Goal: Transaction & Acquisition: Purchase product/service

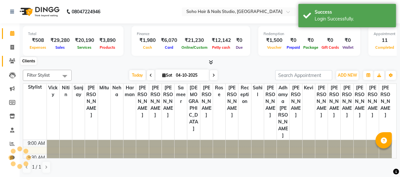
click at [15, 62] on icon at bounding box center [12, 61] width 6 height 5
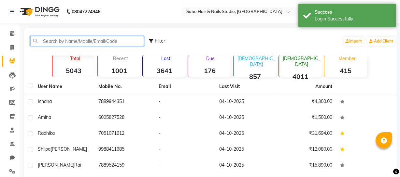
click at [75, 37] on input "text" at bounding box center [87, 41] width 114 height 10
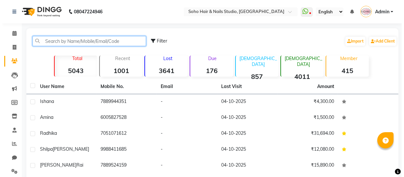
scroll to position [29, 0]
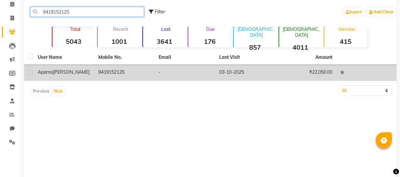
type input "9419152125"
click at [158, 75] on td "-" at bounding box center [185, 73] width 61 height 16
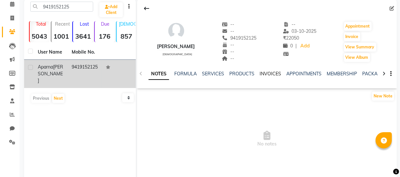
click at [275, 75] on link "INVOICES" at bounding box center [269, 74] width 21 height 6
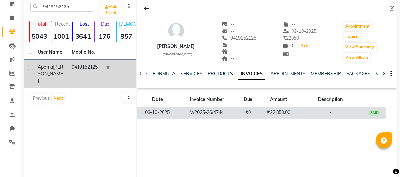
click at [259, 117] on td "₹22,050.00" at bounding box center [278, 112] width 38 height 11
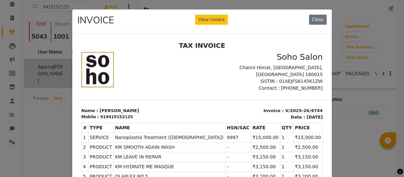
click at [210, 27] on div "INVOICE View Invoice Close" at bounding box center [202, 21] width 260 height 24
click at [209, 17] on button "View Invoice" at bounding box center [211, 20] width 33 height 10
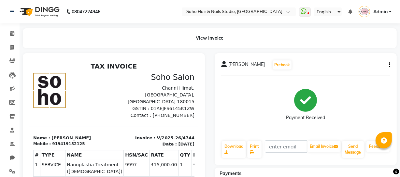
click at [386, 64] on button "button" at bounding box center [388, 65] width 4 height 7
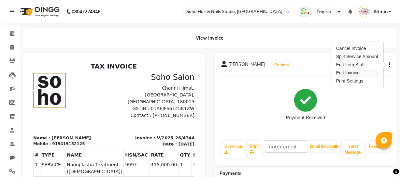
click at [350, 75] on div "Edit Invoice" at bounding box center [357, 73] width 45 height 8
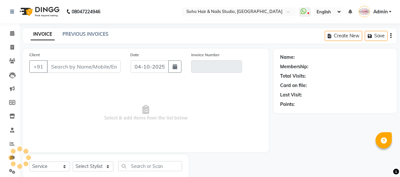
scroll to position [19, 0]
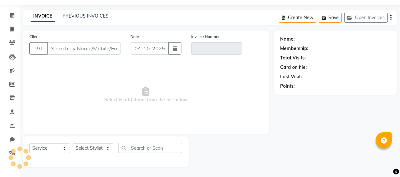
select select "membership"
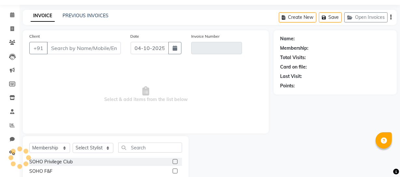
type input "9419152125"
type input "V/2025-26/4744"
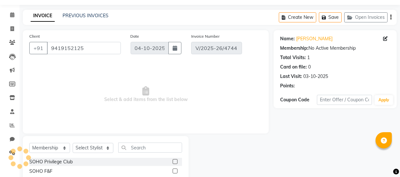
type input "03-10-2025"
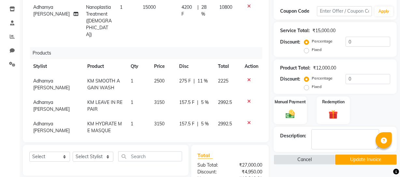
scroll to position [20, 0]
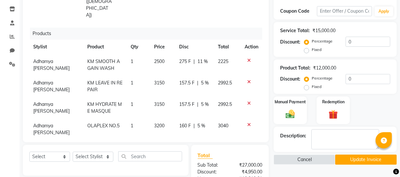
click at [247, 58] on icon at bounding box center [249, 60] width 4 height 5
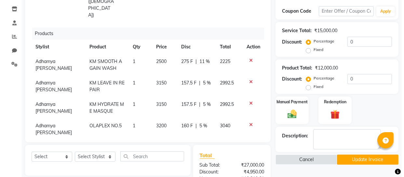
scroll to position [0, 0]
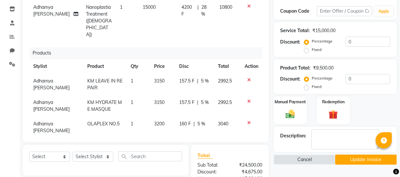
click at [250, 78] on icon at bounding box center [249, 80] width 4 height 5
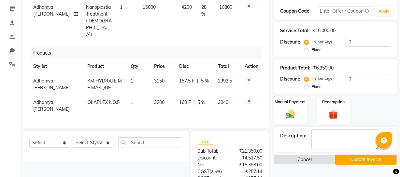
click at [248, 78] on icon at bounding box center [249, 80] width 4 height 5
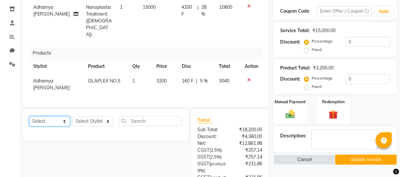
click at [63, 117] on select "Select Service Product Membership Package Voucher Prepaid Gift Card" at bounding box center [49, 122] width 41 height 10
select select "product"
click at [29, 117] on select "Select Service Product Membership Package Voucher Prepaid Gift Card" at bounding box center [49, 122] width 41 height 10
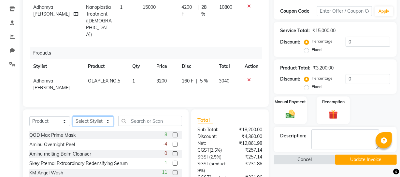
click at [88, 117] on select "Select Stylist [PERSON_NAME] Adhamya [PERSON_NAME] [PERSON_NAME] [PERSON_NAME] …" at bounding box center [93, 122] width 41 height 10
select select "62579"
click at [315, 158] on button "Cancel" at bounding box center [304, 160] width 62 height 10
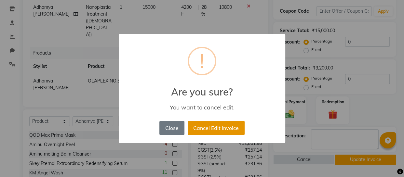
click at [210, 129] on button "Cancel Edit Invoice" at bounding box center [216, 128] width 57 height 14
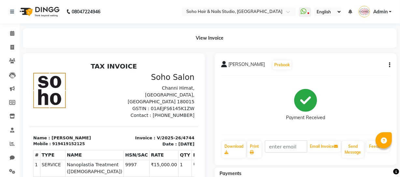
click at [389, 65] on icon "button" at bounding box center [389, 65] width 1 height 0
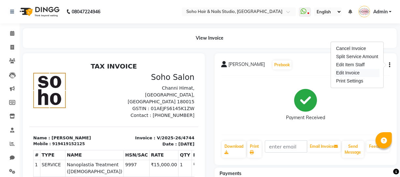
click at [358, 73] on div "Edit Invoice" at bounding box center [357, 73] width 45 height 8
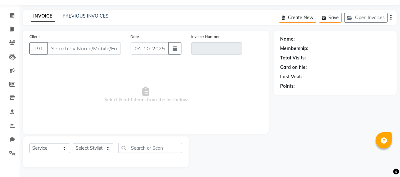
select select "membership"
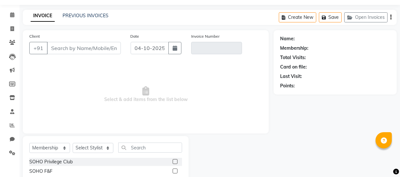
type input "9419152125"
type input "V/2025-26/4744"
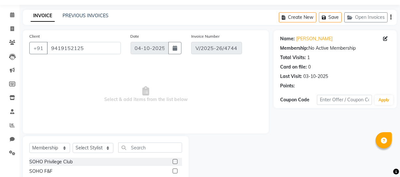
scroll to position [37, 0]
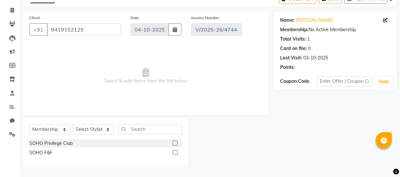
type input "03-10-2025"
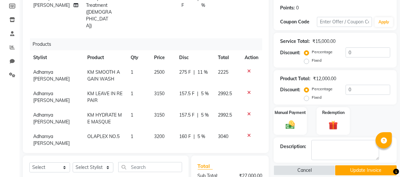
scroll to position [96, 0]
click at [247, 69] on icon at bounding box center [249, 71] width 4 height 5
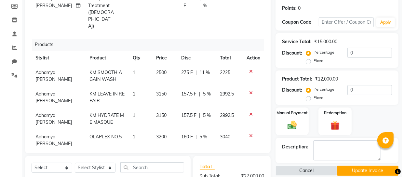
scroll to position [0, 0]
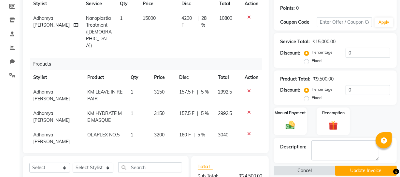
click at [250, 89] on icon at bounding box center [249, 91] width 4 height 5
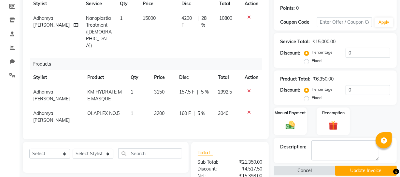
click at [249, 89] on icon at bounding box center [249, 91] width 4 height 5
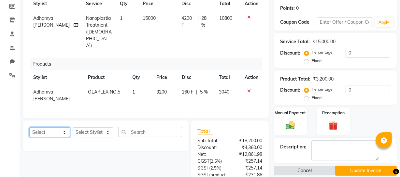
click at [49, 128] on select "Select Service Product Membership Package Voucher Prepaid Gift Card" at bounding box center [49, 133] width 41 height 10
select select "product"
click at [29, 128] on select "Select Service Product Membership Package Voucher Prepaid Gift Card" at bounding box center [49, 133] width 41 height 10
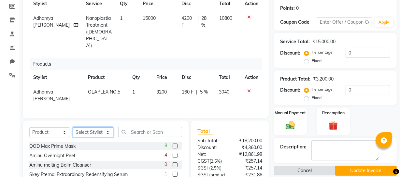
click at [79, 128] on select "Select Stylist [PERSON_NAME] Adhamya [PERSON_NAME] [PERSON_NAME] [PERSON_NAME] …" at bounding box center [93, 133] width 41 height 10
click at [296, 170] on button "Cancel" at bounding box center [304, 171] width 62 height 10
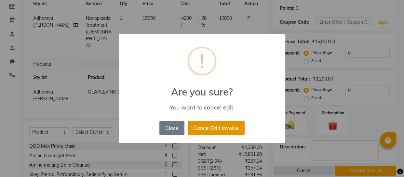
click at [207, 127] on button "Cancel Edit Invoice" at bounding box center [216, 128] width 57 height 14
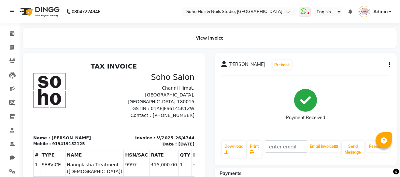
click at [389, 65] on icon "button" at bounding box center [389, 65] width 1 height 0
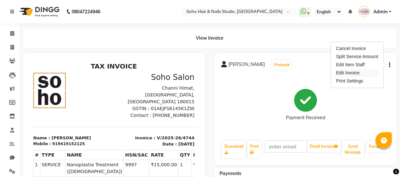
click at [362, 72] on div "Edit Invoice" at bounding box center [357, 73] width 45 height 8
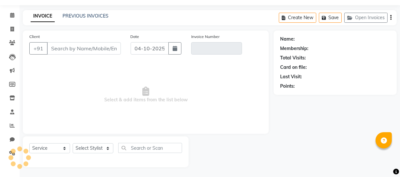
select select "membership"
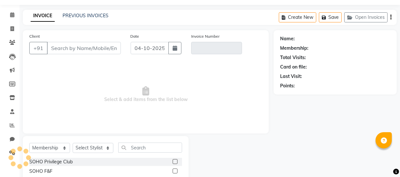
type input "9419152125"
type input "V/2025-26/4744"
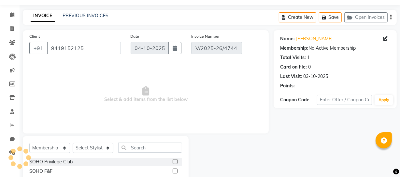
type input "03-10-2025"
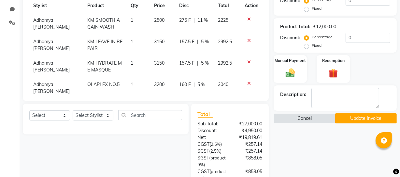
scroll to position [140, 0]
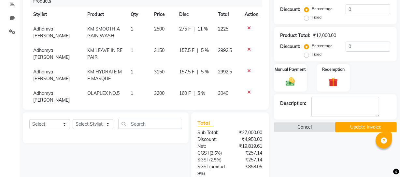
click at [247, 47] on icon at bounding box center [249, 49] width 4 height 5
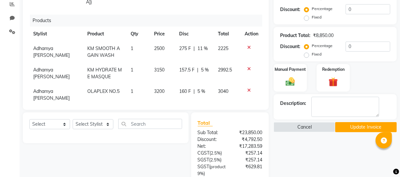
click at [249, 67] on icon at bounding box center [249, 69] width 4 height 5
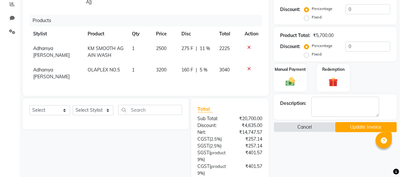
click at [247, 45] on icon at bounding box center [249, 47] width 4 height 5
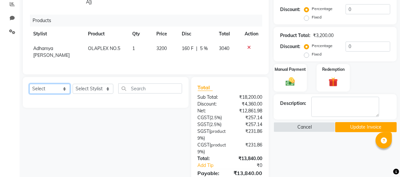
click at [52, 84] on select "Select Service Product Membership Package Voucher Prepaid Gift Card" at bounding box center [49, 89] width 41 height 10
select select "product"
click at [29, 84] on select "Select Service Product Membership Package Voucher Prepaid Gift Card" at bounding box center [49, 89] width 41 height 10
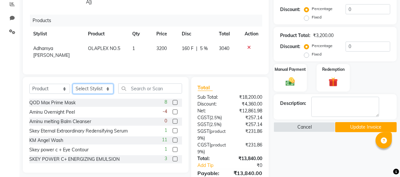
click at [96, 84] on select "Select Stylist [PERSON_NAME] Adhamya [PERSON_NAME] [PERSON_NAME] [PERSON_NAME] …" at bounding box center [93, 89] width 41 height 10
select select "62579"
click at [73, 84] on select "Select Stylist [PERSON_NAME] Adhamya [PERSON_NAME] [PERSON_NAME] [PERSON_NAME] …" at bounding box center [93, 89] width 41 height 10
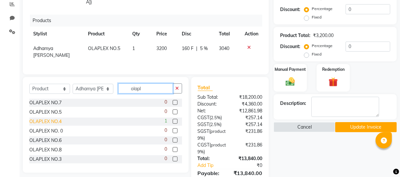
type input "olapl"
click at [54, 118] on div "OLAPLEX NO.4" at bounding box center [45, 121] width 32 height 7
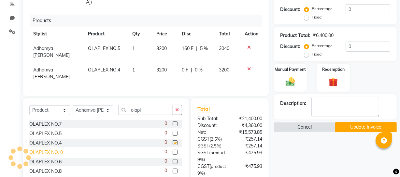
checkbox input "false"
click at [58, 168] on div "OLAPLEX NO.8" at bounding box center [45, 171] width 32 height 7
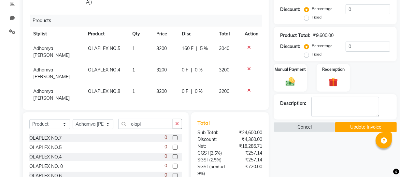
checkbox input "false"
click at [206, 45] on div "160 F | 5 %" at bounding box center [197, 48] width 30 height 7
select select "62579"
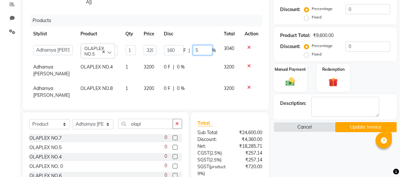
drag, startPoint x: 205, startPoint y: 38, endPoint x: 131, endPoint y: 44, distance: 74.2
click at [182, 45] on div "160 F | 5 %" at bounding box center [190, 50] width 52 height 10
type input "0"
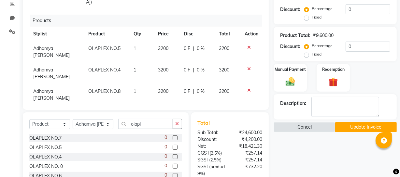
click at [365, 87] on div "Manual Payment Redemption" at bounding box center [334, 78] width 133 height 28
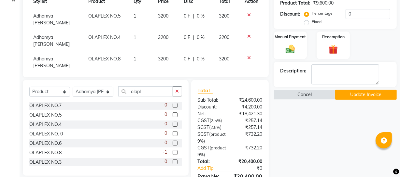
scroll to position [212, 0]
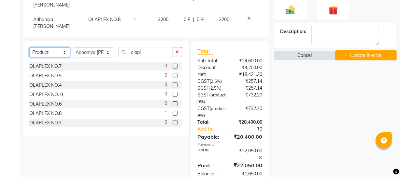
drag, startPoint x: 51, startPoint y: 29, endPoint x: 51, endPoint y: 35, distance: 5.9
click at [51, 48] on select "Select Service Product Membership Package Voucher Prepaid Gift Card" at bounding box center [49, 53] width 41 height 10
select select "V"
click at [29, 48] on select "Select Service Product Membership Package Voucher Prepaid Gift Card" at bounding box center [49, 53] width 41 height 10
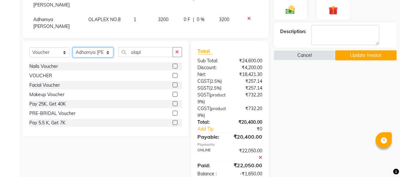
click at [80, 48] on select "Select Stylist [PERSON_NAME] Adhamya [PERSON_NAME] [PERSON_NAME] [PERSON_NAME] …" at bounding box center [93, 53] width 41 height 10
select select "22783"
click at [73, 48] on select "Select Stylist [PERSON_NAME] Adhamya [PERSON_NAME] [PERSON_NAME] [PERSON_NAME] …" at bounding box center [93, 53] width 41 height 10
click at [35, 73] on div "VOUCHER" at bounding box center [40, 76] width 23 height 7
checkbox input "false"
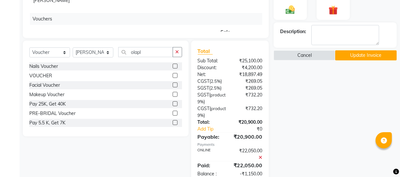
scroll to position [51, 0]
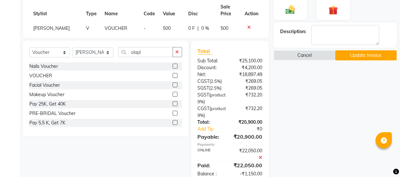
click at [165, 21] on td "500" at bounding box center [171, 28] width 25 height 15
select select "22783"
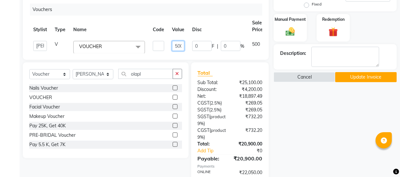
scroll to position [0, 2]
drag, startPoint x: 173, startPoint y: 8, endPoint x: 226, endPoint y: -1, distance: 54.2
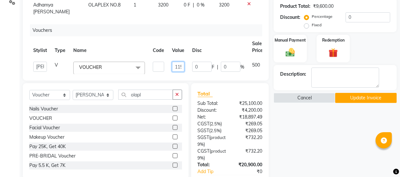
scroll to position [0, 4]
type input "1150"
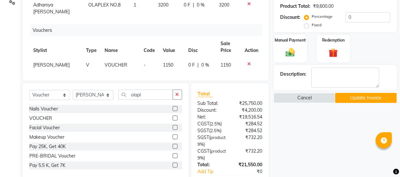
scroll to position [51, 0]
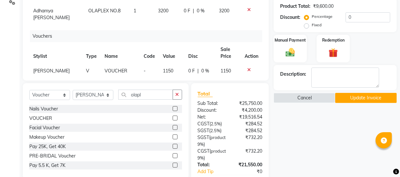
click at [340, 146] on div "Name: [PERSON_NAME] Membership: No Active Membership Total Visits: 1 Card on fi…" at bounding box center [337, 56] width 128 height 353
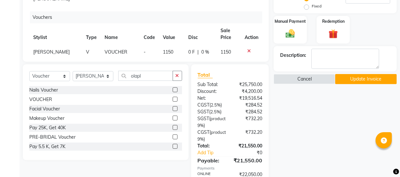
scroll to position [175, 0]
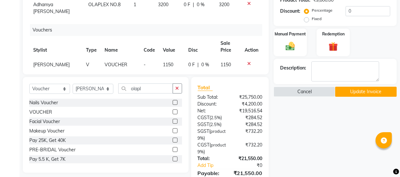
click at [159, 58] on td "1150" at bounding box center [171, 65] width 25 height 15
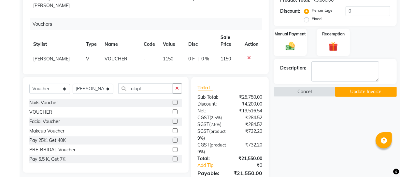
select select "22783"
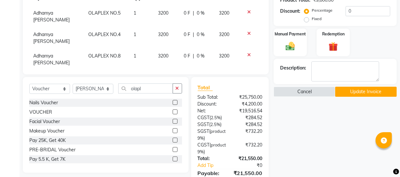
scroll to position [57, 0]
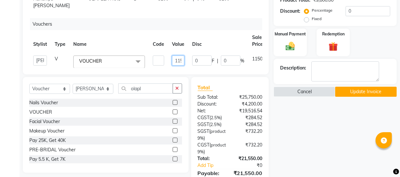
click at [179, 56] on input "1150" at bounding box center [178, 61] width 12 height 10
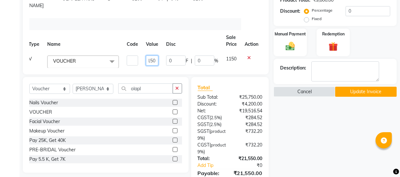
drag, startPoint x: 174, startPoint y: 46, endPoint x: 258, endPoint y: 45, distance: 84.6
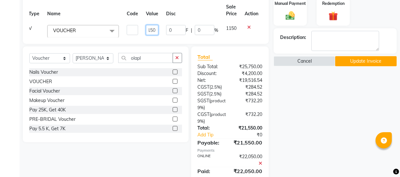
scroll to position [234, 0]
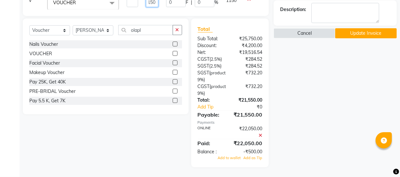
type input "0"
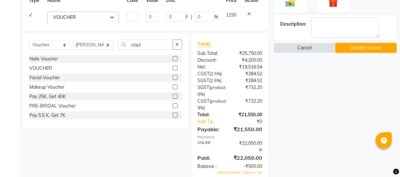
scroll to position [51, 5]
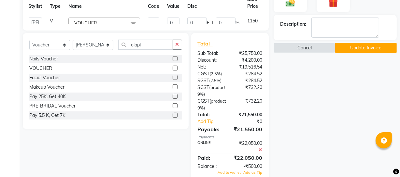
click at [291, 81] on div "Name: [PERSON_NAME] Membership: No Active Membership Total Visits: 1 Card on fi…" at bounding box center [337, 5] width 128 height 353
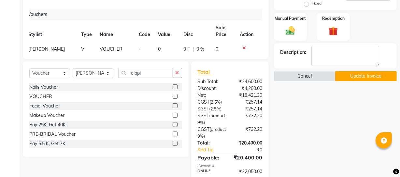
scroll to position [146, 0]
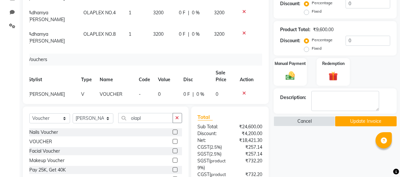
click at [163, 87] on td "0" at bounding box center [166, 94] width 25 height 15
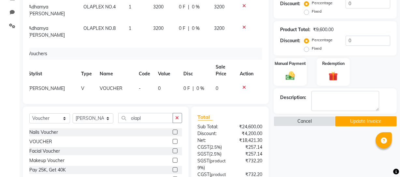
select select "22783"
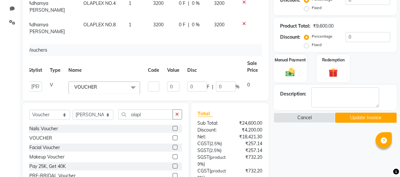
scroll to position [146, 0]
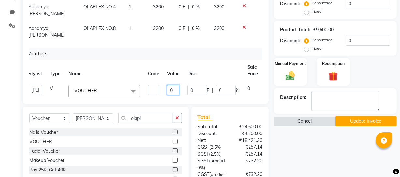
drag, startPoint x: 169, startPoint y: 76, endPoint x: 155, endPoint y: 76, distance: 13.7
click at [157, 81] on tr "[PERSON_NAME] Adhamya [PERSON_NAME] [PERSON_NAME] [PERSON_NAME] [PERSON_NAME] […" at bounding box center [153, 91] width 259 height 21
type input "1"
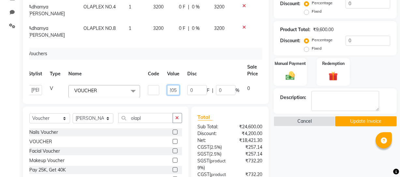
type input "2050"
click at [345, 167] on div "Name: [PERSON_NAME] Membership: No Active Membership Total Visits: 1 Card on fi…" at bounding box center [337, 79] width 128 height 353
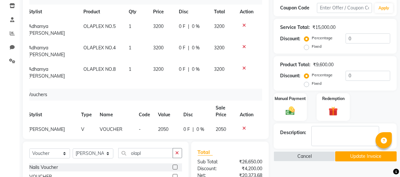
click at [154, 66] on span "3200" at bounding box center [158, 69] width 10 height 6
select select "62579"
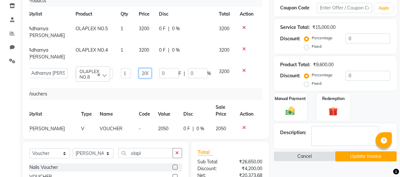
drag, startPoint x: 133, startPoint y: 59, endPoint x: 197, endPoint y: 56, distance: 63.5
click at [197, 64] on tr "[PERSON_NAME] Adhamya [PERSON_NAME] [PERSON_NAME] [PERSON_NAME] [PERSON_NAME] […" at bounding box center [140, 73] width 233 height 19
type input "2950"
click at [302, 64] on div "Product Total:" at bounding box center [295, 65] width 30 height 7
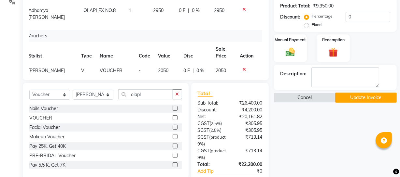
click at [165, 63] on td "2050" at bounding box center [166, 70] width 25 height 15
select select "22783"
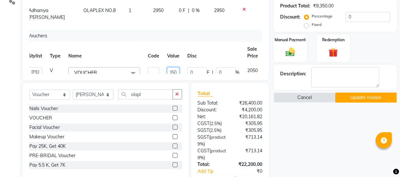
drag, startPoint x: 169, startPoint y: 59, endPoint x: 213, endPoint y: 54, distance: 44.8
click at [200, 63] on tr "[PERSON_NAME] Adhamya [PERSON_NAME] [PERSON_NAME] [PERSON_NAME] [PERSON_NAME] […" at bounding box center [153, 73] width 259 height 21
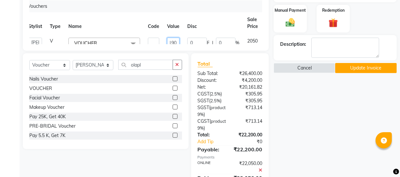
type input "1900"
click at [306, 153] on div "Name: [PERSON_NAME] Membership: No Active Membership Total Visits: 1 Card on fi…" at bounding box center [337, 23] width 128 height 347
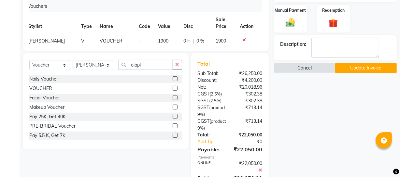
click at [358, 64] on button "Update Invoice" at bounding box center [366, 68] width 62 height 10
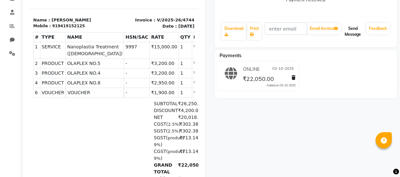
click at [356, 34] on button "Send Message" at bounding box center [353, 31] width 22 height 17
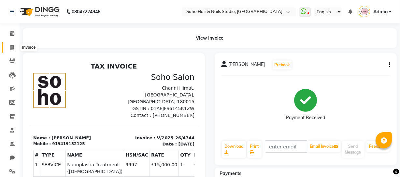
click at [14, 47] on span at bounding box center [12, 47] width 11 height 7
select select "service"
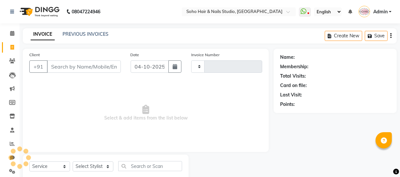
scroll to position [19, 0]
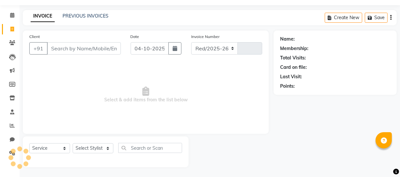
select select "735"
type input "4775"
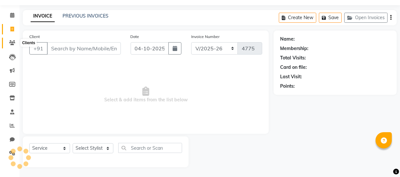
click at [11, 42] on icon at bounding box center [12, 42] width 6 height 5
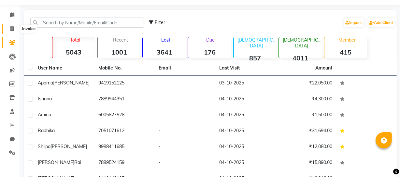
click at [10, 30] on icon at bounding box center [12, 28] width 4 height 5
select select "service"
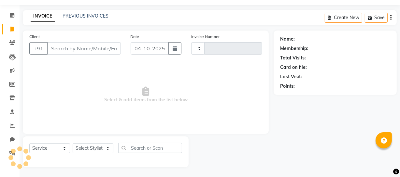
type input "4775"
select select "735"
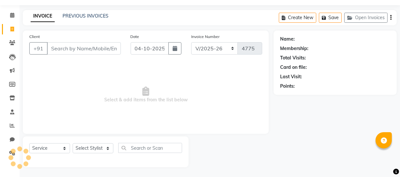
select select "membership"
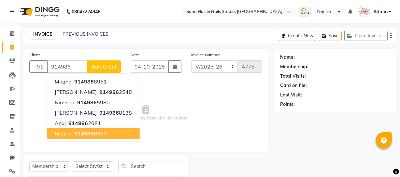
click at [75, 133] on span "914986" at bounding box center [84, 133] width 20 height 7
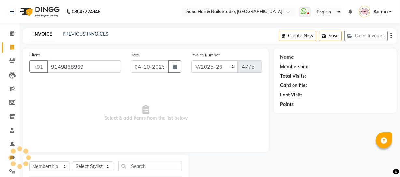
type input "9149868969"
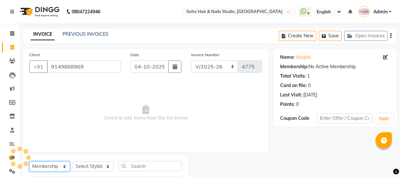
click at [53, 169] on select "Select Service Product Membership Package Voucher Prepaid Gift Card" at bounding box center [49, 167] width 41 height 10
select select "service"
click at [29, 162] on select "Select Service Product Membership Package Voucher Prepaid Gift Card" at bounding box center [49, 167] width 41 height 10
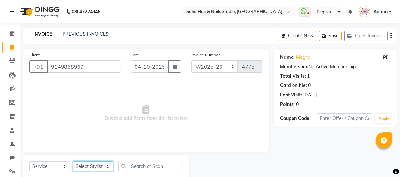
drag, startPoint x: 87, startPoint y: 166, endPoint x: 87, endPoint y: 162, distance: 3.9
click at [87, 166] on select "Select Stylist [PERSON_NAME] Adhamya [PERSON_NAME] [PERSON_NAME] [PERSON_NAME] …" at bounding box center [93, 167] width 41 height 10
select select "85993"
click at [73, 162] on select "Select Stylist [PERSON_NAME] Adhamya [PERSON_NAME] [PERSON_NAME] [PERSON_NAME] …" at bounding box center [93, 167] width 41 height 10
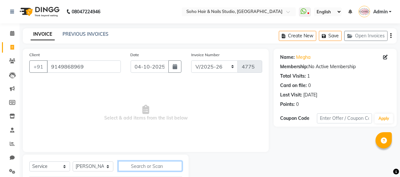
click at [149, 164] on input "text" at bounding box center [150, 166] width 64 height 10
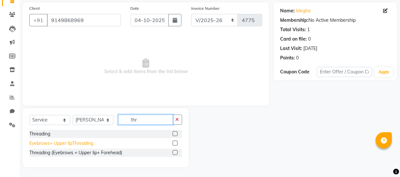
type input "thr"
click at [67, 144] on div "Eyebrows+ Upper lipThreading" at bounding box center [61, 143] width 64 height 7
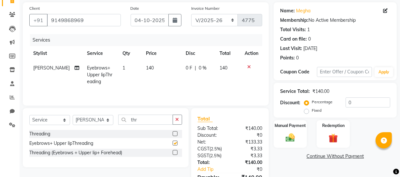
checkbox input "false"
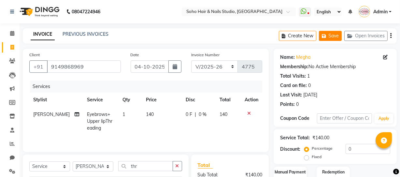
click at [328, 35] on icon "button" at bounding box center [325, 36] width 7 height 5
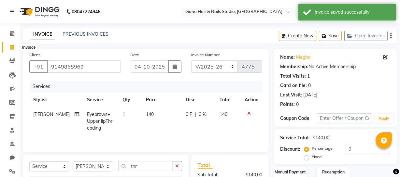
click at [8, 48] on span at bounding box center [12, 47] width 11 height 7
select select "735"
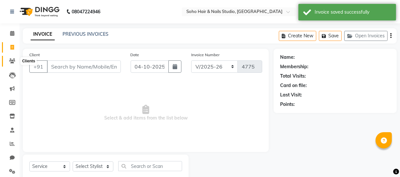
scroll to position [19, 0]
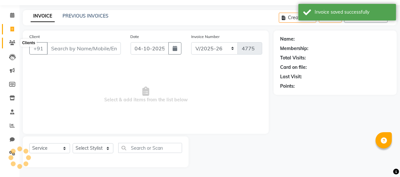
select select "membership"
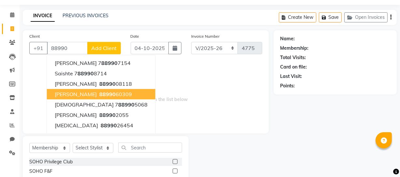
click at [82, 94] on span "[PERSON_NAME]" at bounding box center [76, 94] width 42 height 7
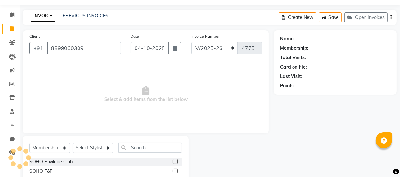
type input "8899060309"
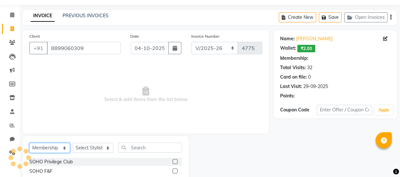
select select "1: Object"
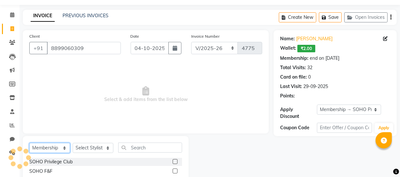
drag, startPoint x: 53, startPoint y: 148, endPoint x: 52, endPoint y: 144, distance: 3.6
click at [52, 146] on select "Select Service Product Membership Package Voucher Prepaid Gift Card" at bounding box center [49, 148] width 41 height 10
select select "service"
click at [29, 143] on select "Select Service Product Membership Package Voucher Prepaid Gift Card" at bounding box center [49, 148] width 41 height 10
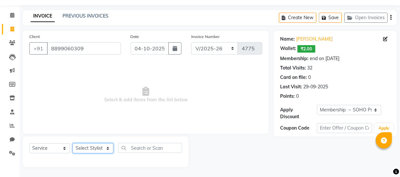
drag, startPoint x: 93, startPoint y: 150, endPoint x: 94, endPoint y: 143, distance: 7.2
click at [93, 150] on select "Select Stylist [PERSON_NAME] Adhamya [PERSON_NAME] [PERSON_NAME] [PERSON_NAME] …" at bounding box center [93, 149] width 41 height 10
select select "21261"
click at [73, 144] on select "Select Stylist [PERSON_NAME] Adhamya [PERSON_NAME] [PERSON_NAME] [PERSON_NAME] …" at bounding box center [93, 149] width 41 height 10
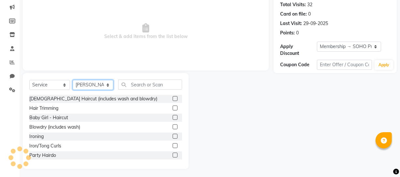
scroll to position [84, 0]
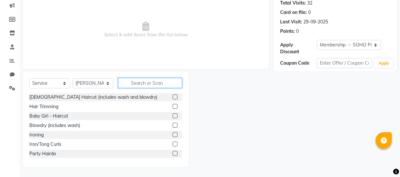
click at [145, 88] on input "text" at bounding box center [150, 83] width 64 height 10
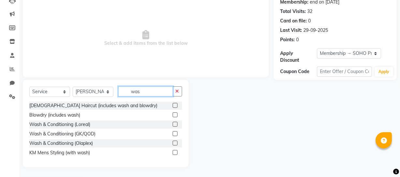
scroll to position [75, 0]
type input "was"
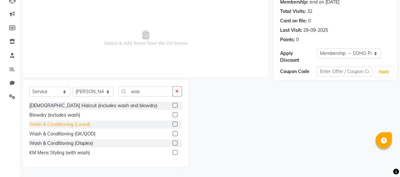
click at [81, 126] on div "Wash & Conditioning (Loreal)" at bounding box center [59, 124] width 61 height 7
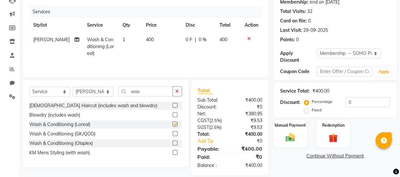
checkbox input "false"
drag, startPoint x: 379, startPoint y: 101, endPoint x: 290, endPoint y: 112, distance: 89.3
click at [291, 112] on div "Discount: Percentage Fixed 0" at bounding box center [335, 106] width 110 height 18
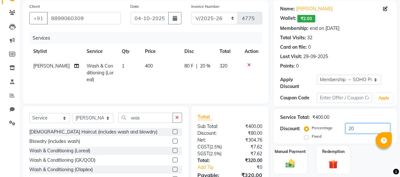
scroll to position [83, 0]
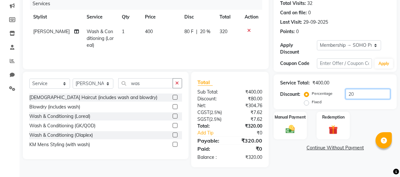
type input "20"
click at [307, 125] on div "Manual Payment Redemption" at bounding box center [334, 126] width 133 height 28
click at [306, 132] on div "Manual Payment" at bounding box center [290, 125] width 34 height 29
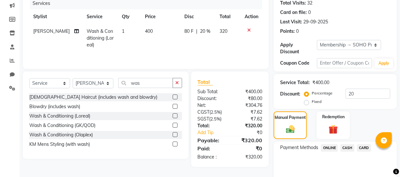
scroll to position [110, 0]
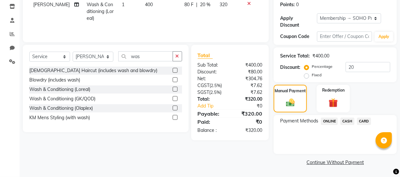
click at [350, 121] on span "CASH" at bounding box center [347, 121] width 14 height 7
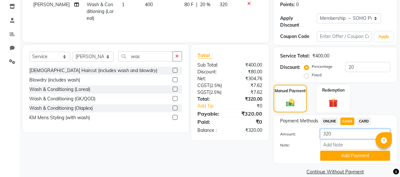
drag, startPoint x: 344, startPoint y: 135, endPoint x: 328, endPoint y: 135, distance: 16.3
click at [328, 135] on input "320" at bounding box center [355, 134] width 70 height 10
type input "350"
click at [335, 156] on button "Add Payment" at bounding box center [355, 156] width 70 height 10
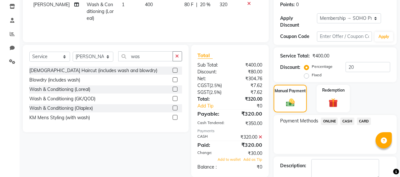
scroll to position [166, 0]
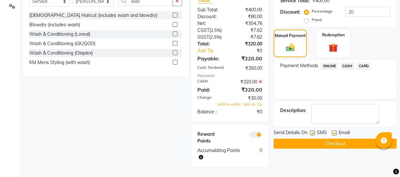
click at [228, 107] on div "Add to wallet Add as Tip" at bounding box center [230, 105] width 75 height 6
click at [228, 105] on span "Add to wallet" at bounding box center [228, 104] width 23 height 5
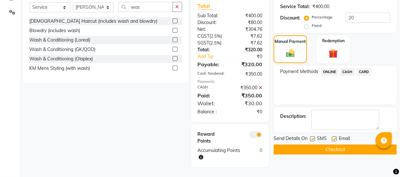
scroll to position [159, 0]
click at [294, 150] on button "Checkout" at bounding box center [334, 150] width 123 height 10
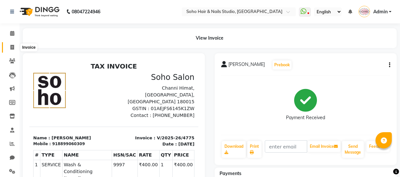
click at [9, 45] on span at bounding box center [12, 47] width 11 height 7
select select "service"
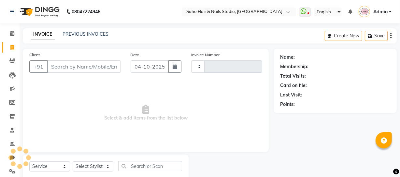
scroll to position [19, 0]
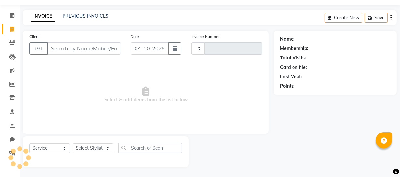
type input "4776"
select select "735"
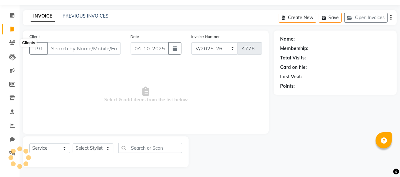
select select "membership"
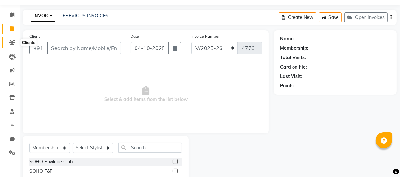
click at [14, 41] on icon at bounding box center [12, 42] width 6 height 5
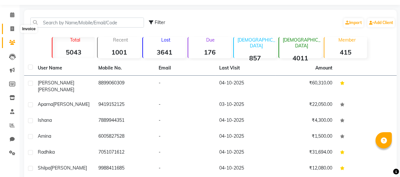
click at [14, 28] on icon at bounding box center [12, 28] width 4 height 5
select select "service"
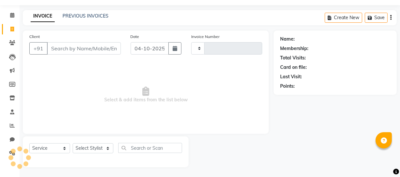
type input "4776"
select select "735"
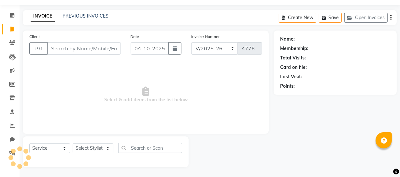
select select "membership"
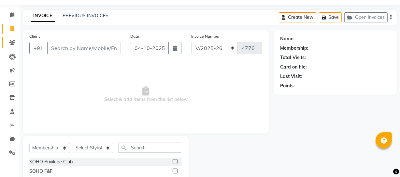
click at [11, 46] on link "Clients" at bounding box center [10, 42] width 16 height 11
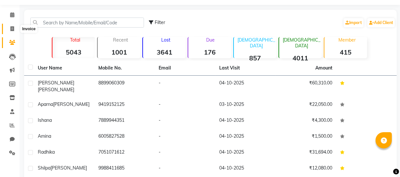
click at [14, 25] on span at bounding box center [12, 28] width 11 height 7
select select "service"
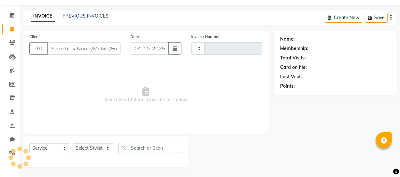
type input "4776"
select select "735"
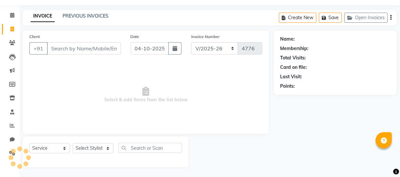
select select "membership"
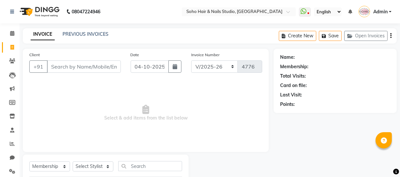
click at [360, 29] on div "Create New Save Open Invoices" at bounding box center [338, 35] width 118 height 15
click at [360, 34] on button "Open Invoices" at bounding box center [365, 36] width 43 height 10
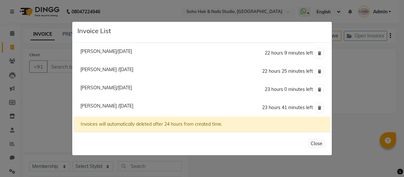
click at [125, 53] on span "[PERSON_NAME]/[DATE]" at bounding box center [106, 51] width 52 height 6
type input "9988411685"
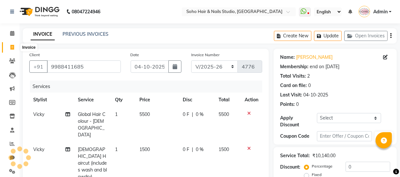
drag, startPoint x: 7, startPoint y: 47, endPoint x: 32, endPoint y: 46, distance: 25.7
click at [7, 47] on span at bounding box center [12, 47] width 11 height 7
select select "service"
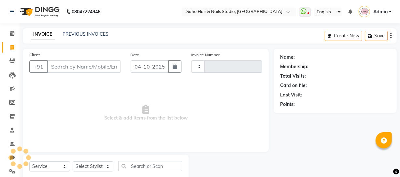
scroll to position [19, 0]
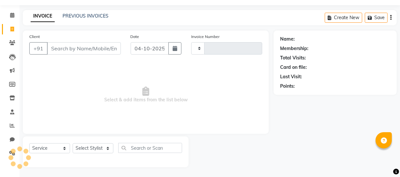
type input "4776"
select select "735"
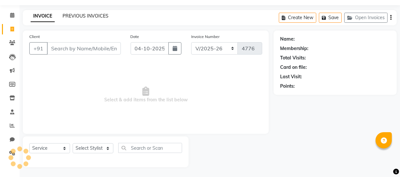
select select "membership"
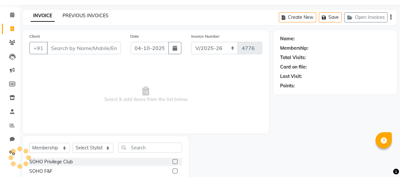
click at [97, 15] on link "PREVIOUS INVOICES" at bounding box center [85, 16] width 46 height 6
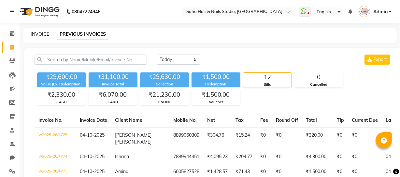
click at [46, 33] on link "INVOICE" at bounding box center [40, 34] width 19 height 6
select select "service"
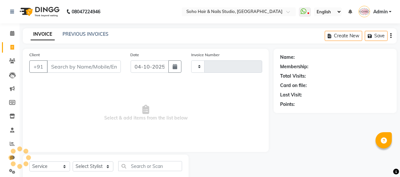
scroll to position [19, 0]
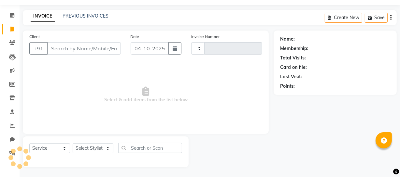
type input "4776"
select select "735"
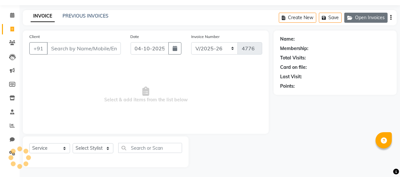
click at [368, 21] on button "Open Invoices" at bounding box center [365, 18] width 43 height 10
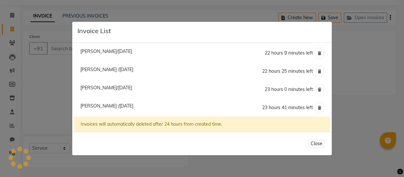
select select "membership"
click at [322, 52] on button at bounding box center [319, 53] width 7 height 9
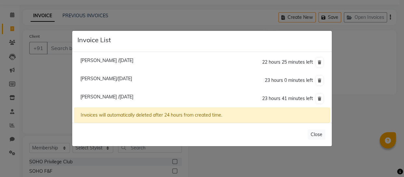
click at [109, 59] on span "[PERSON_NAME] /[DATE]" at bounding box center [106, 61] width 53 height 6
type input "8899351244"
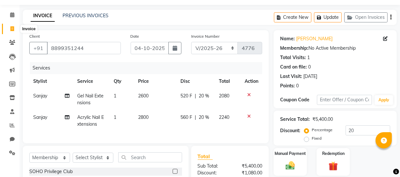
click at [9, 26] on span at bounding box center [12, 28] width 11 height 7
select select "service"
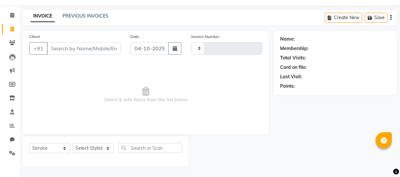
type input "4776"
select select "735"
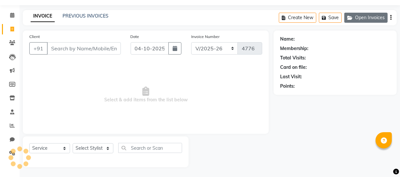
select select "membership"
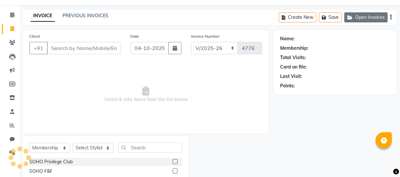
click at [382, 18] on button "Open Invoices" at bounding box center [365, 17] width 43 height 10
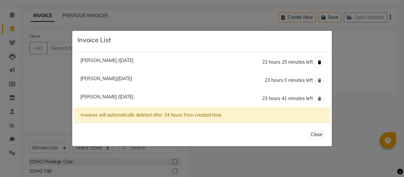
click at [322, 62] on button at bounding box center [319, 62] width 7 height 9
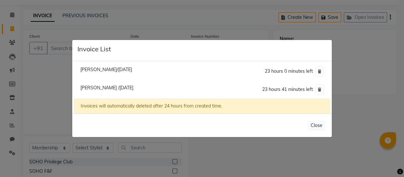
click at [93, 70] on span "[PERSON_NAME]/[DATE]" at bounding box center [106, 70] width 52 height 6
type input "9541230669"
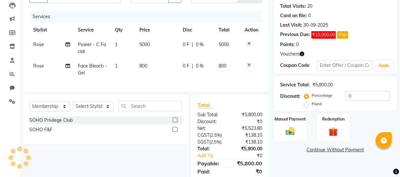
scroll to position [98, 0]
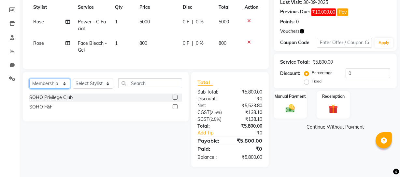
drag, startPoint x: 63, startPoint y: 83, endPoint x: 61, endPoint y: 86, distance: 3.9
click at [63, 83] on select "Select Service Product Membership Package Voucher Prepaid Gift Card" at bounding box center [49, 84] width 41 height 10
select select "service"
click at [29, 79] on select "Select Service Product Membership Package Voucher Prepaid Gift Card" at bounding box center [49, 84] width 41 height 10
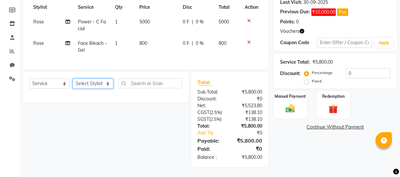
drag, startPoint x: 84, startPoint y: 84, endPoint x: 87, endPoint y: 79, distance: 5.5
click at [85, 82] on select "Select Stylist [PERSON_NAME] Adhamya [PERSON_NAME] [PERSON_NAME] [PERSON_NAME] …" at bounding box center [93, 84] width 41 height 10
select select "11749"
click at [73, 79] on select "Select Stylist [PERSON_NAME] Adhamya [PERSON_NAME] [PERSON_NAME] [PERSON_NAME] …" at bounding box center [93, 84] width 41 height 10
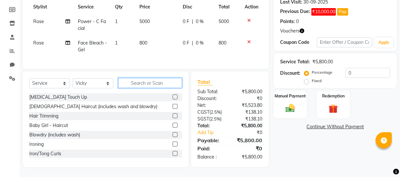
click at [140, 81] on input "text" at bounding box center [150, 83] width 64 height 10
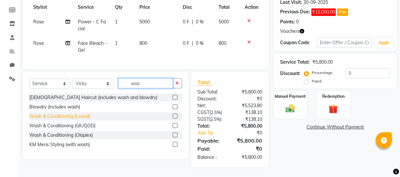
type input "was"
click at [90, 114] on div "Wash & Conditioning (Loreal)" at bounding box center [59, 116] width 61 height 7
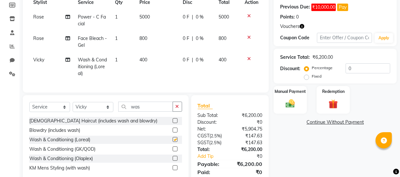
checkbox input "false"
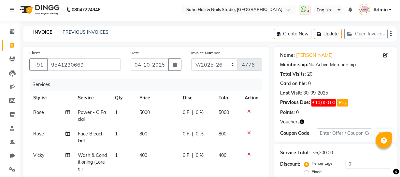
scroll to position [0, 0]
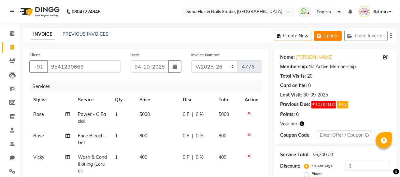
click at [338, 38] on button "Update" at bounding box center [328, 36] width 28 height 10
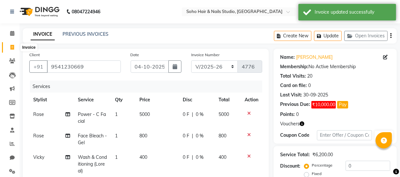
click at [7, 44] on span at bounding box center [12, 47] width 11 height 7
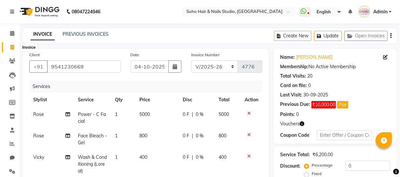
select select "735"
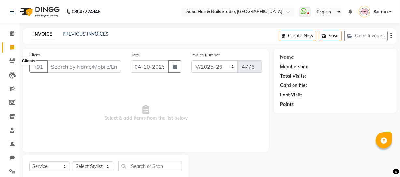
scroll to position [19, 0]
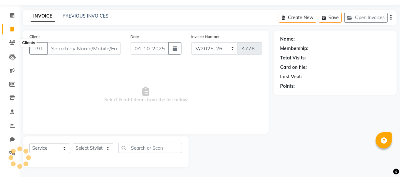
select select "membership"
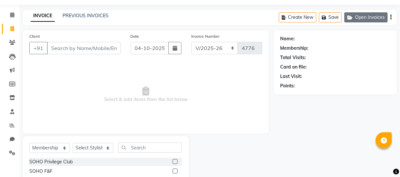
click at [361, 16] on button "Open Invoices" at bounding box center [365, 17] width 43 height 10
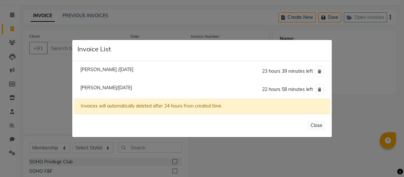
click at [104, 88] on span "[PERSON_NAME]/[DATE]" at bounding box center [106, 88] width 52 height 6
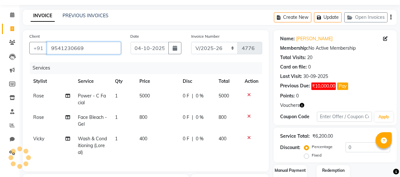
click at [91, 50] on input "9541230669" at bounding box center [84, 48] width 74 height 12
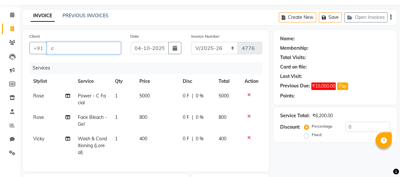
drag, startPoint x: 91, startPoint y: 50, endPoint x: 49, endPoint y: 49, distance: 42.0
click at [49, 49] on input "c" at bounding box center [84, 48] width 74 height 12
drag, startPoint x: 79, startPoint y: 47, endPoint x: 4, endPoint y: 36, distance: 76.0
click at [4, 36] on app-home "08047224946 Select Location × Soho Hair & Nails Studio, [GEOGRAPHIC_DATA] Whats…" at bounding box center [200, 130] width 400 height 298
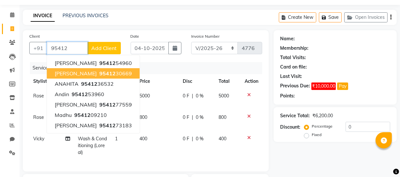
click at [71, 77] on button "[PERSON_NAME] 95412 30669" at bounding box center [93, 73] width 93 height 10
type input "9541230669"
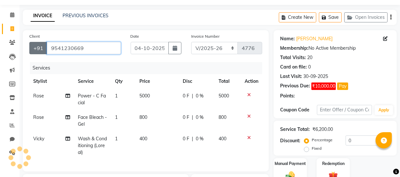
drag, startPoint x: 93, startPoint y: 52, endPoint x: 35, endPoint y: 44, distance: 58.2
click at [35, 44] on div "[PHONE_NUMBER]" at bounding box center [74, 48] width 91 height 12
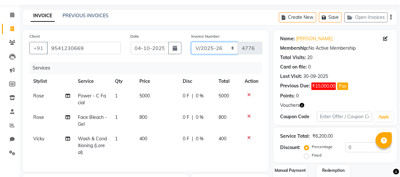
drag, startPoint x: 228, startPoint y: 50, endPoint x: 231, endPoint y: 54, distance: 4.2
click at [228, 50] on select "Red/2025-26 V/2025 V/2025-26" at bounding box center [214, 48] width 47 height 12
select select "6283"
click at [191, 42] on select "Red/2025-26 V/2025 V/2025-26" at bounding box center [214, 48] width 47 height 12
type input "0928"
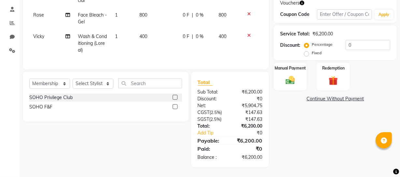
scroll to position [126, 0]
click at [321, 67] on div "Redemption" at bounding box center [333, 76] width 34 height 29
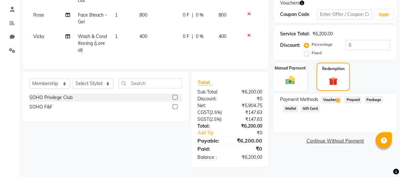
click at [335, 96] on span "Voucher 2" at bounding box center [331, 99] width 21 height 7
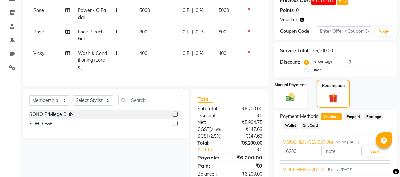
scroll to position [129, 0]
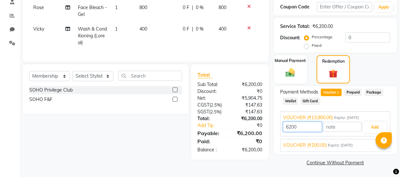
drag, startPoint x: 311, startPoint y: 126, endPoint x: 253, endPoint y: 124, distance: 58.6
click at [253, 124] on div "Client [PHONE_NUMBER] Date [DATE] Invoice Number Red/2025-26 V/2025 V/[PHONE_NU…" at bounding box center [209, 44] width 383 height 248
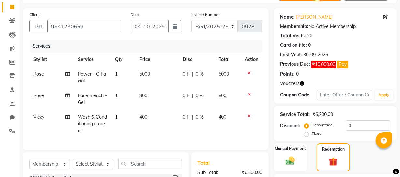
scroll to position [40, 0]
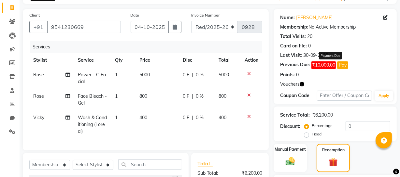
click at [341, 63] on button "Pay" at bounding box center [342, 65] width 11 height 7
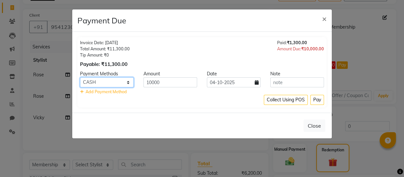
click at [119, 81] on select "ONLINE CASH CARD" at bounding box center [107, 82] width 54 height 10
select select "3"
click at [80, 77] on select "ONLINE CASH CARD" at bounding box center [107, 82] width 54 height 10
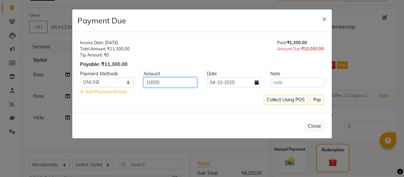
drag, startPoint x: 173, startPoint y: 85, endPoint x: 78, endPoint y: 65, distance: 97.0
click at [78, 67] on div "Invoice Date: [DATE] Total Amount: ₹11,300.00 Tip Amount: ₹0 Payable: ₹11,300.0…" at bounding box center [201, 72] width 249 height 71
type input "6500"
drag, startPoint x: 165, startPoint y: 65, endPoint x: 169, endPoint y: 62, distance: 5.1
click at [166, 65] on div "Invoice Date: [DATE] Total Amount: ₹11,300.00 Tip Amount: ₹0 Payable: ₹11,300.0…" at bounding box center [202, 54] width 244 height 28
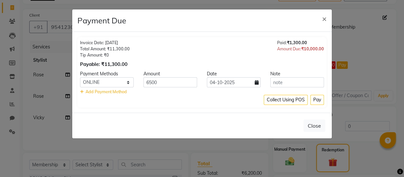
click at [291, 42] on span "₹1,300.00" at bounding box center [297, 42] width 20 height 5
click at [319, 101] on button "Pay" at bounding box center [317, 100] width 14 height 10
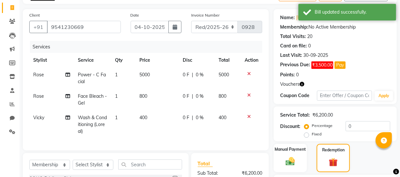
click at [247, 115] on icon at bounding box center [249, 117] width 4 height 5
type input "13900"
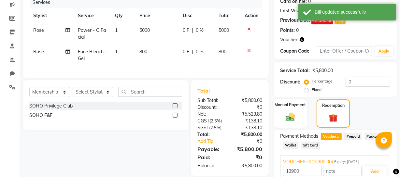
scroll to position [129, 0]
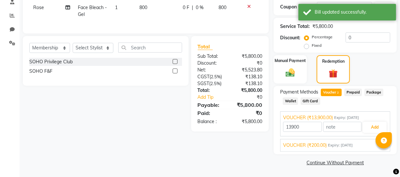
click at [359, 93] on span "Prepaid" at bounding box center [353, 92] width 18 height 7
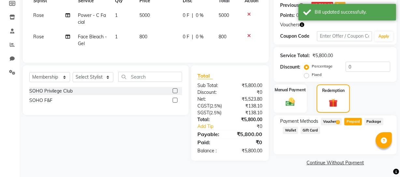
click at [332, 119] on span "Voucher 2" at bounding box center [331, 121] width 21 height 7
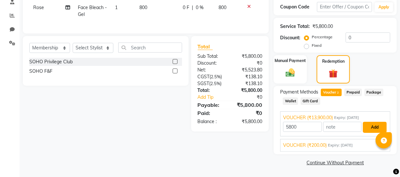
click at [375, 125] on button "Add" at bounding box center [375, 127] width 24 height 11
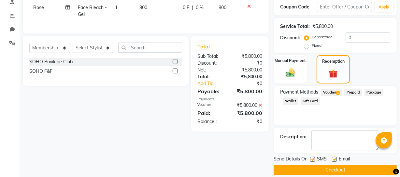
scroll to position [136, 0]
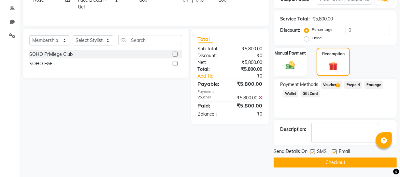
click at [349, 163] on button "Checkout" at bounding box center [334, 163] width 123 height 10
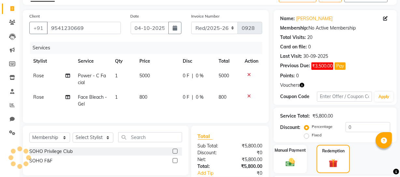
scroll to position [18, 0]
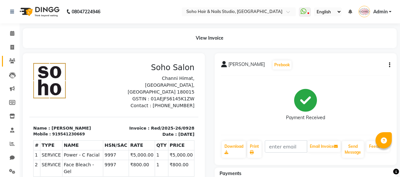
click at [12, 56] on link "Clients" at bounding box center [10, 61] width 16 height 11
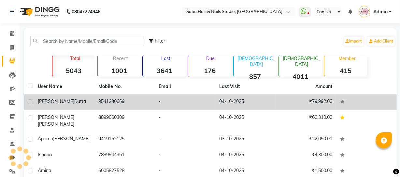
click at [155, 106] on td "-" at bounding box center [185, 102] width 61 height 16
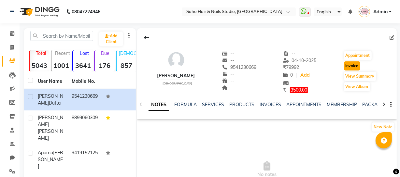
click at [353, 62] on button "Invoice" at bounding box center [352, 66] width 16 height 9
select select "service"
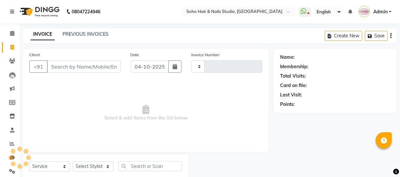
scroll to position [19, 0]
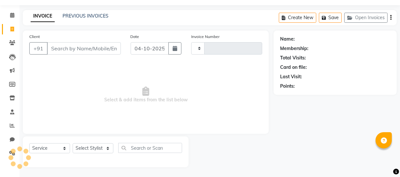
type input "9541230669"
select select "membership"
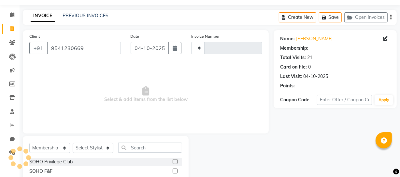
type input "4776"
select select "735"
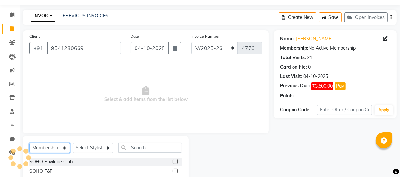
click at [53, 148] on select "Select Service Product Membership Package Voucher Prepaid Gift Card" at bounding box center [49, 148] width 41 height 10
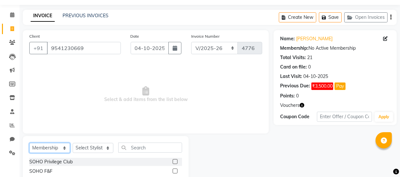
select select "service"
click at [29, 143] on select "Select Service Product Membership Package Voucher Prepaid Gift Card" at bounding box center [49, 148] width 41 height 10
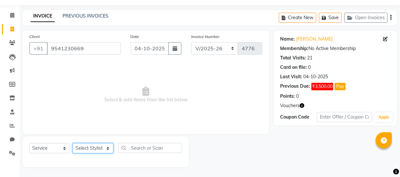
click at [90, 146] on select "Select Stylist [PERSON_NAME] Adhamya [PERSON_NAME] [PERSON_NAME] [PERSON_NAME] …" at bounding box center [93, 149] width 41 height 10
select select "11749"
click at [73, 144] on select "Select Stylist [PERSON_NAME] Adhamya [PERSON_NAME] [PERSON_NAME] [PERSON_NAME] …" at bounding box center [93, 149] width 41 height 10
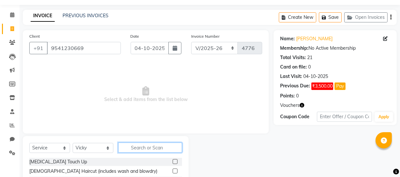
click at [137, 147] on input "text" at bounding box center [150, 148] width 64 height 10
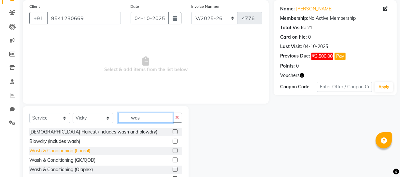
scroll to position [75, 0]
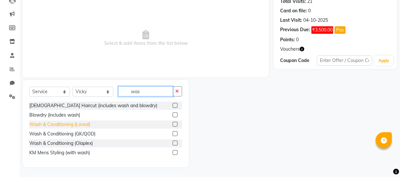
type input "was"
click at [61, 126] on div "Wash & Conditioning (Loreal)" at bounding box center [59, 124] width 61 height 7
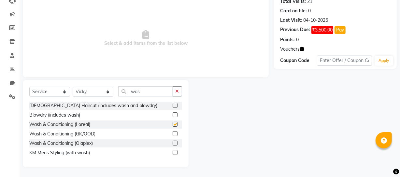
checkbox input "false"
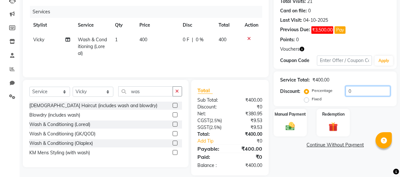
drag, startPoint x: 372, startPoint y: 91, endPoint x: 294, endPoint y: 75, distance: 79.8
click at [295, 75] on div "Service Total: ₹400.00 Discount: Percentage Fixed 0" at bounding box center [335, 89] width 110 height 30
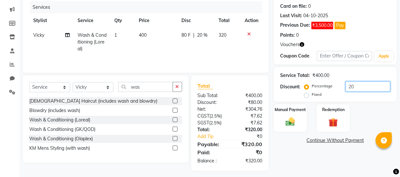
scroll to position [83, 0]
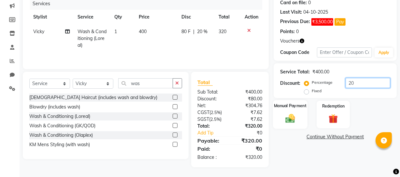
type input "20"
click at [288, 125] on div "Manual Payment" at bounding box center [290, 114] width 34 height 29
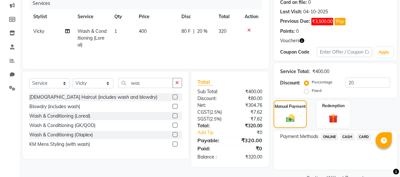
click at [327, 137] on span "ONLINE" at bounding box center [329, 136] width 17 height 7
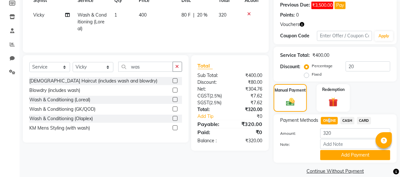
scroll to position [108, 0]
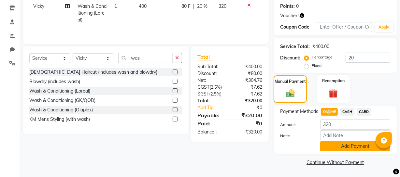
click at [331, 143] on button "Add Payment" at bounding box center [355, 147] width 70 height 10
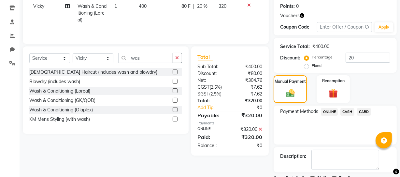
click at [361, 93] on div "Manual Payment Redemption" at bounding box center [334, 89] width 133 height 28
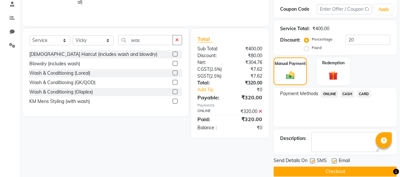
scroll to position [135, 0]
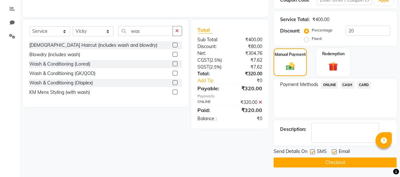
click at [293, 159] on button "Checkout" at bounding box center [334, 163] width 123 height 10
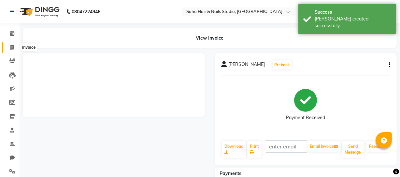
click at [11, 48] on icon at bounding box center [12, 47] width 4 height 5
select select "service"
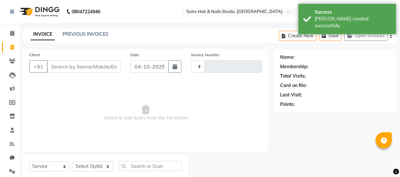
scroll to position [19, 0]
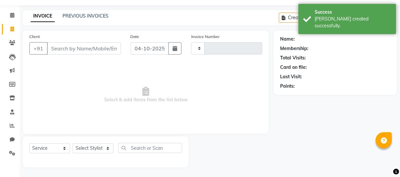
type input "4777"
select select "735"
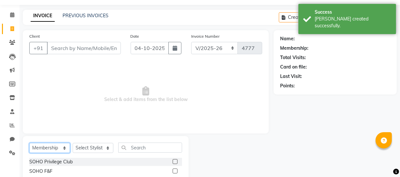
click at [56, 146] on select "Select Service Product Membership Package Voucher Prepaid Gift Card" at bounding box center [49, 148] width 41 height 10
select select "service"
click at [29, 143] on select "Select Service Product Membership Package Voucher Prepaid Gift Card" at bounding box center [49, 148] width 41 height 10
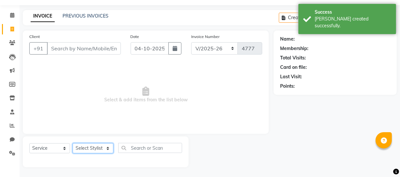
click at [93, 147] on select "Select Stylist [PERSON_NAME] Adhamya [PERSON_NAME] [PERSON_NAME] [PERSON_NAME] …" at bounding box center [93, 149] width 41 height 10
select select "30406"
click at [73, 144] on select "Select Stylist [PERSON_NAME] Adhamya [PERSON_NAME] [PERSON_NAME] [PERSON_NAME] …" at bounding box center [93, 149] width 41 height 10
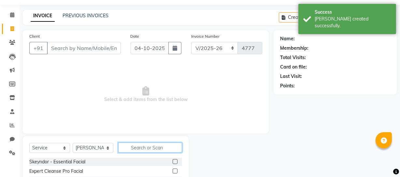
click at [136, 147] on input "text" at bounding box center [150, 148] width 64 height 10
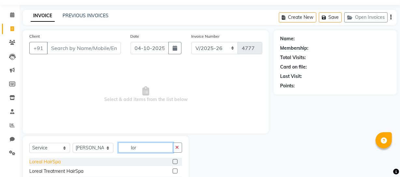
type input "lor"
click at [58, 162] on div "Loreal HairSpa" at bounding box center [44, 162] width 31 height 7
checkbox input "false"
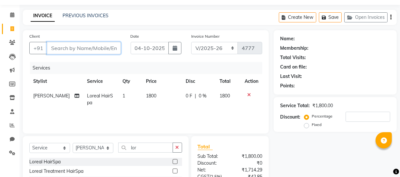
click at [85, 45] on input "Client" at bounding box center [84, 48] width 74 height 12
type input "8"
type input "0"
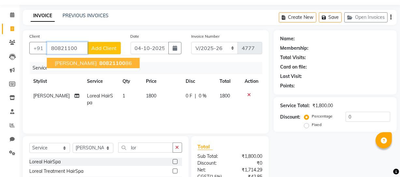
click at [65, 59] on button "[PERSON_NAME] 80821100 86" at bounding box center [93, 63] width 93 height 10
type input "8082110086"
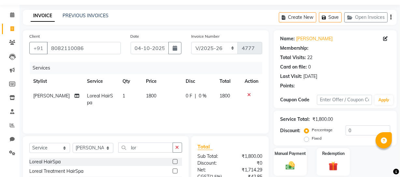
select select "1: Object"
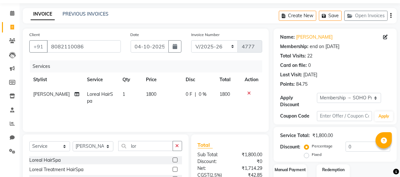
scroll to position [83, 0]
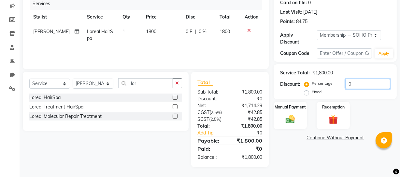
drag, startPoint x: 353, startPoint y: 84, endPoint x: 259, endPoint y: 99, distance: 95.8
click at [266, 99] on div "Client [PHONE_NUMBER] Date [DATE] Invoice Number Red/2025-26 V/2025 V/[PHONE_NU…" at bounding box center [209, 67] width 383 height 202
type input "20"
click at [288, 117] on img at bounding box center [290, 119] width 16 height 11
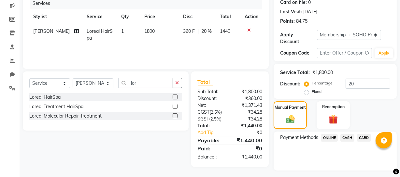
click at [328, 140] on span "ONLINE" at bounding box center [329, 137] width 17 height 7
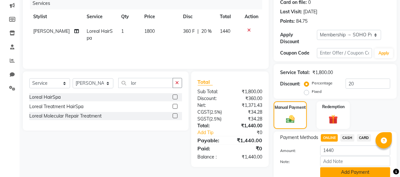
click at [337, 174] on button "Add Payment" at bounding box center [355, 173] width 70 height 10
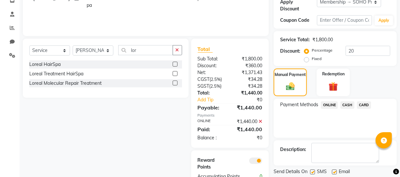
scroll to position [143, 0]
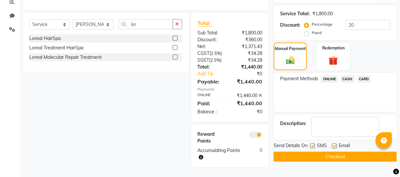
click at [334, 159] on button "Checkout" at bounding box center [334, 157] width 123 height 10
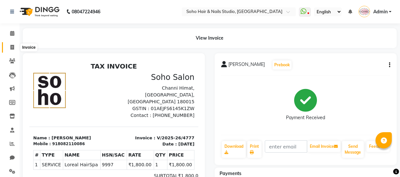
click at [9, 46] on span at bounding box center [12, 47] width 11 height 7
select select "service"
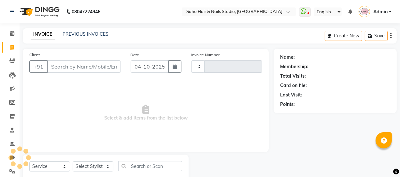
scroll to position [19, 0]
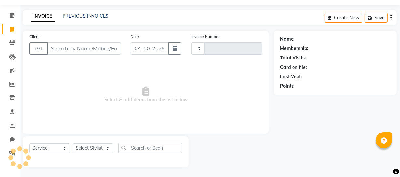
type input "4778"
select select "735"
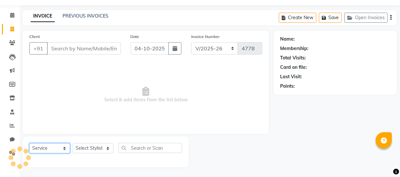
click at [58, 151] on select "Select Service Product Membership Package Voucher Prepaid Gift Card" at bounding box center [49, 149] width 41 height 10
select select "service"
click at [29, 144] on select "Select Service Product Membership Package Voucher Prepaid Gift Card" at bounding box center [49, 149] width 41 height 10
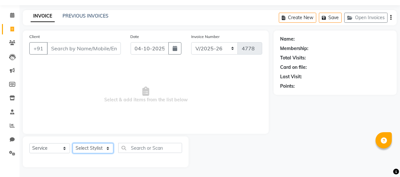
click at [90, 149] on select "Select Stylist [PERSON_NAME] Adhamya [PERSON_NAME] [PERSON_NAME] [PERSON_NAME] …" at bounding box center [93, 149] width 41 height 10
select select "84515"
click at [73, 144] on select "Select Stylist [PERSON_NAME] Adhamya [PERSON_NAME] [PERSON_NAME] [PERSON_NAME] …" at bounding box center [93, 149] width 41 height 10
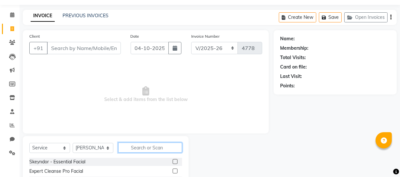
click at [143, 151] on input "text" at bounding box center [150, 148] width 64 height 10
type input "be"
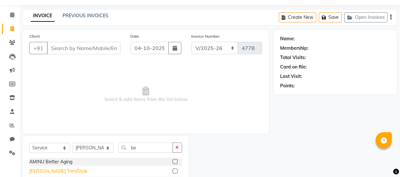
click at [42, 170] on div "[PERSON_NAME] Trim/Style" at bounding box center [58, 171] width 58 height 7
checkbox input "false"
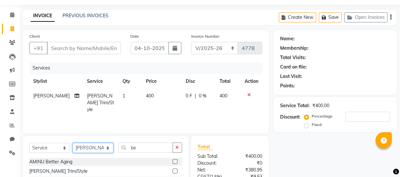
click at [106, 153] on select "Select Stylist [PERSON_NAME] Adhamya [PERSON_NAME] [PERSON_NAME] [PERSON_NAME] …" at bounding box center [93, 148] width 41 height 10
select select "58119"
click at [73, 143] on select "Select Stylist [PERSON_NAME] Adhamya [PERSON_NAME] [PERSON_NAME] [PERSON_NAME] …" at bounding box center [93, 148] width 41 height 10
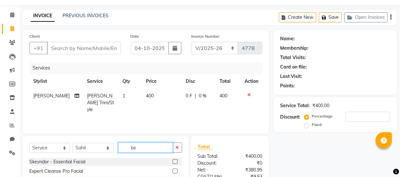
drag, startPoint x: 147, startPoint y: 149, endPoint x: 85, endPoint y: 124, distance: 67.0
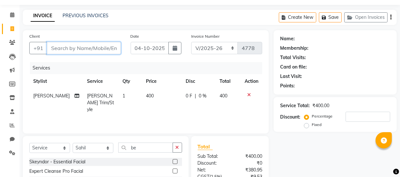
click at [81, 49] on input "Client" at bounding box center [84, 48] width 74 height 12
type input "9"
type input "0"
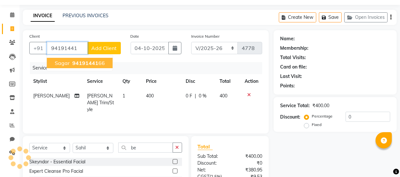
click at [70, 67] on button "Sagar 94191441 66" at bounding box center [80, 63] width 66 height 10
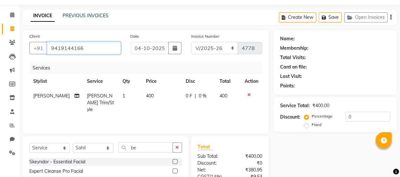
type input "9419144166"
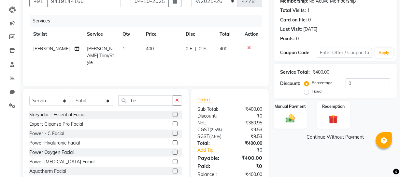
scroll to position [84, 0]
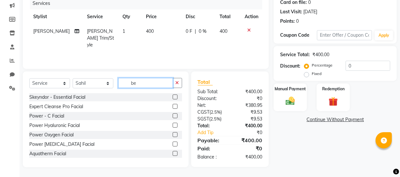
drag, startPoint x: 140, startPoint y: 81, endPoint x: 104, endPoint y: 88, distance: 36.1
click at [104, 88] on div "Select Service Product Membership Package Voucher Prepaid Gift Card Select Styl…" at bounding box center [105, 85] width 153 height 15
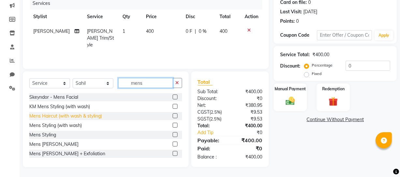
type input "mens"
click at [97, 117] on div "Mens Haircut (with wash & styling)" at bounding box center [65, 116] width 73 height 7
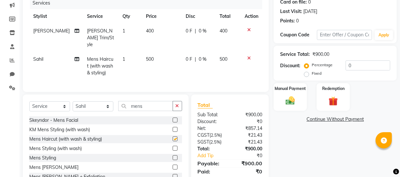
checkbox input "false"
drag, startPoint x: 147, startPoint y: 104, endPoint x: 102, endPoint y: 101, distance: 46.0
click at [102, 101] on div "Select Service Product Membership Package Voucher Prepaid Gift Card Select Styl…" at bounding box center [105, 108] width 153 height 15
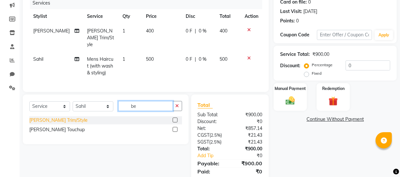
type input "be"
click at [53, 120] on div "[PERSON_NAME] Trim/Style" at bounding box center [58, 120] width 58 height 7
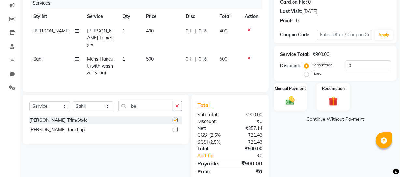
checkbox input "false"
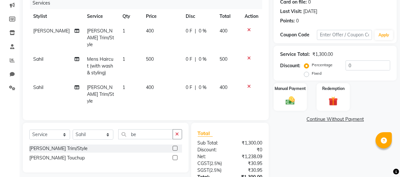
click at [159, 80] on td "400" at bounding box center [162, 94] width 40 height 28
select select "58119"
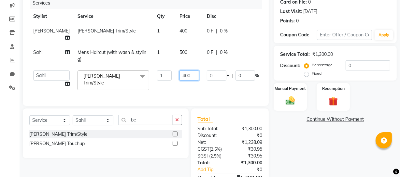
drag, startPoint x: 171, startPoint y: 81, endPoint x: 111, endPoint y: 74, distance: 60.6
click at [125, 77] on tr "[PERSON_NAME] Adhamya [PERSON_NAME] [PERSON_NAME] [PERSON_NAME] [PERSON_NAME] […" at bounding box center [166, 81] width 274 height 28
type input "200"
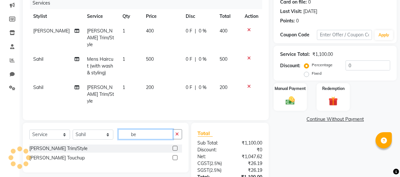
drag, startPoint x: 148, startPoint y: 128, endPoint x: 74, endPoint y: 134, distance: 74.4
click at [74, 134] on div "Select Service Product Membership Package Voucher Prepaid Gift Card Select Styl…" at bounding box center [105, 137] width 153 height 15
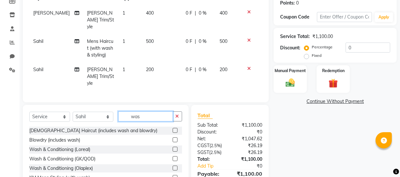
scroll to position [126, 0]
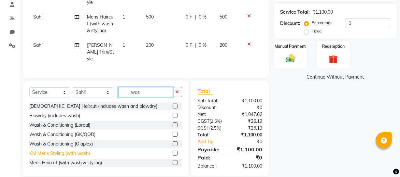
type input "was"
click at [77, 150] on div "KM Mens Styling (with wash)" at bounding box center [59, 153] width 61 height 7
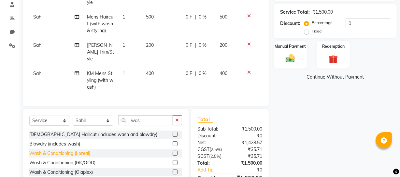
checkbox input "false"
click at [250, 70] on icon at bounding box center [249, 72] width 4 height 5
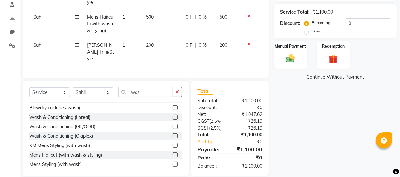
scroll to position [10, 0]
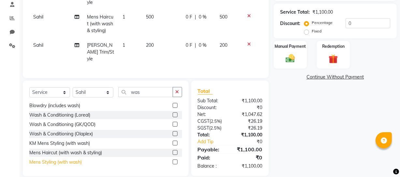
click at [67, 159] on div "Mens Styling (with wash)" at bounding box center [55, 162] width 52 height 7
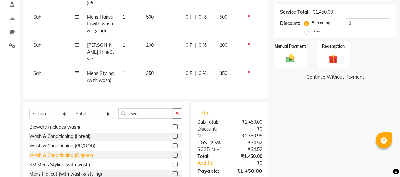
checkbox input "false"
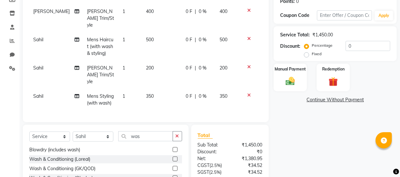
scroll to position [118, 0]
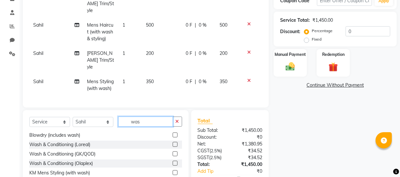
drag, startPoint x: 146, startPoint y: 113, endPoint x: 114, endPoint y: 117, distance: 32.4
click at [114, 117] on div "Select Service Product Membership Package Voucher Prepaid Gift Card Select Styl…" at bounding box center [105, 124] width 153 height 15
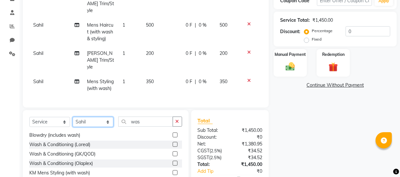
click at [107, 117] on select "Select Stylist [PERSON_NAME] Adhamya [PERSON_NAME] [PERSON_NAME] [PERSON_NAME] …" at bounding box center [93, 122] width 41 height 10
select select "84515"
click at [73, 117] on select "Select Stylist [PERSON_NAME] Adhamya [PERSON_NAME] [PERSON_NAME] [PERSON_NAME] …" at bounding box center [93, 122] width 41 height 10
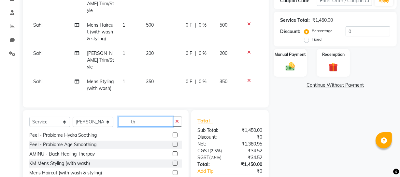
scroll to position [0, 0]
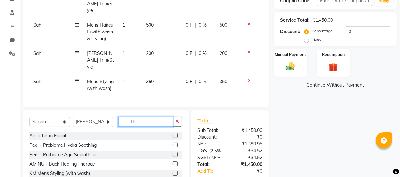
type input "th"
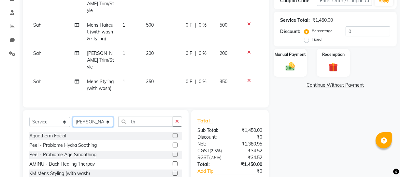
click at [81, 117] on select "Select Stylist [PERSON_NAME] Adhamya [PERSON_NAME] [PERSON_NAME] [PERSON_NAME] …" at bounding box center [93, 122] width 41 height 10
select select "22783"
click at [73, 117] on select "Select Stylist [PERSON_NAME] Adhamya [PERSON_NAME] [PERSON_NAME] [PERSON_NAME] …" at bounding box center [93, 122] width 41 height 10
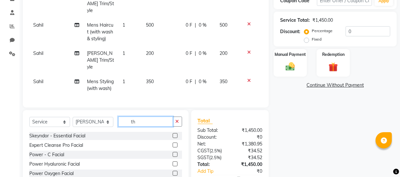
click at [138, 117] on input "th" at bounding box center [145, 122] width 55 height 10
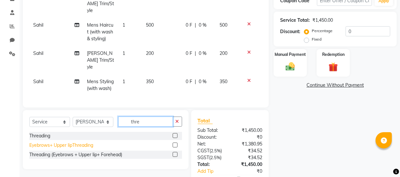
type input "thre"
click at [73, 142] on div "Eyebrows+ Upper lipThreading" at bounding box center [61, 145] width 64 height 7
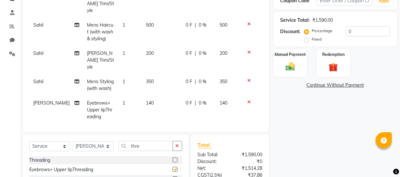
checkbox input "false"
click at [151, 96] on td "140" at bounding box center [162, 110] width 40 height 28
select select "22783"
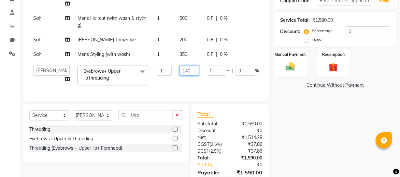
drag, startPoint x: 174, startPoint y: 89, endPoint x: 97, endPoint y: 101, distance: 77.4
click at [118, 89] on tr "[PERSON_NAME] Adhamya [PERSON_NAME] [PERSON_NAME] [PERSON_NAME] [PERSON_NAME] […" at bounding box center [166, 76] width 274 height 28
type input "100"
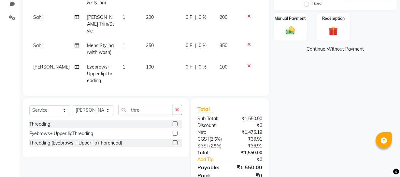
scroll to position [176, 0]
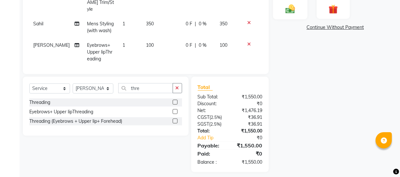
click at [304, 11] on div "Manual Payment" at bounding box center [290, 5] width 34 height 29
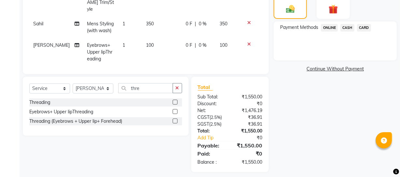
click at [347, 30] on span "CASH" at bounding box center [347, 27] width 14 height 7
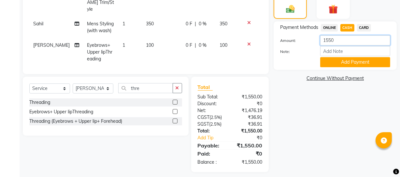
drag, startPoint x: 344, startPoint y: 42, endPoint x: 329, endPoint y: 39, distance: 15.3
click at [329, 39] on input "1550" at bounding box center [355, 40] width 70 height 10
type input "1575"
click at [367, 60] on button "Add Payment" at bounding box center [355, 62] width 70 height 10
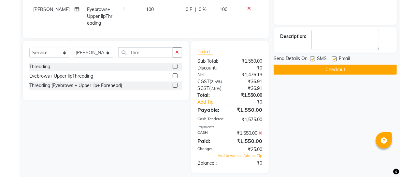
scroll to position [212, 0]
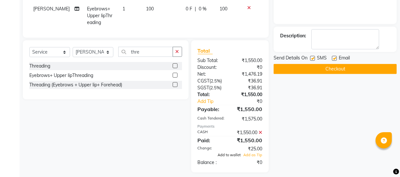
click at [228, 153] on span "Add to wallet" at bounding box center [228, 155] width 23 height 5
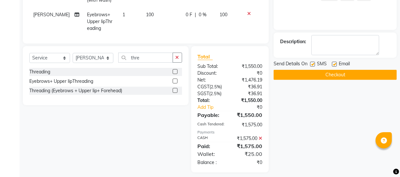
click at [262, 136] on icon at bounding box center [260, 138] width 4 height 5
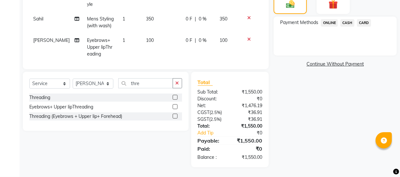
scroll to position [176, 0]
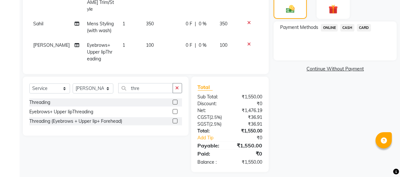
click at [346, 27] on span "CASH" at bounding box center [347, 27] width 14 height 7
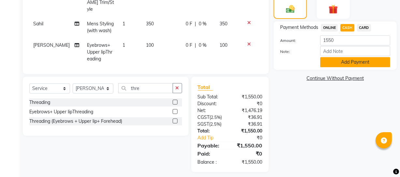
click at [347, 62] on button "Add Payment" at bounding box center [355, 62] width 70 height 10
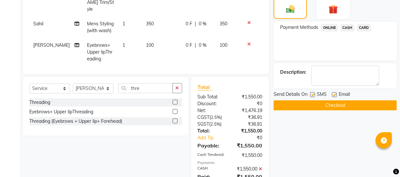
click at [304, 109] on button "Checkout" at bounding box center [334, 106] width 123 height 10
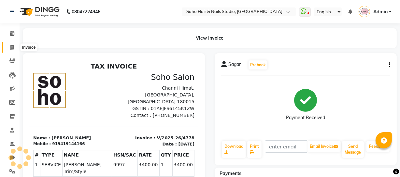
click at [14, 48] on span at bounding box center [12, 47] width 11 height 7
select select "service"
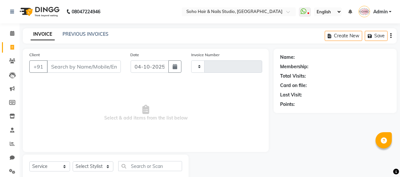
scroll to position [19, 0]
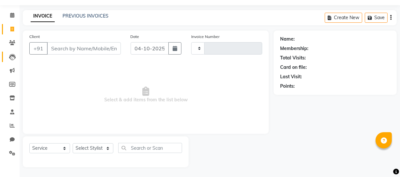
type input "4779"
select select "735"
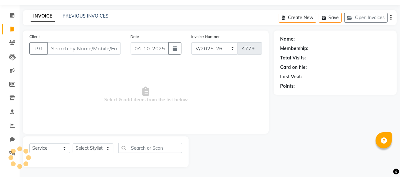
select select "membership"
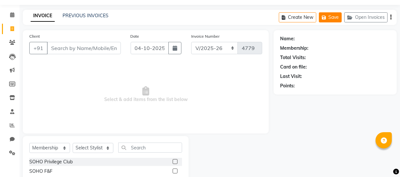
click at [340, 19] on button "Save" at bounding box center [330, 17] width 23 height 10
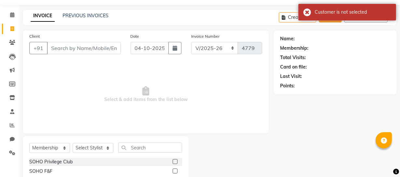
click at [371, 18] on div "Customer is not selected" at bounding box center [347, 12] width 98 height 17
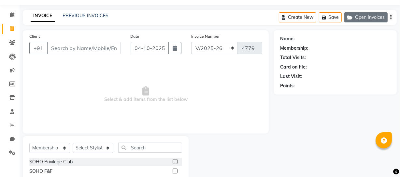
click at [368, 18] on button "Open Invoices" at bounding box center [365, 17] width 43 height 10
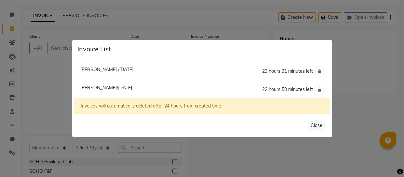
click at [94, 88] on span "[PERSON_NAME]/[DATE]" at bounding box center [106, 88] width 52 height 6
type input "9541230669"
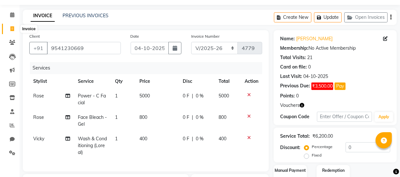
click at [11, 29] on icon at bounding box center [12, 28] width 4 height 5
select select "service"
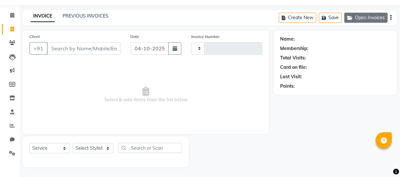
click at [372, 14] on button "Open Invoices" at bounding box center [365, 18] width 43 height 10
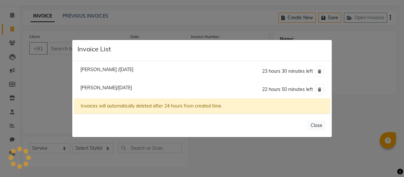
type input "4779"
select select "membership"
select select "735"
click at [320, 86] on button at bounding box center [319, 89] width 7 height 9
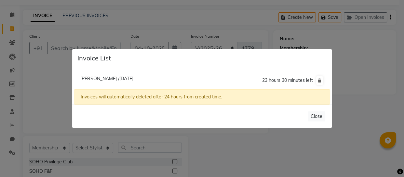
click at [223, 25] on ngb-modal-window "Invoice List [PERSON_NAME] /[DATE] 23 hours 30 minutes left Invoices will autom…" at bounding box center [202, 88] width 404 height 177
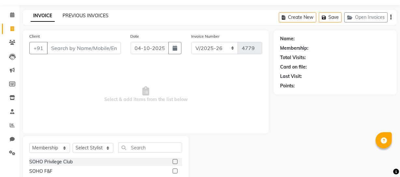
click at [103, 18] on link "PREVIOUS INVOICES" at bounding box center [85, 16] width 46 height 6
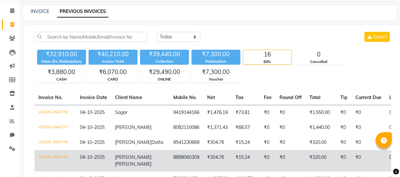
scroll to position [89, 0]
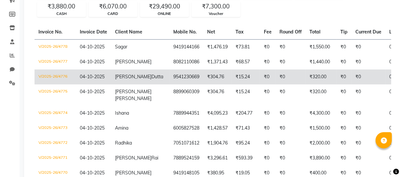
click at [169, 77] on td "9541230669" at bounding box center [186, 77] width 34 height 15
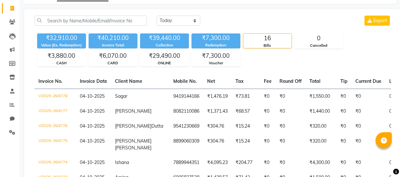
scroll to position [0, 0]
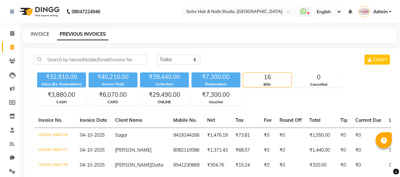
click at [40, 36] on link "INVOICE" at bounding box center [40, 34] width 19 height 6
select select "service"
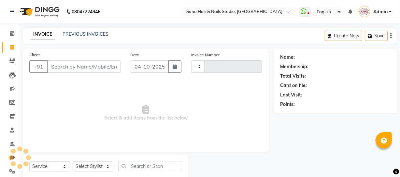
type input "4779"
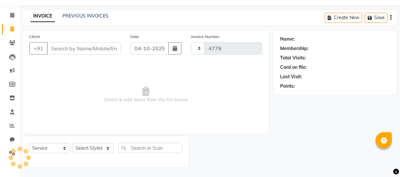
select select "735"
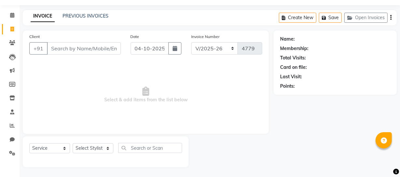
select select "membership"
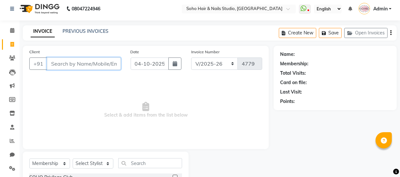
scroll to position [0, 0]
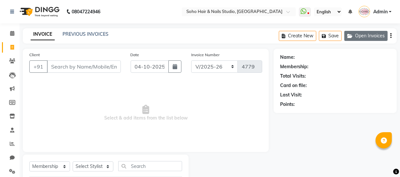
click at [371, 34] on button "Open Invoices" at bounding box center [365, 36] width 43 height 10
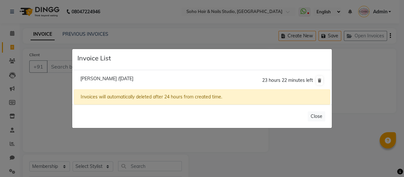
click at [87, 80] on span "[PERSON_NAME] /[DATE]" at bounding box center [106, 79] width 53 height 6
type input "9149868969"
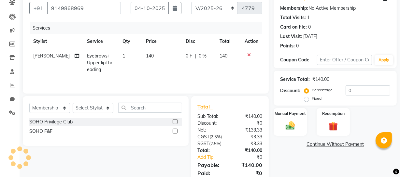
scroll to position [59, 0]
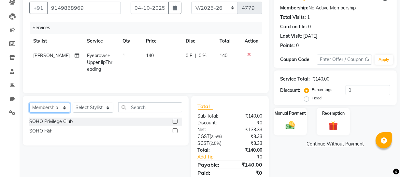
click at [50, 106] on select "Select Service Product Membership Package Voucher Prepaid Gift Card" at bounding box center [49, 108] width 41 height 10
select select "service"
click at [29, 103] on select "Select Service Product Membership Package Voucher Prepaid Gift Card" at bounding box center [49, 108] width 41 height 10
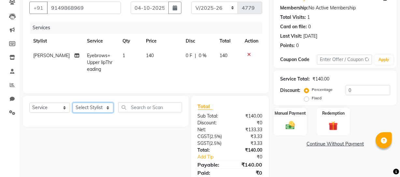
click at [87, 110] on select "Select Stylist [PERSON_NAME] Adhamya [PERSON_NAME] [PERSON_NAME] [PERSON_NAME] …" at bounding box center [93, 108] width 41 height 10
select select "22783"
click at [73, 103] on select "Select Stylist [PERSON_NAME] Adhamya [PERSON_NAME] [PERSON_NAME] [PERSON_NAME] …" at bounding box center [93, 108] width 41 height 10
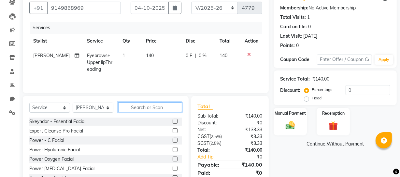
click at [131, 108] on input "text" at bounding box center [150, 108] width 64 height 10
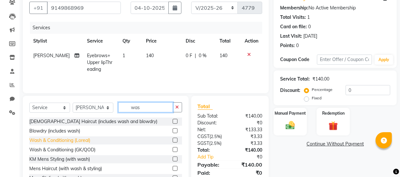
type input "was"
click at [70, 139] on div "Wash & Conditioning (Loreal)" at bounding box center [59, 140] width 61 height 7
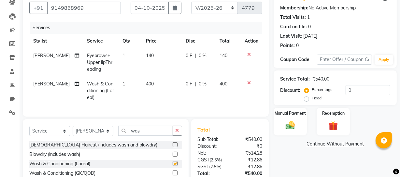
checkbox input "false"
drag, startPoint x: 146, startPoint y: 135, endPoint x: 6, endPoint y: 139, distance: 140.6
click at [15, 138] on app-home "08047224946 Select Location × Soho Hair & Nails Studio, [GEOGRAPHIC_DATA] Whats…" at bounding box center [200, 83] width 400 height 284
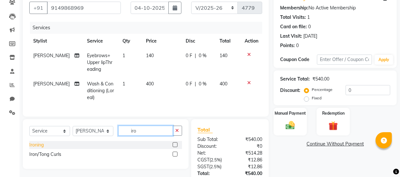
type input "iro"
click at [37, 149] on div "Ironing" at bounding box center [36, 145] width 14 height 7
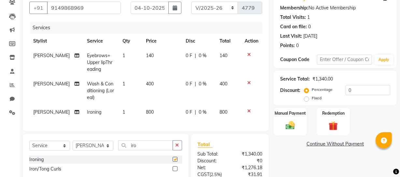
checkbox input "false"
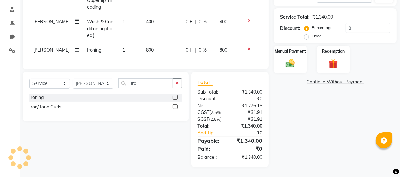
scroll to position [133, 0]
click at [51, 19] on span "[PERSON_NAME]" at bounding box center [51, 22] width 36 height 6
select select "22783"
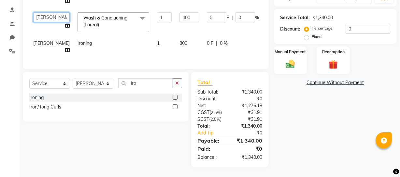
click at [43, 13] on select "[PERSON_NAME] [PERSON_NAME] [PERSON_NAME] [PERSON_NAME] [PERSON_NAME] [PERSON_N…" at bounding box center [51, 17] width 36 height 10
select select "21261"
click at [39, 45] on span "[PERSON_NAME]" at bounding box center [51, 43] width 36 height 6
select select "22783"
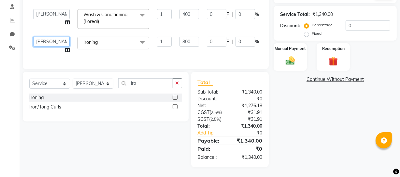
click at [43, 39] on select "[PERSON_NAME] [PERSON_NAME] [PERSON_NAME] [PERSON_NAME] [PERSON_NAME] [PERSON_N…" at bounding box center [51, 42] width 36 height 10
select select "21261"
click at [207, 11] on input "0" at bounding box center [217, 14] width 20 height 10
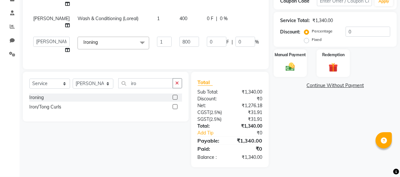
scroll to position [129, 0]
click at [309, 89] on div "Name: [PERSON_NAME] Membership: No Active Membership Total Visits: 1 Card on fi…" at bounding box center [337, 49] width 128 height 236
click at [235, 37] on input "0" at bounding box center [245, 42] width 20 height 10
click at [303, 82] on div "Name: [PERSON_NAME] Membership: No Active Membership Total Visits: 1 Card on fi…" at bounding box center [337, 49] width 128 height 236
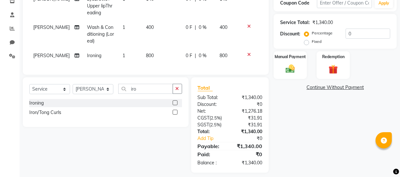
scroll to position [126, 0]
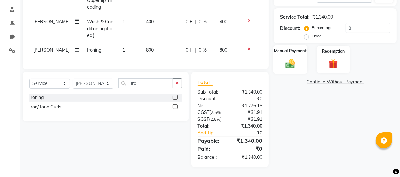
click at [305, 53] on div "Manual Payment" at bounding box center [290, 59] width 34 height 29
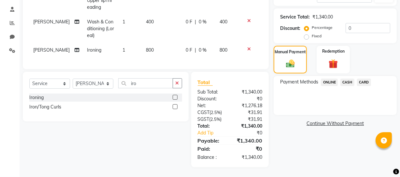
click at [330, 79] on span "ONLINE" at bounding box center [329, 82] width 17 height 7
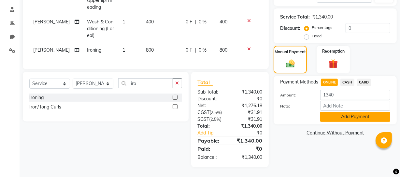
click at [335, 114] on button "Add Payment" at bounding box center [355, 117] width 70 height 10
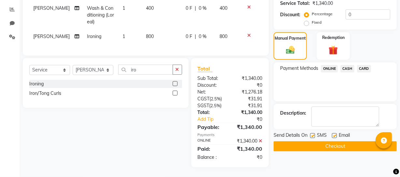
scroll to position [140, 0]
click at [326, 142] on button "Checkout" at bounding box center [334, 147] width 123 height 10
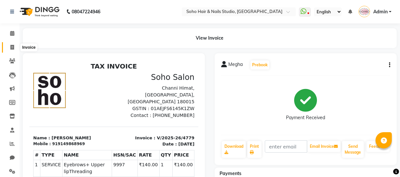
click at [15, 45] on span at bounding box center [12, 47] width 11 height 7
select select "service"
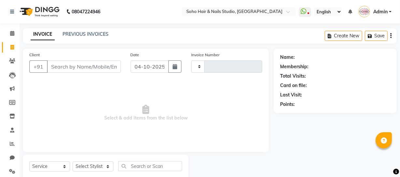
scroll to position [19, 0]
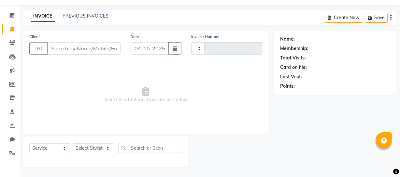
type input "4780"
select select "735"
select select "membership"
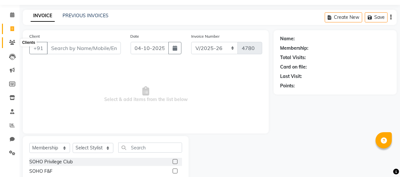
click at [11, 42] on icon at bounding box center [12, 42] width 6 height 5
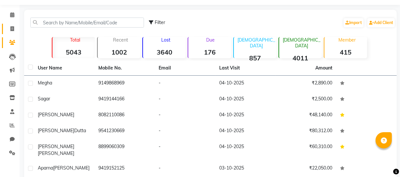
click at [10, 24] on link "Invoice" at bounding box center [10, 29] width 16 height 11
select select "service"
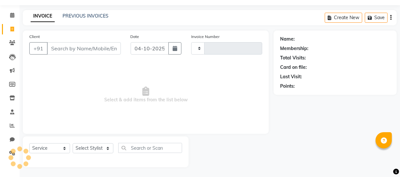
type input "4780"
select select "735"
select select "membership"
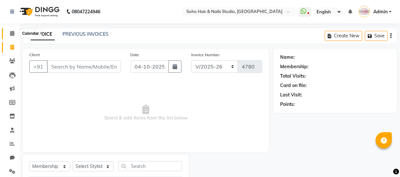
click at [8, 31] on span at bounding box center [12, 33] width 11 height 7
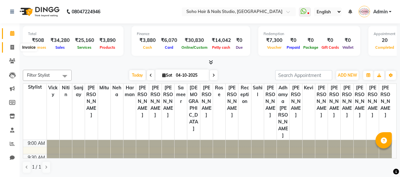
click at [7, 45] on span at bounding box center [12, 47] width 11 height 7
select select "service"
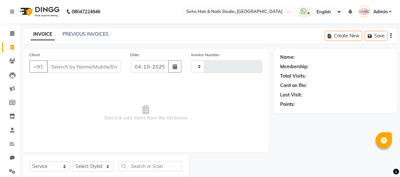
type input "4780"
select select "735"
select select "membership"
click at [12, 62] on icon at bounding box center [12, 61] width 6 height 5
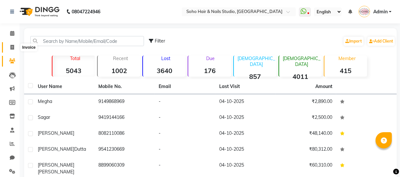
click at [11, 46] on icon at bounding box center [12, 47] width 4 height 5
select select "735"
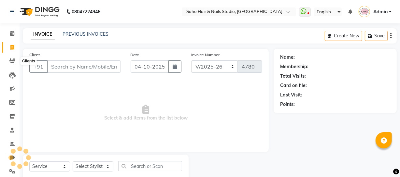
scroll to position [19, 0]
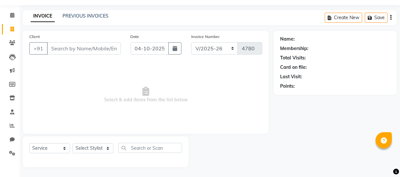
select select "membership"
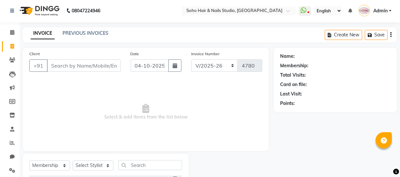
scroll to position [0, 0]
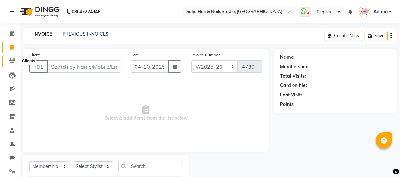
click at [7, 65] on span at bounding box center [12, 61] width 11 height 7
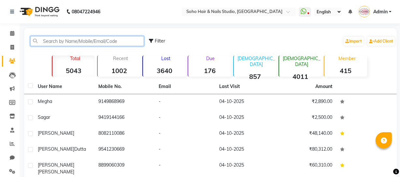
click at [56, 42] on input "text" at bounding box center [87, 41] width 114 height 10
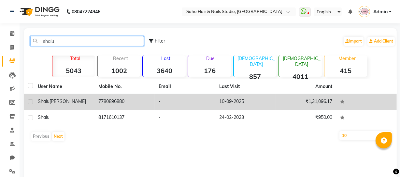
type input "shalu"
click at [135, 99] on td "7780896880" at bounding box center [124, 102] width 61 height 16
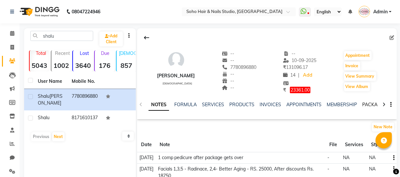
click at [367, 107] on link "PACKAGES" at bounding box center [374, 105] width 24 height 6
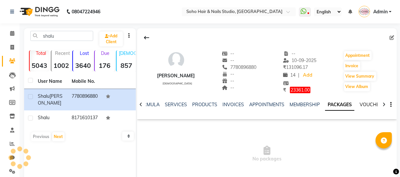
click at [367, 104] on link "VOUCHERS" at bounding box center [372, 105] width 26 height 6
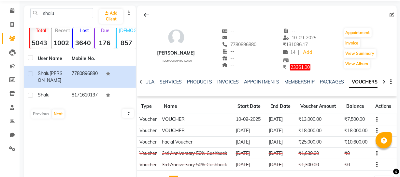
scroll to position [29, 0]
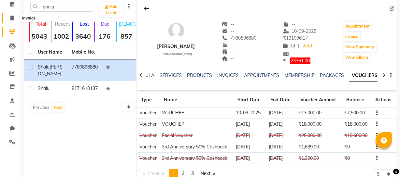
click at [7, 19] on span at bounding box center [12, 18] width 11 height 7
select select "service"
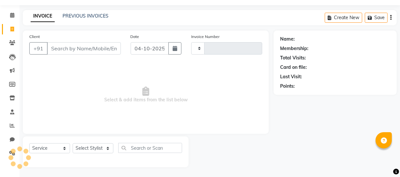
scroll to position [19, 0]
type input "4780"
select select "735"
select select "membership"
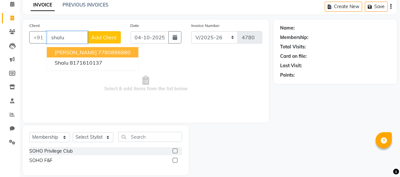
click at [110, 54] on ngb-highlight "7780896880" at bounding box center [114, 52] width 33 height 7
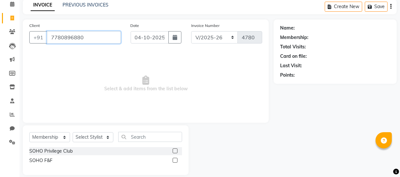
type input "7780896880"
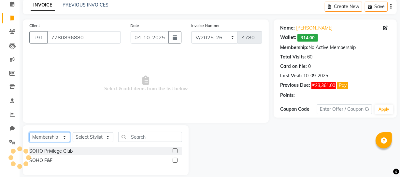
click at [62, 136] on select "Select Service Product Membership Package Voucher Prepaid Gift Card" at bounding box center [49, 137] width 41 height 10
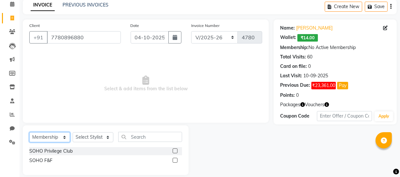
select select "service"
click at [29, 132] on select "Select Service Product Membership Package Voucher Prepaid Gift Card" at bounding box center [49, 137] width 41 height 10
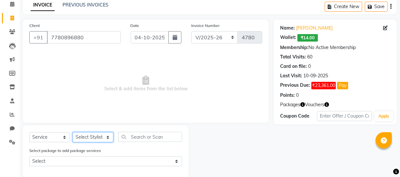
click at [98, 139] on select "Select Stylist [PERSON_NAME] Adhamya [PERSON_NAME] [PERSON_NAME] [PERSON_NAME] …" at bounding box center [93, 137] width 41 height 10
select select "13838"
click at [73, 132] on select "Select Stylist [PERSON_NAME] Adhamya [PERSON_NAME] [PERSON_NAME] [PERSON_NAME] …" at bounding box center [93, 137] width 41 height 10
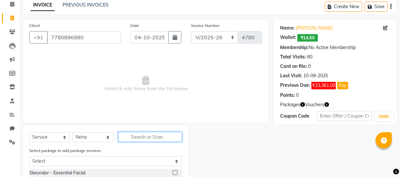
click at [131, 137] on input "text" at bounding box center [150, 137] width 64 height 10
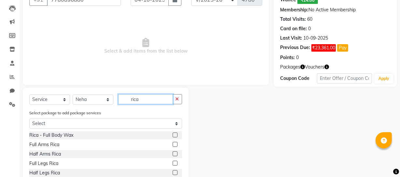
scroll to position [105, 0]
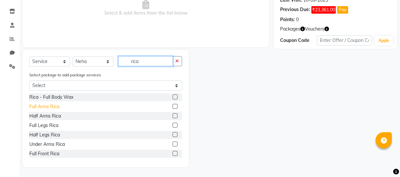
type input "rica"
click at [39, 105] on div "Full Arms Rica" at bounding box center [44, 106] width 30 height 7
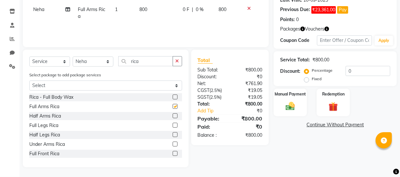
checkbox input "false"
click at [51, 134] on div "Half Legs Rica" at bounding box center [44, 135] width 31 height 7
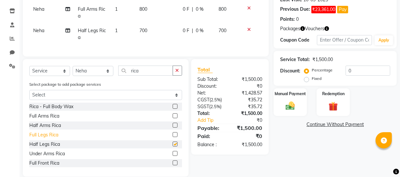
checkbox input "false"
click at [48, 158] on div "Under Arms Rica" at bounding box center [46, 154] width 35 height 7
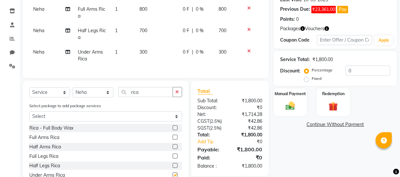
checkbox input "false"
drag, startPoint x: 143, startPoint y: 96, endPoint x: 93, endPoint y: 97, distance: 49.5
click at [97, 97] on div "Select Service Product Membership Package Voucher Prepaid Gift Card Select Styl…" at bounding box center [105, 94] width 153 height 15
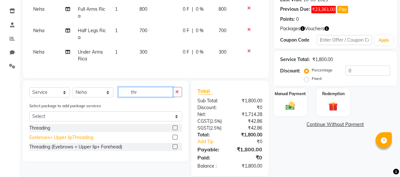
type input "thr"
click at [59, 141] on div "Eyebrows+ Upper lipThreading" at bounding box center [61, 137] width 64 height 7
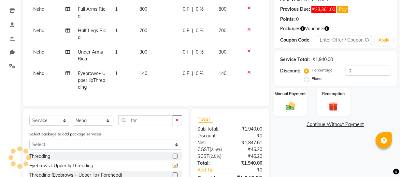
checkbox input "false"
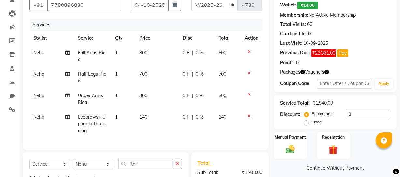
scroll to position [0, 0]
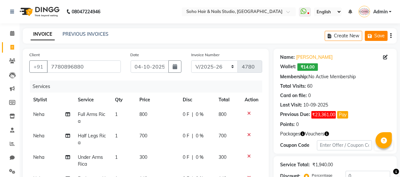
click at [374, 36] on button "Save" at bounding box center [375, 36] width 23 height 10
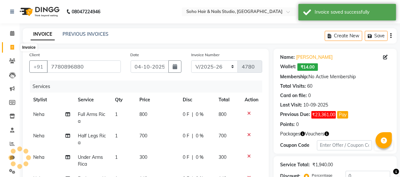
click at [13, 45] on icon at bounding box center [12, 47] width 4 height 5
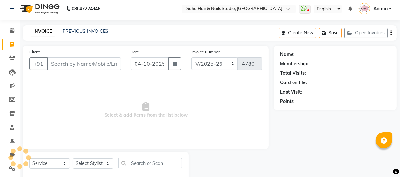
scroll to position [19, 0]
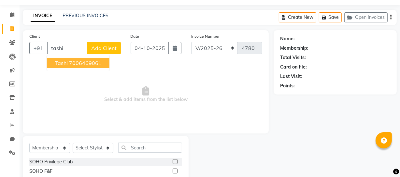
click at [79, 65] on ngb-highlight "7006469061" at bounding box center [85, 63] width 33 height 7
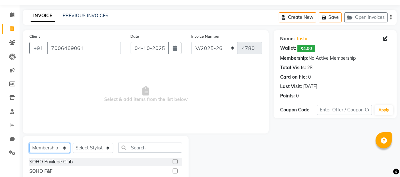
click at [51, 147] on select "Select Service Product Membership Package Voucher Prepaid Gift Card" at bounding box center [49, 148] width 41 height 10
click at [29, 143] on select "Select Service Product Membership Package Voucher Prepaid Gift Card" at bounding box center [49, 148] width 41 height 10
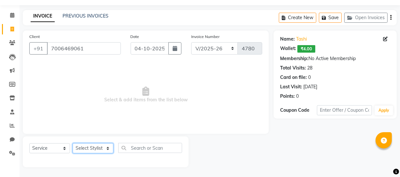
click at [97, 147] on select "Select Stylist [PERSON_NAME] Adhamya [PERSON_NAME] [PERSON_NAME] [PERSON_NAME] …" at bounding box center [93, 149] width 41 height 10
click at [73, 144] on select "Select Stylist [PERSON_NAME] Adhamya [PERSON_NAME] [PERSON_NAME] [PERSON_NAME] …" at bounding box center [93, 149] width 41 height 10
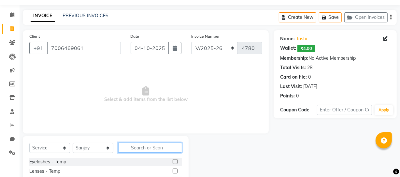
click at [135, 149] on input "text" at bounding box center [150, 148] width 64 height 10
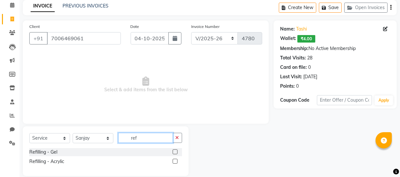
scroll to position [37, 0]
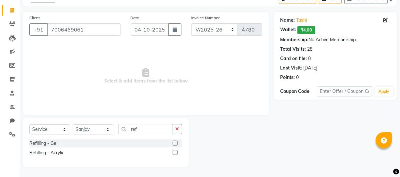
click at [36, 140] on div "Refilling - Gel" at bounding box center [105, 144] width 153 height 8
click at [38, 142] on div "Refilling - Gel" at bounding box center [43, 143] width 28 height 7
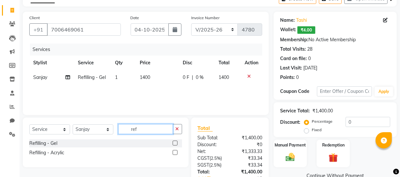
drag, startPoint x: 157, startPoint y: 130, endPoint x: 93, endPoint y: 129, distance: 63.5
click at [93, 129] on div "Select Service Product Membership Package Voucher Prepaid Gift Card Select Styl…" at bounding box center [105, 131] width 153 height 15
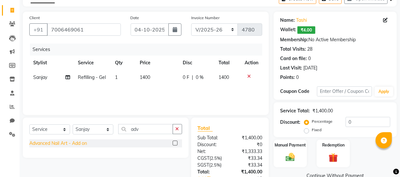
click at [77, 144] on div "Advanced Nail Art - Add on" at bounding box center [58, 143] width 58 height 7
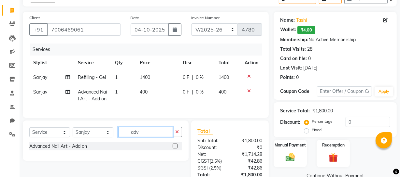
drag, startPoint x: 151, startPoint y: 145, endPoint x: 99, endPoint y: 140, distance: 52.0
click at [99, 140] on div "Select Service Product Membership Package Voucher Prepaid Gift Card Select Styl…" at bounding box center [105, 134] width 153 height 15
click at [46, 150] on div "Accessories" at bounding box center [41, 146] width 25 height 7
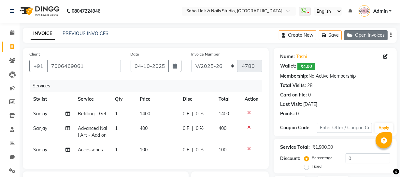
scroll to position [0, 0]
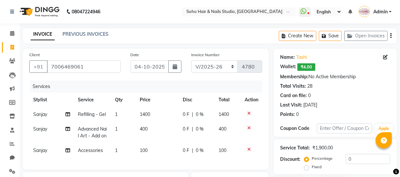
click at [324, 29] on div "Create New Save Open Invoices" at bounding box center [338, 35] width 118 height 15
click at [328, 33] on button "Save" at bounding box center [330, 36] width 23 height 10
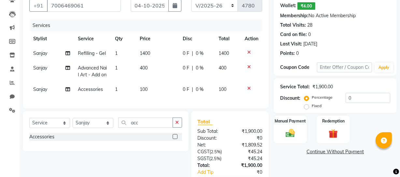
scroll to position [112, 0]
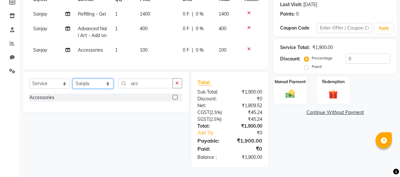
click at [99, 84] on select "Select Stylist [PERSON_NAME] Adhamya [PERSON_NAME] [PERSON_NAME] [PERSON_NAME] …" at bounding box center [93, 84] width 41 height 10
click at [73, 79] on select "Select Stylist [PERSON_NAME] Adhamya [PERSON_NAME] [PERSON_NAME] [PERSON_NAME] …" at bounding box center [93, 84] width 41 height 10
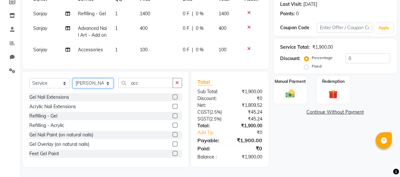
scroll to position [112, 0]
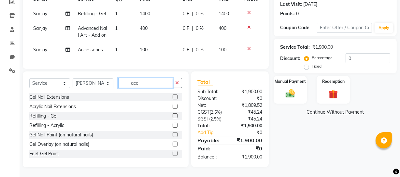
drag, startPoint x: 150, startPoint y: 80, endPoint x: 103, endPoint y: 96, distance: 49.1
click at [119, 87] on input "acc" at bounding box center [145, 83] width 55 height 10
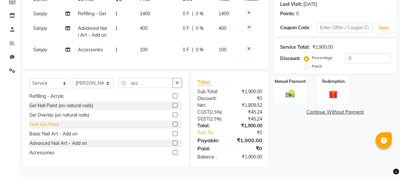
click at [47, 124] on div "Feet Gel Paint" at bounding box center [44, 124] width 30 height 7
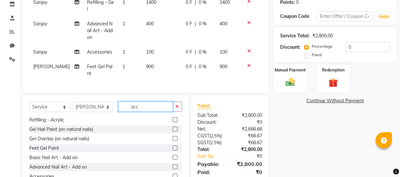
drag, startPoint x: 140, startPoint y: 102, endPoint x: 118, endPoint y: 103, distance: 21.2
click at [118, 103] on input "acc" at bounding box center [145, 107] width 55 height 10
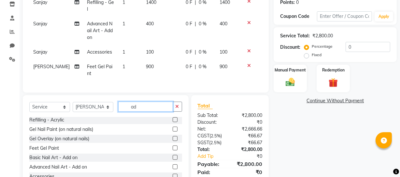
scroll to position [0, 0]
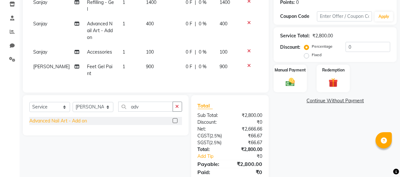
click at [74, 120] on div "Advanced Nail Art - Add on" at bounding box center [58, 121] width 58 height 7
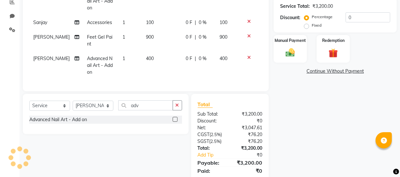
scroll to position [132, 0]
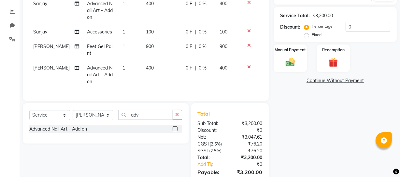
click at [158, 29] on td "100" at bounding box center [162, 32] width 40 height 15
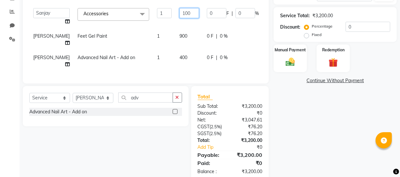
drag, startPoint x: 171, startPoint y: 28, endPoint x: 67, endPoint y: 23, distance: 103.6
click at [117, 29] on tr "[PERSON_NAME] Adhamya [PERSON_NAME] [PERSON_NAME] [PERSON_NAME] [PERSON_NAME] […" at bounding box center [166, 16] width 274 height 25
click at [362, 118] on div "Name: [PERSON_NAME]: ₹4.00 Membership: No Active Membership Total Visits: 28 Ca…" at bounding box center [337, 49] width 128 height 266
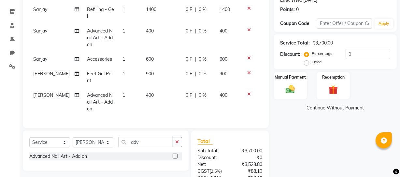
scroll to position [103, 0]
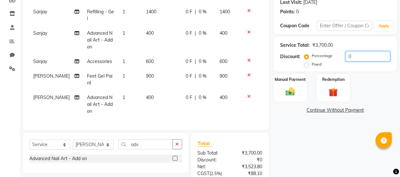
drag, startPoint x: 373, startPoint y: 58, endPoint x: 208, endPoint y: 75, distance: 166.6
click at [216, 75] on div "Client [PHONE_NUMBER] Date [DATE] Invoice Number Red/2025-26 V/2025 V/[PHONE_NU…" at bounding box center [209, 87] width 383 height 283
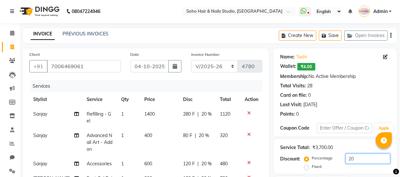
scroll to position [0, 0]
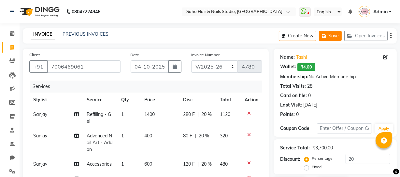
click at [337, 34] on button "Save" at bounding box center [330, 36] width 23 height 10
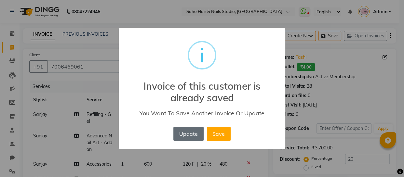
click at [186, 129] on button "Update" at bounding box center [188, 134] width 30 height 14
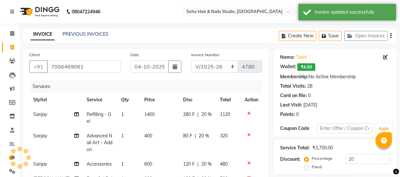
click at [9, 48] on span at bounding box center [12, 47] width 11 height 7
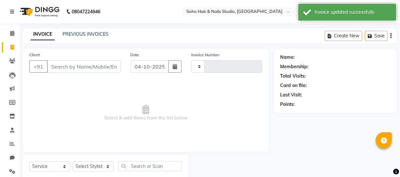
scroll to position [19, 0]
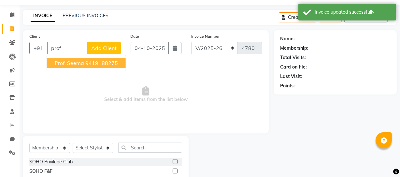
click at [74, 62] on span "Prof. Seema" at bounding box center [69, 63] width 29 height 7
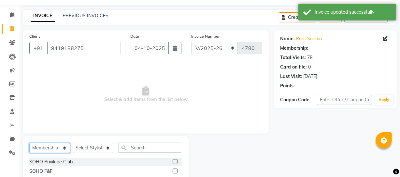
click at [47, 146] on select "Select Service Product Membership Package Voucher Prepaid Gift Card" at bounding box center [49, 148] width 41 height 10
click at [29, 143] on select "Select Service Product Membership Package Voucher Prepaid Gift Card" at bounding box center [49, 148] width 41 height 10
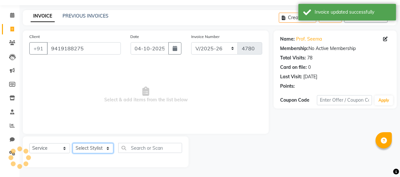
drag, startPoint x: 90, startPoint y: 150, endPoint x: 80, endPoint y: 141, distance: 13.9
click at [80, 141] on div "Select Service Product Membership Package Voucher Prepaid Gift Card Select Styl…" at bounding box center [106, 152] width 166 height 31
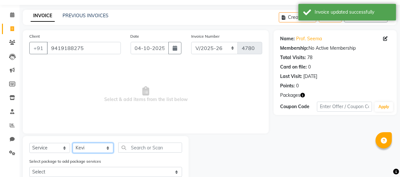
click at [73, 143] on select "Select Stylist [PERSON_NAME] Adhamya [PERSON_NAME] [PERSON_NAME] [PERSON_NAME] …" at bounding box center [93, 148] width 41 height 10
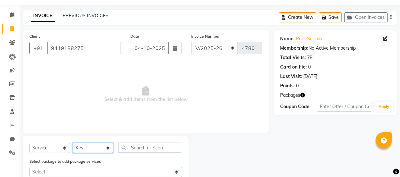
click at [92, 149] on select "Select Stylist [PERSON_NAME] Adhamya [PERSON_NAME] [PERSON_NAME] [PERSON_NAME] …" at bounding box center [93, 148] width 41 height 10
click at [73, 143] on select "Select Stylist [PERSON_NAME] Adhamya [PERSON_NAME] [PERSON_NAME] [PERSON_NAME] …" at bounding box center [93, 148] width 41 height 10
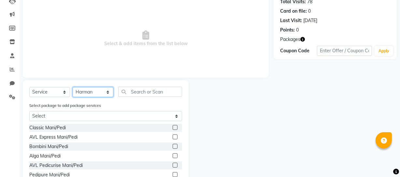
scroll to position [105, 0]
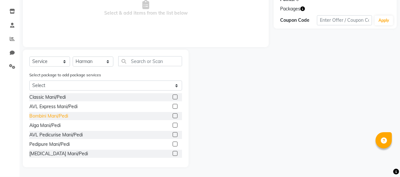
click at [52, 117] on div "Bombini Mani/Pedi" at bounding box center [48, 116] width 39 height 7
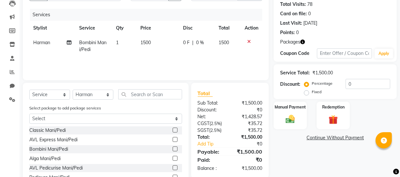
scroll to position [0, 0]
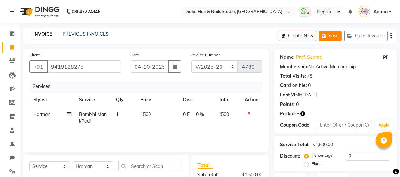
click at [334, 37] on button "Save" at bounding box center [330, 36] width 23 height 10
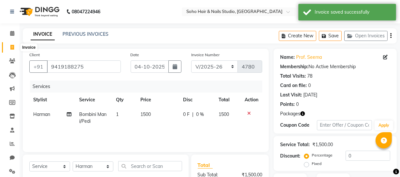
click at [14, 47] on icon at bounding box center [12, 47] width 4 height 5
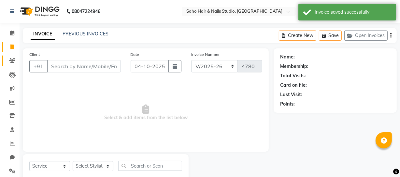
scroll to position [19, 0]
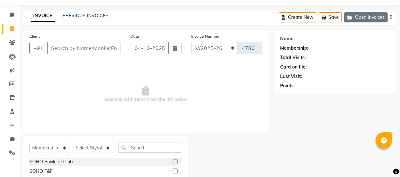
click at [368, 13] on button "Open Invoices" at bounding box center [365, 17] width 43 height 10
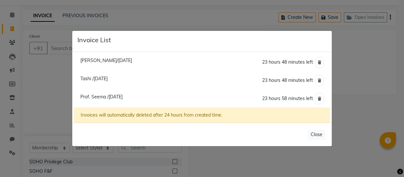
click at [104, 80] on span "Tashi /[DATE]" at bounding box center [93, 79] width 27 height 6
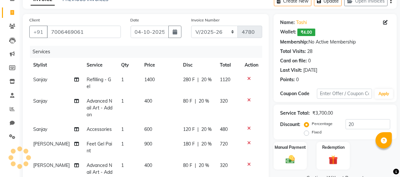
scroll to position [48, 0]
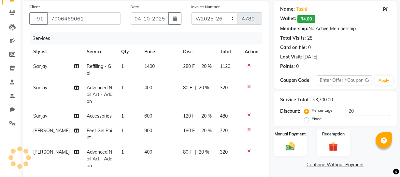
click at [157, 109] on td "600" at bounding box center [159, 116] width 39 height 15
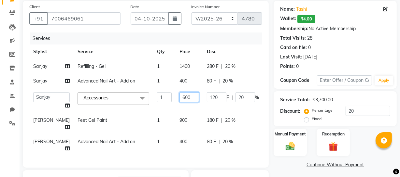
drag, startPoint x: 171, startPoint y: 110, endPoint x: 80, endPoint y: 114, distance: 91.9
click at [110, 113] on tr "[PERSON_NAME] Adhamya [PERSON_NAME] [PERSON_NAME] [PERSON_NAME] [PERSON_NAME] […" at bounding box center [166, 101] width 274 height 25
click at [337, 47] on div "Card on file: 0" at bounding box center [335, 47] width 110 height 7
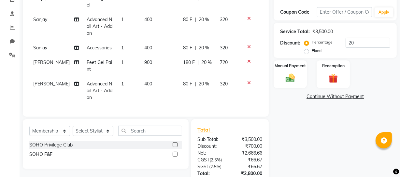
scroll to position [103, 0]
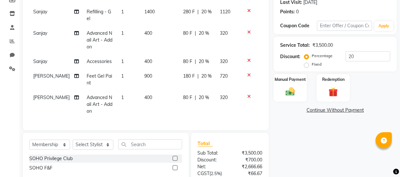
click at [210, 58] on div "80 F | 20 %" at bounding box center [197, 61] width 29 height 7
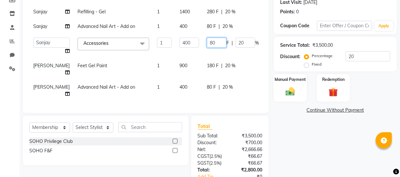
click at [207, 48] on input "80" at bounding box center [217, 43] width 20 height 10
drag, startPoint x: 199, startPoint y: 57, endPoint x: 194, endPoint y: 57, distance: 4.6
click at [207, 48] on input "80" at bounding box center [217, 43] width 20 height 10
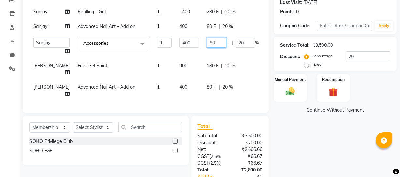
click at [207, 48] on input "80" at bounding box center [217, 43] width 20 height 10
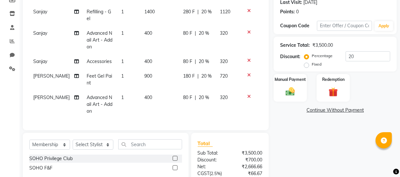
click at [166, 56] on td "400" at bounding box center [159, 61] width 39 height 15
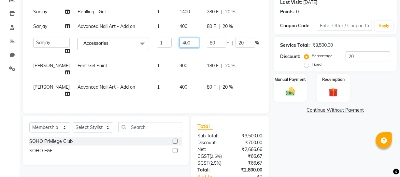
drag, startPoint x: 166, startPoint y: 56, endPoint x: 156, endPoint y: 56, distance: 9.8
click at [179, 48] on input "400" at bounding box center [189, 43] width 20 height 10
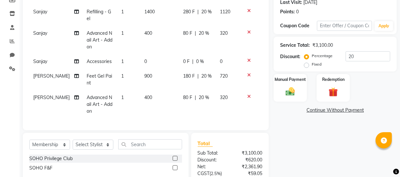
click at [141, 54] on td "0" at bounding box center [159, 61] width 39 height 15
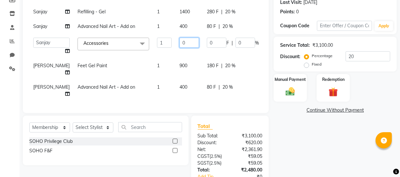
drag, startPoint x: 163, startPoint y: 55, endPoint x: 158, endPoint y: 55, distance: 5.2
click at [179, 48] on input "0" at bounding box center [189, 43] width 20 height 10
click at [275, 64] on div "Service Total: ₹3,100.00 Discount: Percentage Fixed 20" at bounding box center [334, 54] width 123 height 35
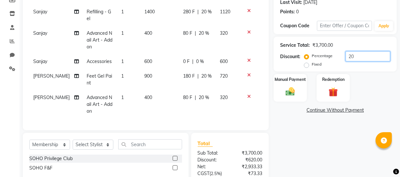
drag, startPoint x: 361, startPoint y: 56, endPoint x: 333, endPoint y: 56, distance: 27.7
click at [335, 56] on div "Percentage Fixed 20" at bounding box center [347, 60] width 85 height 18
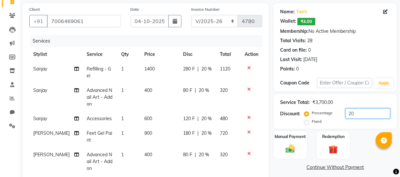
scroll to position [118, 0]
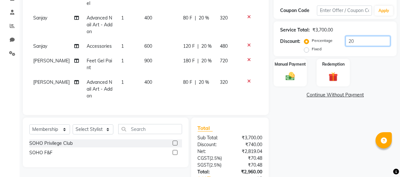
drag, startPoint x: 367, startPoint y: 42, endPoint x: 288, endPoint y: 30, distance: 79.3
click at [288, 30] on div "Service Total: ₹3,700.00 Discount: Percentage Fixed 20" at bounding box center [335, 39] width 110 height 30
click at [386, 85] on div "Manual Payment Redemption" at bounding box center [334, 73] width 133 height 28
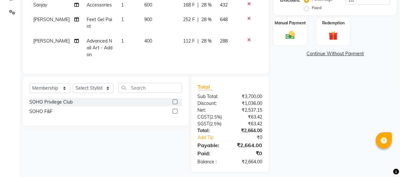
scroll to position [162, 0]
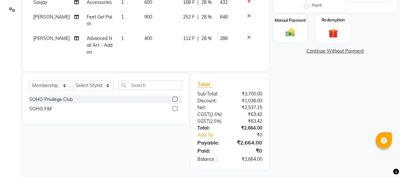
click at [330, 33] on img at bounding box center [333, 33] width 16 height 12
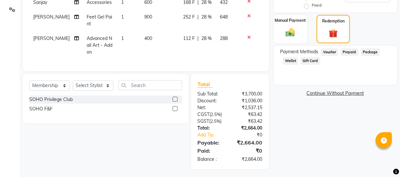
click at [293, 59] on span "Wallet" at bounding box center [289, 60] width 15 height 7
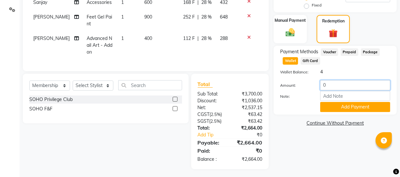
drag, startPoint x: 338, startPoint y: 80, endPoint x: 292, endPoint y: 92, distance: 47.4
click at [303, 91] on div "Amount: 0 Note: Add Payment" at bounding box center [335, 96] width 110 height 32
click at [351, 103] on button "Add Payment" at bounding box center [355, 107] width 70 height 10
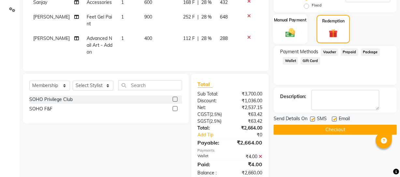
click at [290, 31] on img at bounding box center [290, 32] width 16 height 11
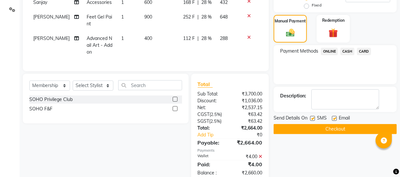
click at [345, 51] on span "CASH" at bounding box center [347, 51] width 14 height 7
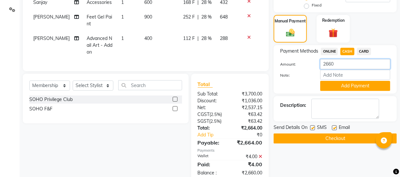
drag, startPoint x: 342, startPoint y: 66, endPoint x: 289, endPoint y: 68, distance: 52.7
click at [299, 66] on div "Amount: 2660" at bounding box center [335, 64] width 120 height 11
click at [372, 87] on button "Add Payment" at bounding box center [355, 86] width 70 height 10
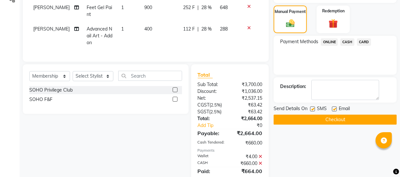
scroll to position [192, 0]
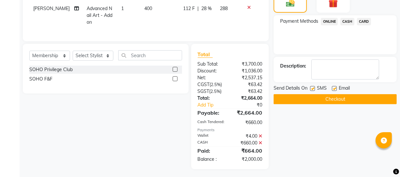
click at [331, 19] on span "ONLINE" at bounding box center [329, 21] width 17 height 7
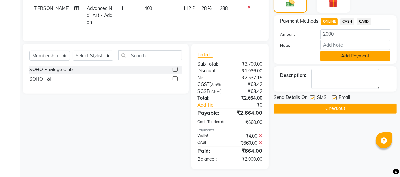
click at [338, 52] on button "Add Payment" at bounding box center [355, 56] width 70 height 10
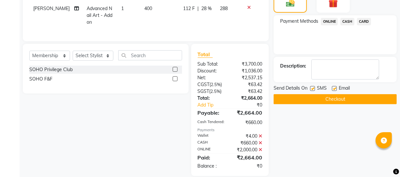
click at [333, 96] on button "Checkout" at bounding box center [334, 99] width 123 height 10
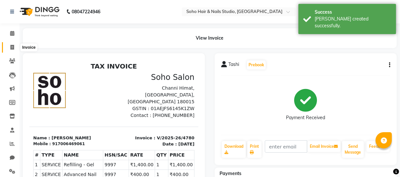
click at [9, 50] on span at bounding box center [12, 47] width 11 height 7
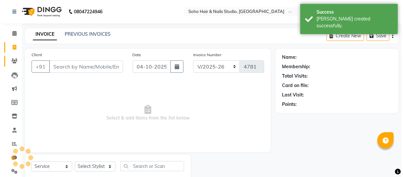
scroll to position [19, 0]
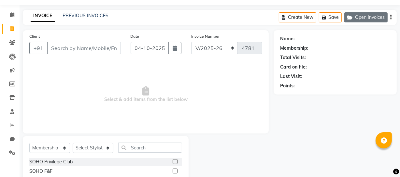
click at [374, 18] on button "Open Invoices" at bounding box center [365, 17] width 43 height 10
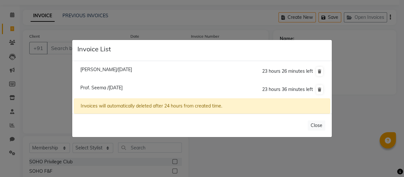
click at [99, 88] on span "Prof. Seema /[DATE]" at bounding box center [101, 88] width 42 height 6
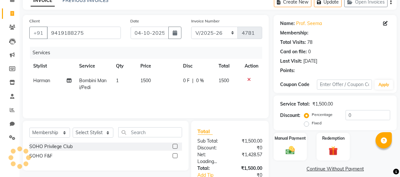
scroll to position [48, 0]
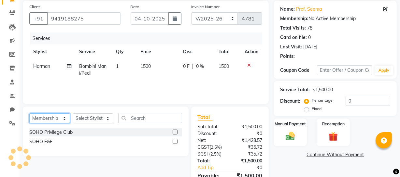
click at [46, 118] on select "Select Service Product Membership Package Voucher Prepaid Gift Card" at bounding box center [49, 119] width 41 height 10
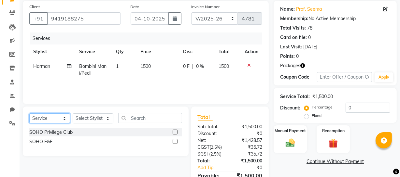
click at [29, 114] on select "Select Service Product Membership Package Voucher Prepaid Gift Card" at bounding box center [49, 119] width 41 height 10
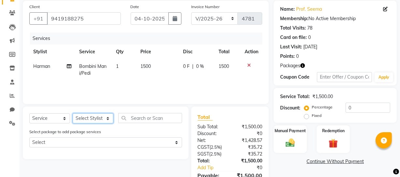
click at [99, 121] on select "Select Stylist [PERSON_NAME] Adhamya [PERSON_NAME] [PERSON_NAME] [PERSON_NAME] …" at bounding box center [93, 119] width 41 height 10
click at [73, 114] on select "Select Stylist [PERSON_NAME] Adhamya [PERSON_NAME] [PERSON_NAME] [PERSON_NAME] …" at bounding box center [93, 119] width 41 height 10
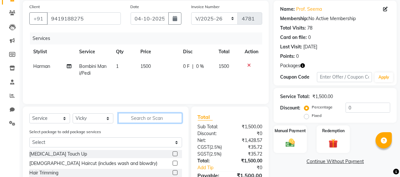
click at [144, 120] on input "text" at bounding box center [150, 118] width 64 height 10
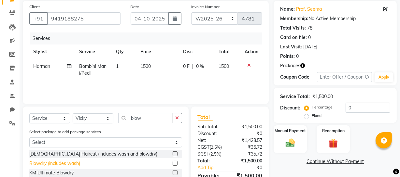
click at [74, 163] on div "Blowdry (includes wash)" at bounding box center [54, 163] width 51 height 7
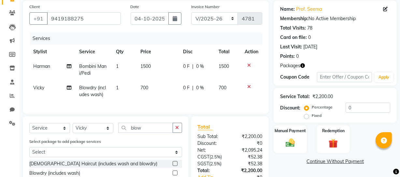
click at [171, 85] on td "700" at bounding box center [157, 91] width 43 height 21
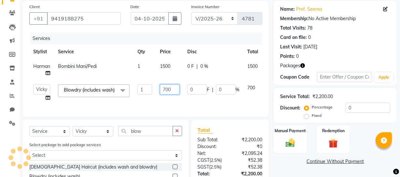
drag, startPoint x: 176, startPoint y: 90, endPoint x: 113, endPoint y: 92, distance: 62.8
click at [135, 96] on tr "[PERSON_NAME] Adhamya [PERSON_NAME] [PERSON_NAME] [PERSON_NAME] [PERSON_NAME] […" at bounding box center [156, 93] width 254 height 25
click at [332, 30] on div "Total Visits: 78" at bounding box center [335, 28] width 110 height 7
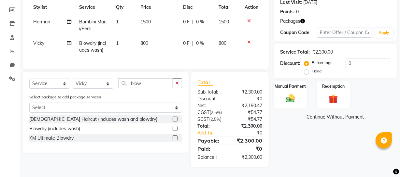
scroll to position [98, 0]
drag, startPoint x: 363, startPoint y: 52, endPoint x: 246, endPoint y: 66, distance: 118.3
click at [268, 70] on div "Client [PHONE_NUMBER] Date [DATE] Invoice Number Red/2025-26 V/2025 V/[PHONE_NU…" at bounding box center [209, 62] width 383 height 212
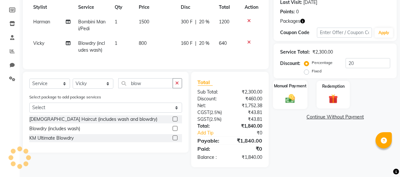
click at [287, 83] on label "Manual Payment" at bounding box center [290, 86] width 33 height 6
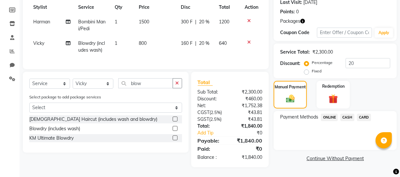
click at [364, 114] on span "CARD" at bounding box center [364, 117] width 14 height 7
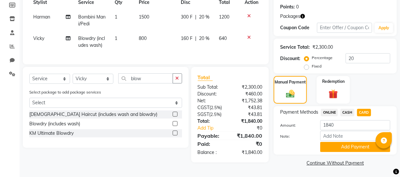
click at [346, 145] on button "Add Payment" at bounding box center [355, 147] width 70 height 10
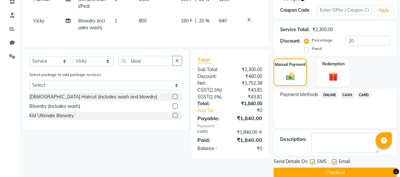
scroll to position [125, 0]
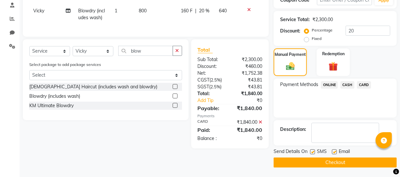
click at [327, 159] on button "Checkout" at bounding box center [334, 163] width 123 height 10
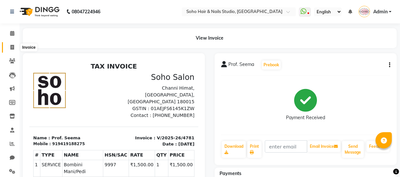
click at [12, 45] on icon at bounding box center [12, 47] width 4 height 5
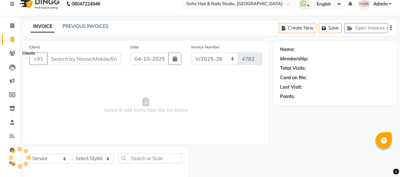
scroll to position [19, 0]
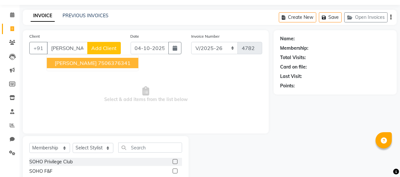
click at [98, 64] on ngb-highlight "7506376341" at bounding box center [114, 63] width 33 height 7
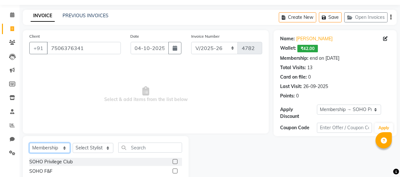
click at [52, 149] on select "Select Service Product Membership Package Voucher Prepaid Gift Card" at bounding box center [49, 148] width 41 height 10
click at [29, 143] on select "Select Service Product Membership Package Voucher Prepaid Gift Card" at bounding box center [49, 148] width 41 height 10
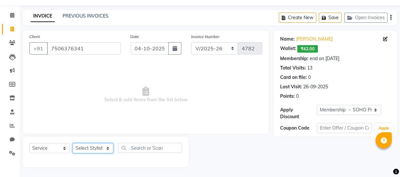
click at [85, 148] on select "Select Stylist [PERSON_NAME] Adhamya [PERSON_NAME] [PERSON_NAME] [PERSON_NAME] …" at bounding box center [93, 149] width 41 height 10
click at [73, 144] on select "Select Stylist [PERSON_NAME] Adhamya [PERSON_NAME] [PERSON_NAME] [PERSON_NAME] …" at bounding box center [93, 149] width 41 height 10
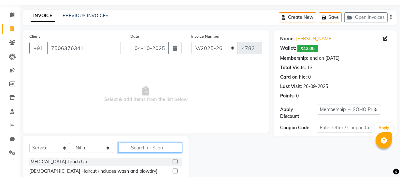
click at [149, 151] on input "text" at bounding box center [150, 148] width 64 height 10
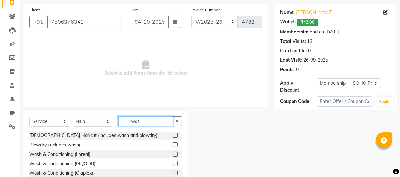
scroll to position [75, 0]
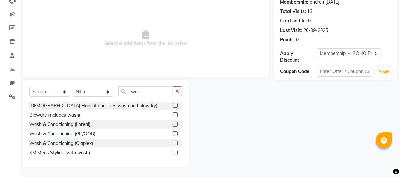
click at [79, 128] on div "Wash & Conditioning (Loreal)" at bounding box center [105, 125] width 153 height 8
click at [79, 127] on div "Wash & Conditioning (Loreal)" at bounding box center [59, 124] width 61 height 7
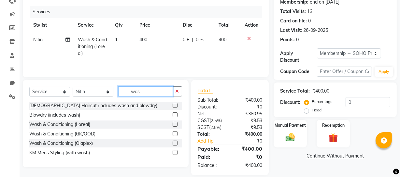
drag, startPoint x: 141, startPoint y: 89, endPoint x: 81, endPoint y: 100, distance: 60.8
click at [81, 100] on div "Select Service Product Membership Package Voucher Prepaid Gift Card Select Styl…" at bounding box center [105, 94] width 153 height 15
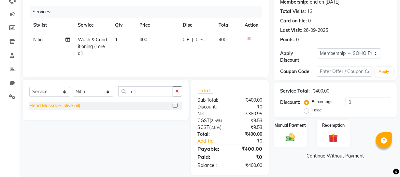
click at [75, 107] on div "Head Massage (olive oil)" at bounding box center [54, 106] width 51 height 7
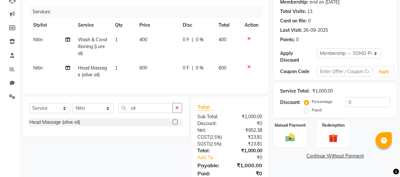
click at [66, 101] on div "Select Service Product Membership Package Voucher Prepaid Gift Card Select Styl…" at bounding box center [106, 117] width 166 height 40
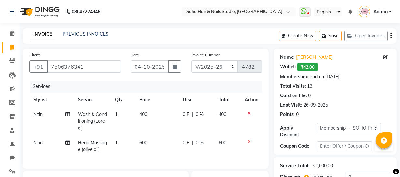
scroll to position [0, 0]
click at [327, 63] on div "Name: [PERSON_NAME]: ₹42.00 Membership: end on [DATE] Total Visits: 13 Card on …" at bounding box center [335, 84] width 110 height 67
click at [322, 34] on icon "button" at bounding box center [325, 36] width 7 height 5
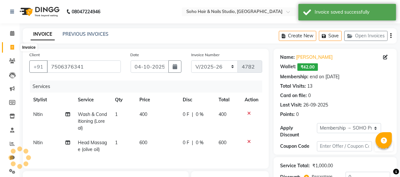
click at [11, 46] on icon at bounding box center [12, 47] width 4 height 5
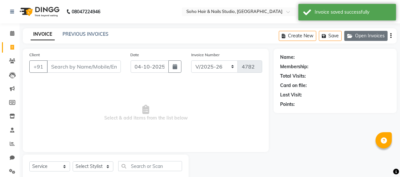
click at [358, 39] on button "Open Invoices" at bounding box center [365, 36] width 43 height 10
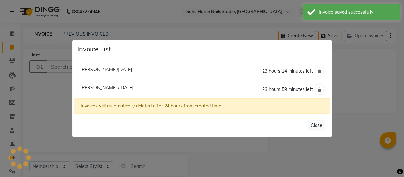
click at [29, 113] on ngb-modal-window "Invoice List [PERSON_NAME]/[DATE] 23 hours 14 minutes left [GEOGRAPHIC_DATA] /[…" at bounding box center [202, 88] width 404 height 177
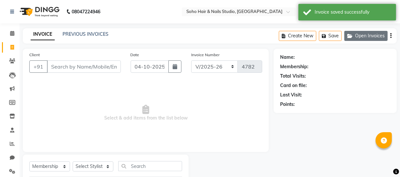
click at [363, 35] on button "Open Invoices" at bounding box center [365, 36] width 43 height 10
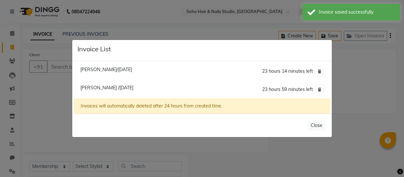
click at [85, 70] on span "[PERSON_NAME]/[DATE]" at bounding box center [106, 70] width 52 height 6
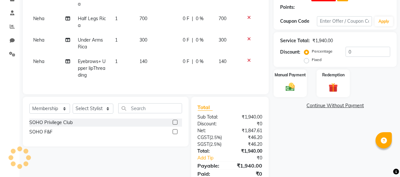
scroll to position [118, 0]
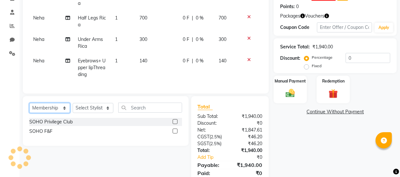
click at [54, 113] on select "Select Service Product Membership Package Voucher Prepaid Gift Card" at bounding box center [49, 108] width 41 height 10
click at [29, 107] on select "Select Service Product Membership Package Voucher Prepaid Gift Card" at bounding box center [49, 108] width 41 height 10
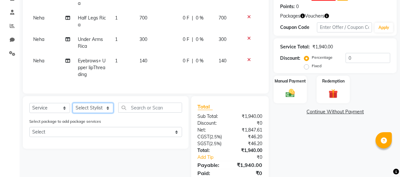
click at [87, 113] on select "Select Stylist [PERSON_NAME] Adhamya [PERSON_NAME] [PERSON_NAME] [PERSON_NAME] …" at bounding box center [93, 108] width 41 height 10
click at [73, 107] on select "Select Stylist [PERSON_NAME] Adhamya [PERSON_NAME] [PERSON_NAME] [PERSON_NAME] …" at bounding box center [93, 108] width 41 height 10
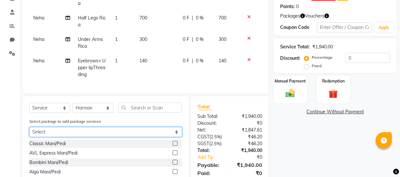
click at [98, 137] on select "Select RootTouchUp, P12G18" at bounding box center [105, 132] width 153 height 10
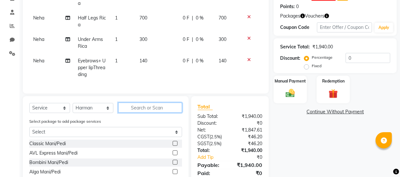
click at [135, 113] on input "text" at bounding box center [150, 108] width 64 height 10
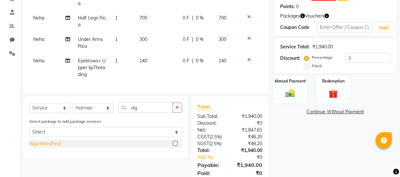
click at [59, 147] on div "Alga Mani/Pedi" at bounding box center [44, 144] width 31 height 7
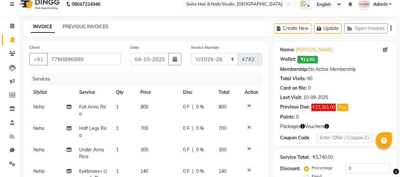
scroll to position [0, 0]
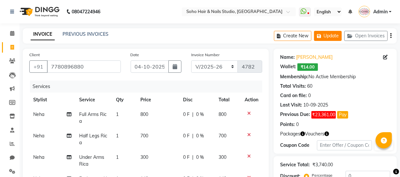
click at [335, 37] on button "Update" at bounding box center [328, 36] width 28 height 10
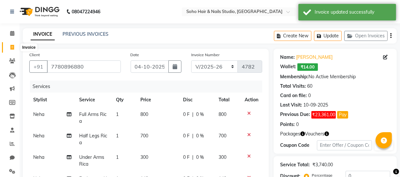
click at [7, 47] on span at bounding box center [12, 47] width 11 height 7
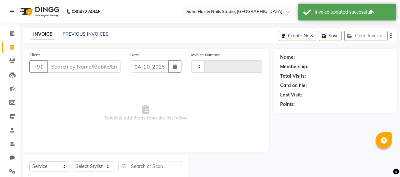
scroll to position [19, 0]
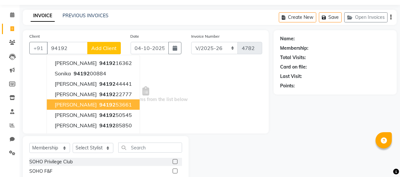
click at [129, 107] on ngb-highlight "94192 53661" at bounding box center [115, 105] width 34 height 7
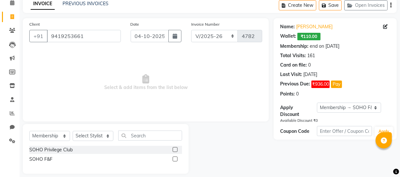
scroll to position [37, 0]
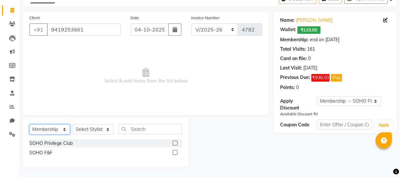
click at [36, 127] on select "Select Service Product Membership Package Voucher Prepaid Gift Card" at bounding box center [49, 130] width 41 height 10
click at [29, 135] on select "Select Service Product Membership Package Voucher Prepaid Gift Card" at bounding box center [49, 130] width 41 height 10
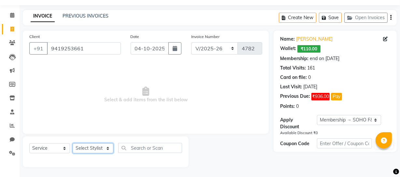
drag, startPoint x: 91, startPoint y: 149, endPoint x: 87, endPoint y: 144, distance: 7.0
click at [91, 149] on select "Select Stylist [PERSON_NAME] Adhamya [PERSON_NAME] [PERSON_NAME] [PERSON_NAME] …" at bounding box center [93, 149] width 41 height 10
click at [73, 144] on select "Select Stylist [PERSON_NAME] Adhamya [PERSON_NAME] [PERSON_NAME] [PERSON_NAME] …" at bounding box center [93, 149] width 41 height 10
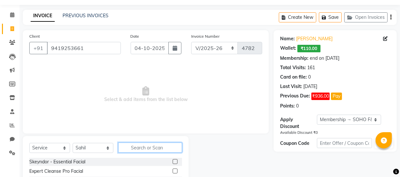
click at [127, 151] on input "text" at bounding box center [150, 148] width 64 height 10
click at [126, 150] on input "text" at bounding box center [150, 148] width 64 height 10
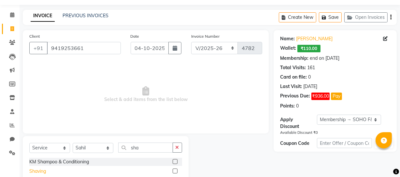
click at [32, 170] on div "Shaving" at bounding box center [37, 171] width 17 height 7
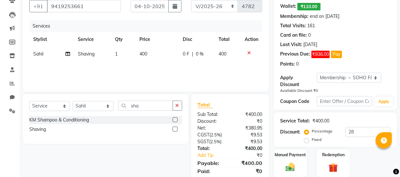
scroll to position [84, 0]
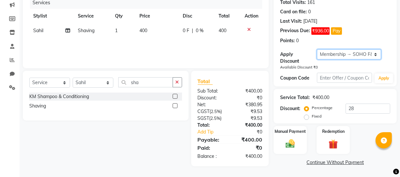
click at [351, 58] on select "Select Membership → SOHO F&F" at bounding box center [349, 54] width 64 height 10
click at [317, 50] on select "Select Membership → SOHO F&F" at bounding box center [349, 54] width 64 height 10
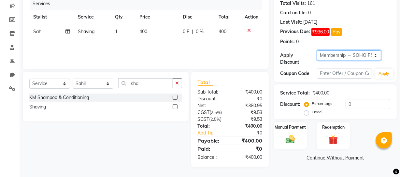
scroll to position [83, 0]
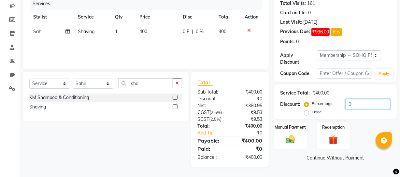
drag, startPoint x: 361, startPoint y: 105, endPoint x: 308, endPoint y: 115, distance: 54.3
click at [331, 112] on div "Percentage Fixed 0" at bounding box center [347, 108] width 85 height 18
click at [319, 112] on label "Fixed" at bounding box center [316, 112] width 10 height 6
click at [310, 112] on input "Fixed" at bounding box center [307, 112] width 5 height 5
drag, startPoint x: 361, startPoint y: 103, endPoint x: 328, endPoint y: 105, distance: 32.2
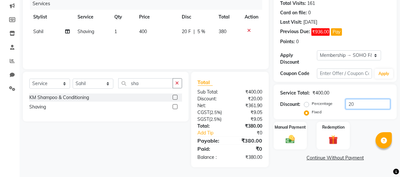
click at [331, 104] on div "Percentage Fixed 20" at bounding box center [347, 108] width 85 height 18
drag, startPoint x: 294, startPoint y: 136, endPoint x: 296, endPoint y: 132, distance: 3.9
click at [294, 136] on img at bounding box center [290, 139] width 16 height 11
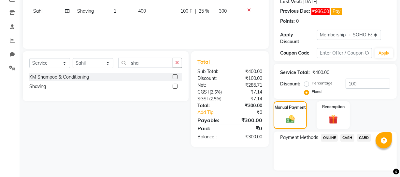
scroll to position [120, 0]
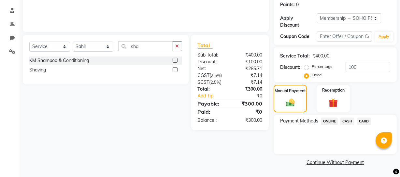
click at [350, 123] on span "CASH" at bounding box center [347, 121] width 14 height 7
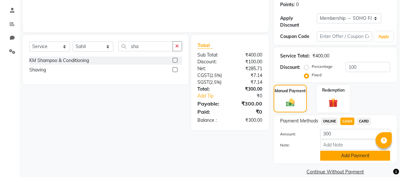
drag, startPoint x: 348, startPoint y: 155, endPoint x: 353, endPoint y: 147, distance: 9.0
click at [348, 155] on button "Add Payment" at bounding box center [355, 156] width 70 height 10
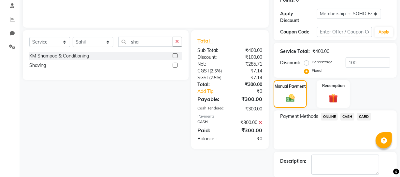
scroll to position [157, 0]
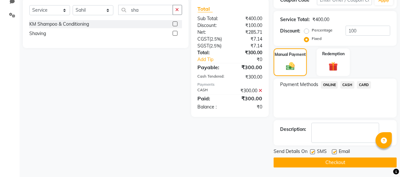
click at [334, 163] on button "Checkout" at bounding box center [334, 163] width 123 height 10
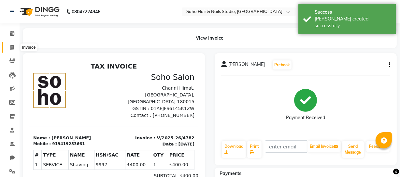
click at [14, 48] on span at bounding box center [12, 47] width 11 height 7
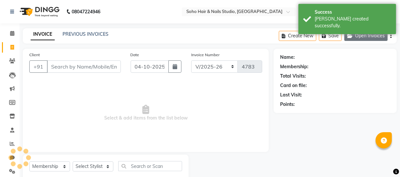
click at [372, 37] on button "Open Invoices" at bounding box center [365, 36] width 43 height 10
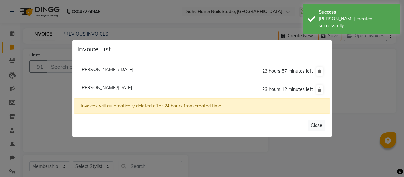
click at [49, 98] on ngb-modal-window "Invoice List [PERSON_NAME] /[DATE] 23 hours 57 minutes left [PERSON_NAME]/[DATE…" at bounding box center [202, 88] width 404 height 177
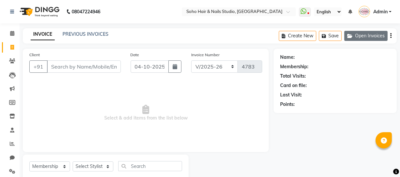
click at [363, 32] on button "Open Invoices" at bounding box center [365, 36] width 43 height 10
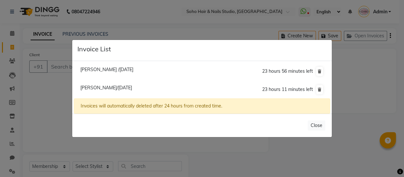
click at [111, 71] on span "[PERSON_NAME] /[DATE]" at bounding box center [106, 70] width 53 height 6
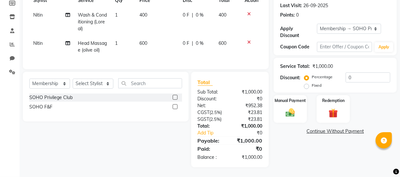
scroll to position [104, 0]
drag, startPoint x: 361, startPoint y: 75, endPoint x: 213, endPoint y: 83, distance: 148.6
click at [221, 83] on div "Client [PHONE_NUMBER] Date [DATE] Invoice Number Red/2025-26 V/2025 V/[PHONE_NU…" at bounding box center [209, 58] width 383 height 218
click at [296, 107] on img at bounding box center [290, 112] width 16 height 11
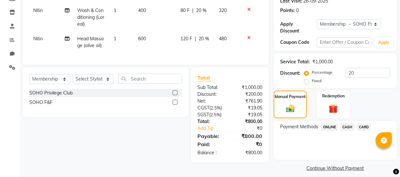
click at [331, 126] on span "ONLINE" at bounding box center [329, 127] width 17 height 7
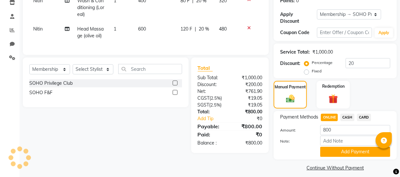
scroll to position [119, 0]
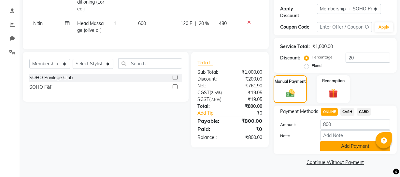
click at [348, 145] on button "Add Payment" at bounding box center [355, 147] width 70 height 10
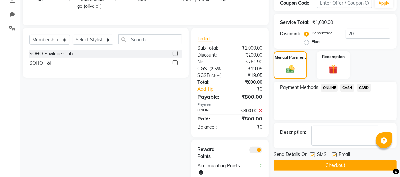
scroll to position [163, 0]
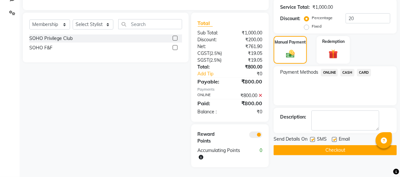
click at [318, 145] on button "Checkout" at bounding box center [334, 150] width 123 height 10
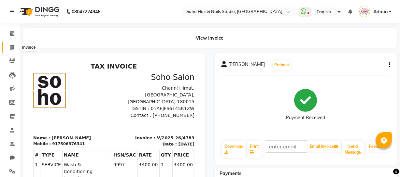
click at [9, 48] on span at bounding box center [12, 47] width 11 height 7
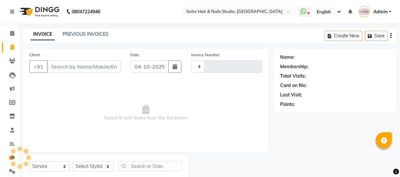
scroll to position [19, 0]
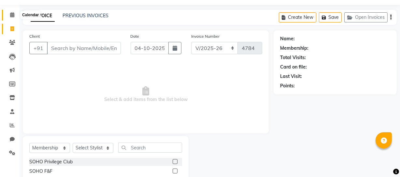
click at [7, 15] on span at bounding box center [12, 14] width 11 height 7
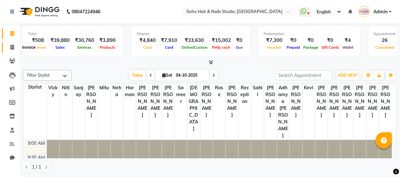
click at [9, 46] on span at bounding box center [12, 47] width 11 height 7
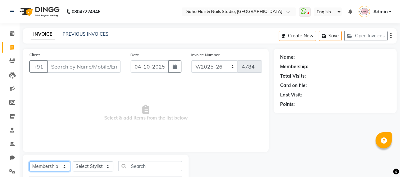
drag, startPoint x: 66, startPoint y: 167, endPoint x: 65, endPoint y: 163, distance: 4.0
click at [66, 167] on select "Select Service Product Membership Package Voucher Prepaid Gift Card" at bounding box center [49, 167] width 41 height 10
click at [29, 162] on select "Select Service Product Membership Package Voucher Prepaid Gift Card" at bounding box center [49, 167] width 41 height 10
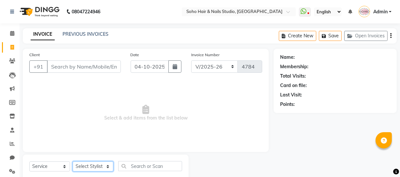
click at [94, 162] on select "Select Stylist [PERSON_NAME] Adhamya [PERSON_NAME] [PERSON_NAME] [PERSON_NAME] …" at bounding box center [93, 167] width 41 height 10
click at [73, 162] on select "Select Stylist [PERSON_NAME] Adhamya [PERSON_NAME] [PERSON_NAME] [PERSON_NAME] …" at bounding box center [93, 167] width 41 height 10
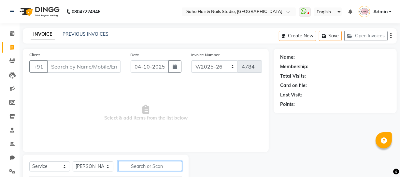
click at [148, 169] on input "text" at bounding box center [150, 166] width 64 height 10
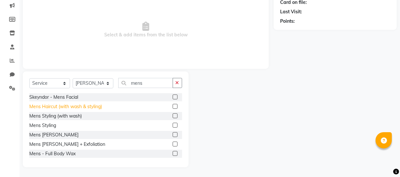
click at [65, 108] on div "Mens Haircut (with wash & styling)" at bounding box center [65, 106] width 73 height 7
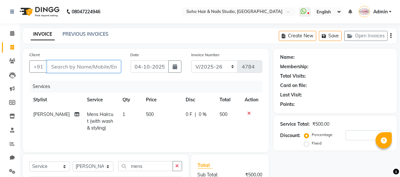
click at [77, 66] on input "Client" at bounding box center [84, 67] width 74 height 12
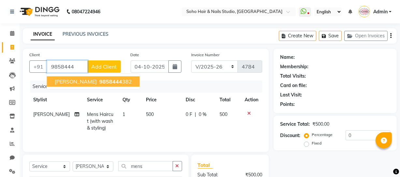
click at [81, 78] on button "[PERSON_NAME] 9858444 382" at bounding box center [93, 81] width 93 height 10
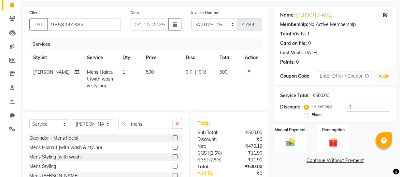
scroll to position [84, 0]
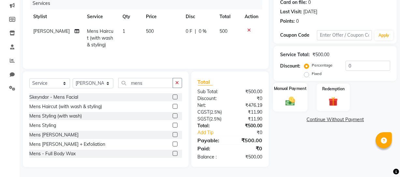
click at [303, 94] on div "Manual Payment" at bounding box center [290, 97] width 34 height 29
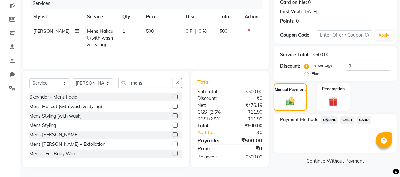
click at [324, 119] on span "ONLINE" at bounding box center [329, 120] width 17 height 7
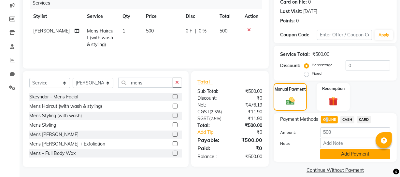
click at [333, 149] on button "Add Payment" at bounding box center [355, 154] width 70 height 10
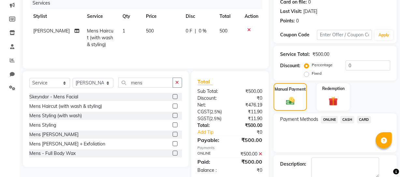
click at [377, 92] on div "Manual Payment Redemption" at bounding box center [334, 97] width 133 height 28
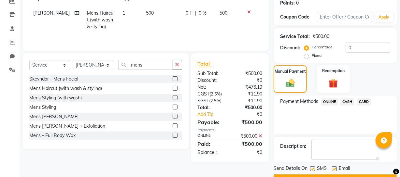
scroll to position [118, 0]
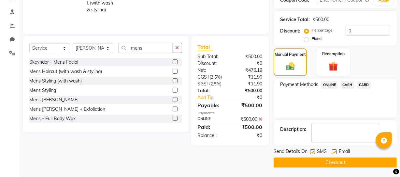
click at [299, 160] on button "Checkout" at bounding box center [334, 163] width 123 height 10
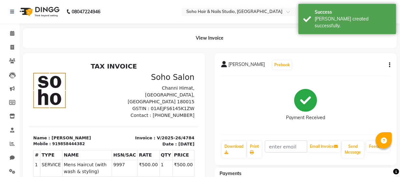
click at [18, 36] on div "View Invoice" at bounding box center [209, 38] width 383 height 20
drag, startPoint x: 16, startPoint y: 35, endPoint x: 42, endPoint y: 33, distance: 26.2
click at [16, 35] on span at bounding box center [12, 33] width 11 height 7
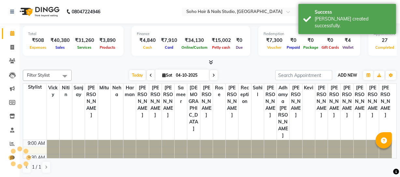
click at [350, 73] on span "ADD NEW" at bounding box center [346, 75] width 19 height 5
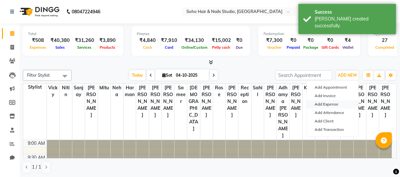
click at [333, 104] on link "Add Expense" at bounding box center [332, 104] width 51 height 8
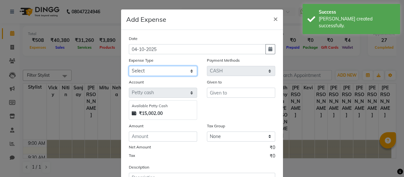
click at [177, 72] on select "Select Cash transfer to bank Client Snacks Fuel Govt fee Incentive Maintenance …" at bounding box center [163, 71] width 68 height 10
click at [129, 66] on select "Select Cash transfer to bank Client Snacks Fuel Govt fee Incentive Maintenance …" at bounding box center [163, 71] width 68 height 10
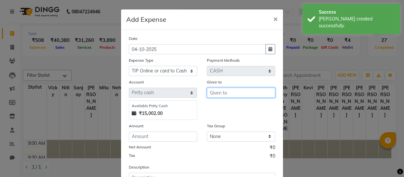
click at [238, 97] on input "text" at bounding box center [241, 93] width 68 height 10
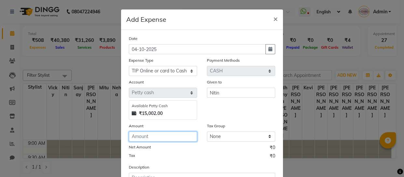
click at [129, 136] on input "number" at bounding box center [163, 137] width 68 height 10
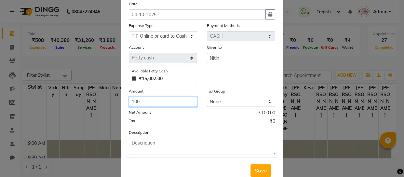
scroll to position [56, 0]
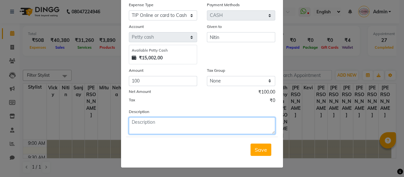
click at [147, 133] on textarea at bounding box center [202, 125] width 146 height 17
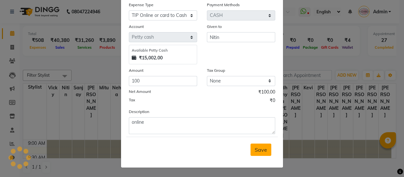
click at [266, 144] on button "Save" at bounding box center [261, 150] width 21 height 12
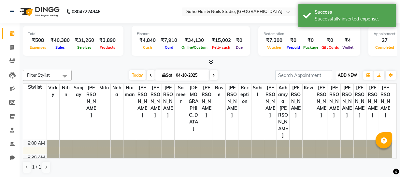
click at [352, 75] on span "ADD NEW" at bounding box center [346, 75] width 19 height 5
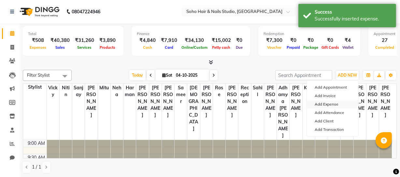
click at [333, 104] on link "Add Expense" at bounding box center [332, 104] width 51 height 8
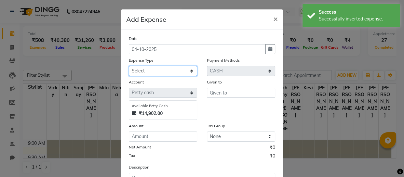
click at [182, 68] on select "Select Cash transfer to bank Client Snacks Fuel Govt fee Incentive Maintenance …" at bounding box center [163, 71] width 68 height 10
click at [129, 66] on select "Select Cash transfer to bank Client Snacks Fuel Govt fee Incentive Maintenance …" at bounding box center [163, 71] width 68 height 10
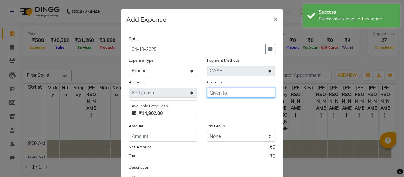
click at [247, 91] on input "text" at bounding box center [241, 93] width 68 height 10
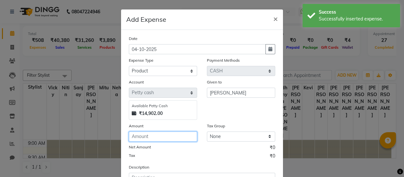
click at [185, 137] on input "number" at bounding box center [163, 137] width 68 height 10
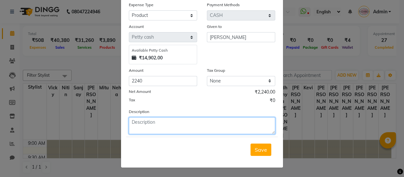
click at [172, 130] on textarea at bounding box center [202, 125] width 146 height 17
click at [137, 124] on textarea "Ola plex product" at bounding box center [202, 125] width 146 height 17
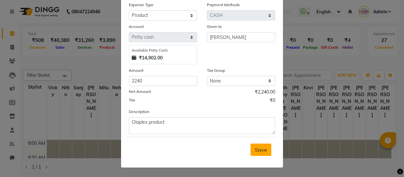
click at [255, 152] on span "Save" at bounding box center [261, 150] width 12 height 7
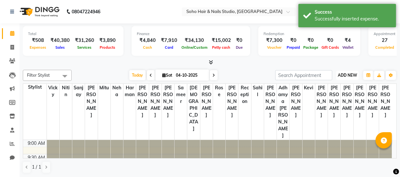
drag, startPoint x: 338, startPoint y: 77, endPoint x: 337, endPoint y: 83, distance: 6.0
click at [338, 77] on button "ADD NEW Toggle Dropdown" at bounding box center [347, 75] width 22 height 9
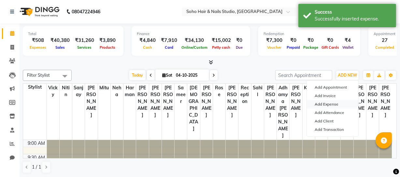
click at [325, 102] on link "Add Expense" at bounding box center [332, 104] width 51 height 8
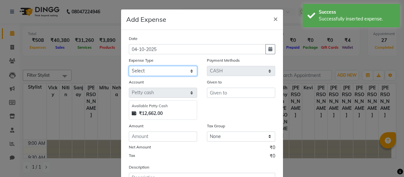
click at [133, 69] on select "Select Cash transfer to bank Client Snacks Fuel Govt fee Incentive Maintenance …" at bounding box center [163, 71] width 68 height 10
click at [129, 66] on select "Select Cash transfer to bank Client Snacks Fuel Govt fee Incentive Maintenance …" at bounding box center [163, 71] width 68 height 10
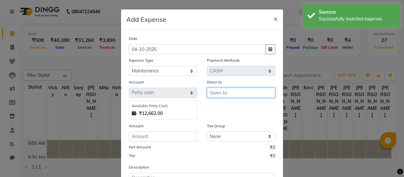
click at [215, 93] on input "text" at bounding box center [241, 93] width 68 height 10
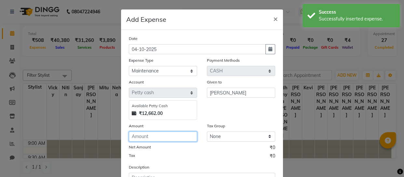
click at [183, 137] on input "number" at bounding box center [163, 137] width 68 height 10
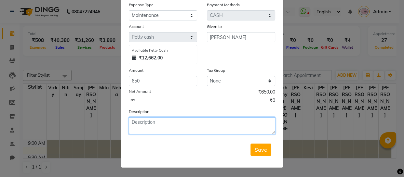
click at [170, 130] on textarea at bounding box center [202, 125] width 146 height 17
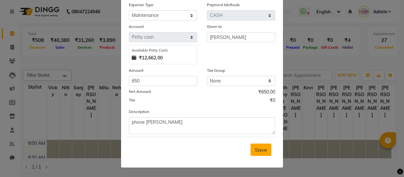
click at [257, 145] on button "Save" at bounding box center [261, 150] width 21 height 12
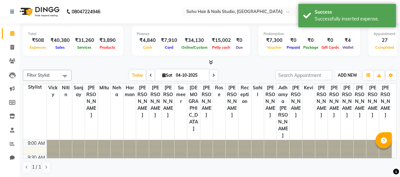
click at [349, 77] on span "ADD NEW" at bounding box center [346, 75] width 19 height 5
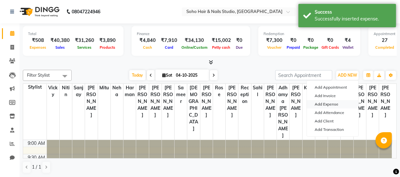
click at [329, 104] on link "Add Expense" at bounding box center [332, 104] width 51 height 8
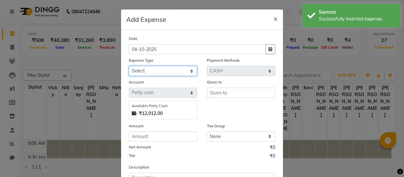
click at [162, 72] on select "Select Cash transfer to bank Client Snacks Fuel Govt fee Incentive Maintenance …" at bounding box center [163, 71] width 68 height 10
click at [129, 66] on select "Select Cash transfer to bank Client Snacks Fuel Govt fee Incentive Maintenance …" at bounding box center [163, 71] width 68 height 10
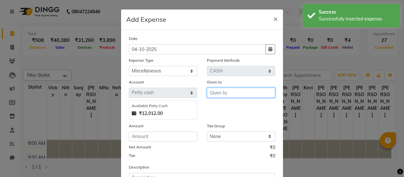
click at [247, 94] on input "text" at bounding box center [241, 93] width 68 height 10
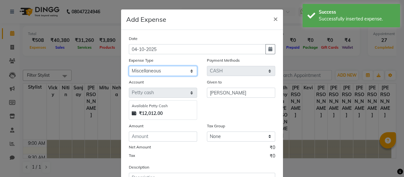
click at [172, 71] on select "Select Cash transfer to bank Client Snacks Fuel Govt fee Incentive Maintenance …" at bounding box center [163, 71] width 68 height 10
click at [129, 66] on select "Select Cash transfer to bank Client Snacks Fuel Govt fee Incentive Maintenance …" at bounding box center [163, 71] width 68 height 10
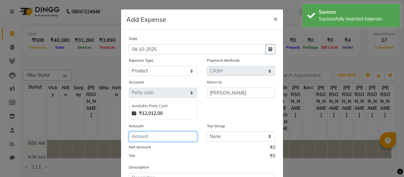
click at [175, 139] on input "number" at bounding box center [163, 137] width 68 height 10
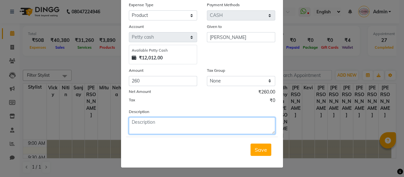
click at [174, 121] on textarea at bounding box center [202, 125] width 146 height 17
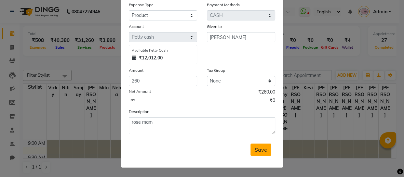
click at [261, 148] on span "Save" at bounding box center [261, 150] width 12 height 7
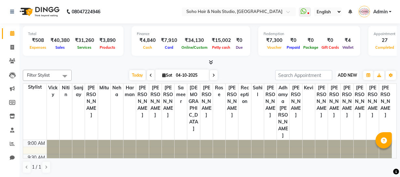
click at [354, 73] on span "ADD NEW" at bounding box center [346, 75] width 19 height 5
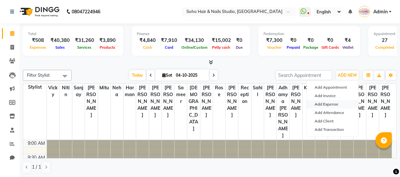
click at [333, 104] on link "Add Expense" at bounding box center [332, 104] width 51 height 8
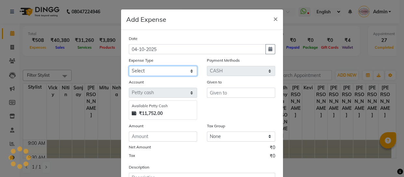
click at [181, 73] on select "Select Cash transfer to bank Client Snacks Fuel Govt fee Incentive Maintenance …" at bounding box center [163, 71] width 68 height 10
click at [129, 66] on select "Select Cash transfer to bank Client Snacks Fuel Govt fee Incentive Maintenance …" at bounding box center [163, 71] width 68 height 10
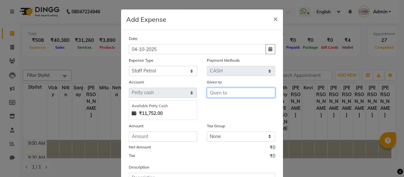
click at [234, 94] on input "text" at bounding box center [241, 93] width 68 height 10
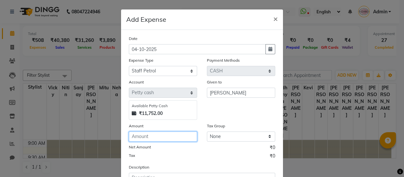
click at [178, 137] on input "number" at bounding box center [163, 137] width 68 height 10
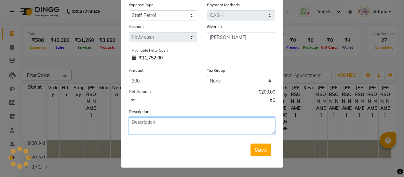
click at [177, 125] on textarea at bounding box center [202, 125] width 146 height 17
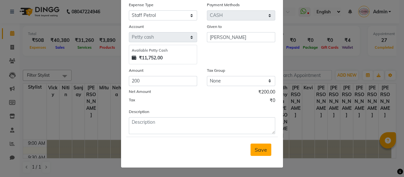
click at [259, 153] on span "Save" at bounding box center [261, 150] width 12 height 7
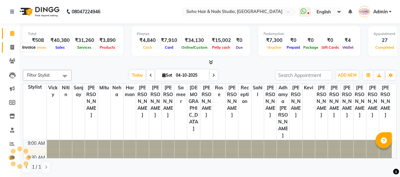
click at [14, 48] on span at bounding box center [12, 47] width 11 height 7
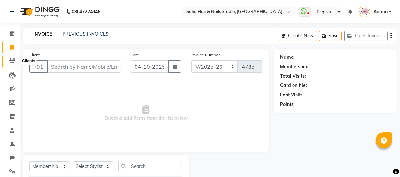
click at [13, 59] on icon at bounding box center [12, 61] width 6 height 5
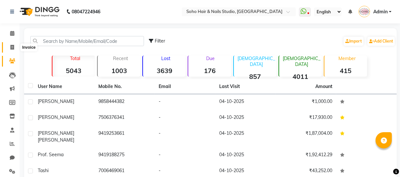
click at [13, 46] on icon at bounding box center [12, 47] width 4 height 5
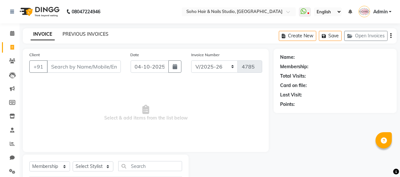
click at [75, 32] on link "PREVIOUS INVOICES" at bounding box center [85, 34] width 46 height 6
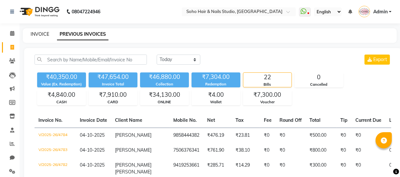
click at [42, 32] on link "INVOICE" at bounding box center [40, 34] width 19 height 6
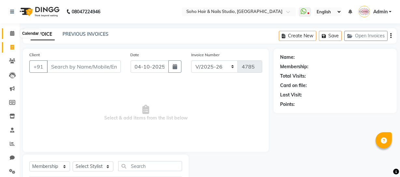
click at [12, 32] on icon at bounding box center [12, 33] width 4 height 5
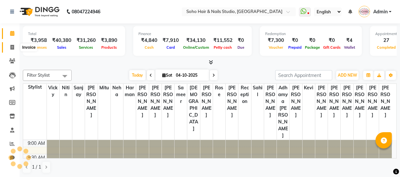
click at [11, 45] on icon at bounding box center [12, 47] width 4 height 5
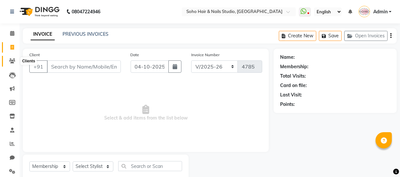
click at [12, 58] on span at bounding box center [12, 61] width 11 height 7
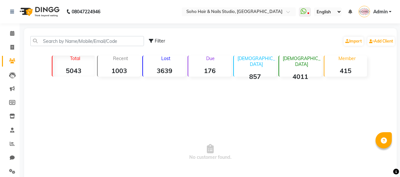
click at [12, 58] on span at bounding box center [12, 61] width 11 height 7
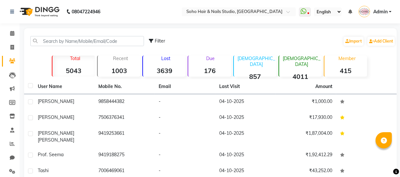
click at [12, 58] on span at bounding box center [12, 61] width 11 height 7
click at [11, 44] on span at bounding box center [12, 47] width 11 height 7
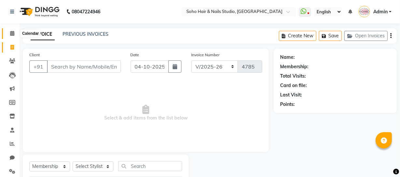
click at [11, 32] on icon at bounding box center [12, 33] width 4 height 5
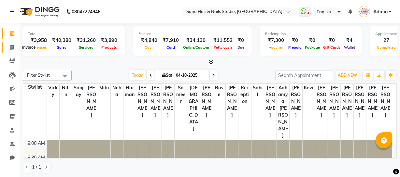
click at [12, 48] on icon at bounding box center [12, 47] width 4 height 5
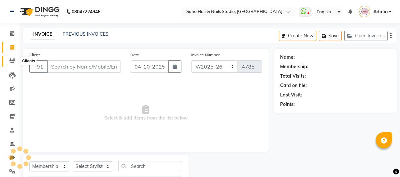
click at [12, 63] on icon at bounding box center [12, 61] width 6 height 5
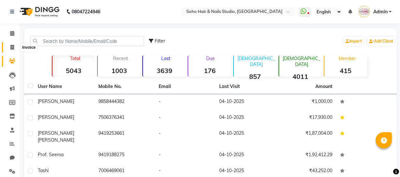
click at [11, 45] on icon at bounding box center [12, 47] width 4 height 5
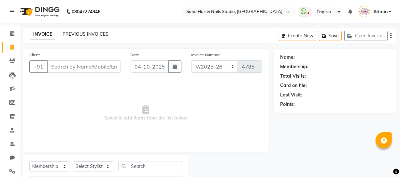
click at [65, 36] on link "PREVIOUS INVOICES" at bounding box center [85, 34] width 46 height 6
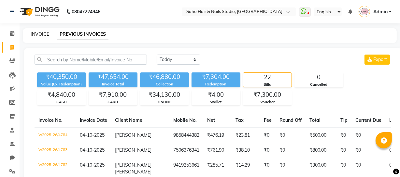
click at [47, 34] on link "INVOICE" at bounding box center [40, 34] width 19 height 6
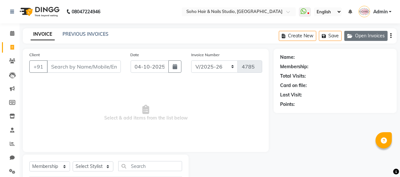
click at [371, 37] on button "Open Invoices" at bounding box center [365, 36] width 43 height 10
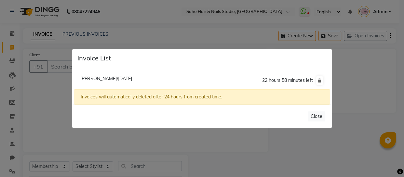
click at [366, 63] on ngb-modal-window "Invoice List [PERSON_NAME]/[DATE] 22 hours 58 minutes left Invoices will automa…" at bounding box center [202, 88] width 404 height 177
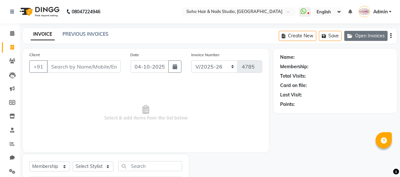
click at [365, 35] on button "Open Invoices" at bounding box center [365, 36] width 43 height 10
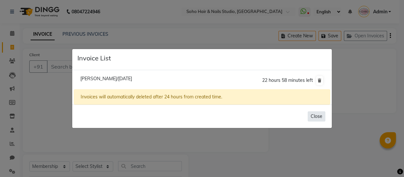
click at [316, 113] on button "Close" at bounding box center [317, 117] width 18 height 10
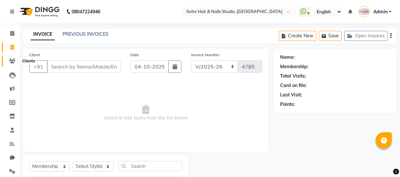
click at [9, 59] on icon at bounding box center [12, 61] width 6 height 5
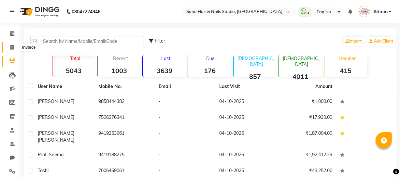
click at [9, 46] on span at bounding box center [12, 47] width 11 height 7
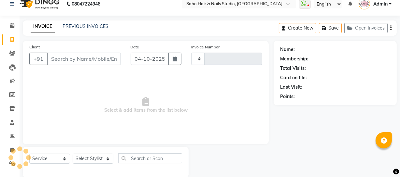
scroll to position [19, 0]
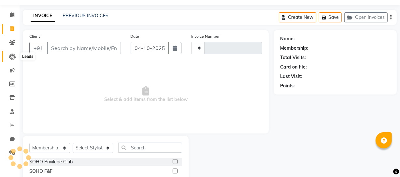
click at [9, 54] on icon at bounding box center [12, 57] width 7 height 7
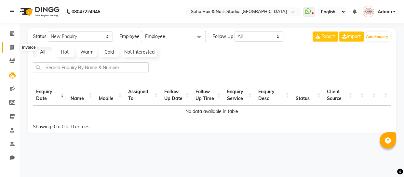
click at [9, 44] on span at bounding box center [12, 47] width 11 height 7
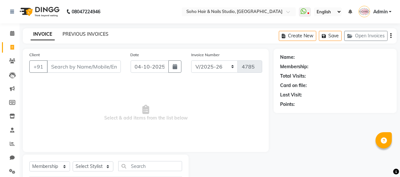
click at [75, 33] on link "PREVIOUS INVOICES" at bounding box center [85, 34] width 46 height 6
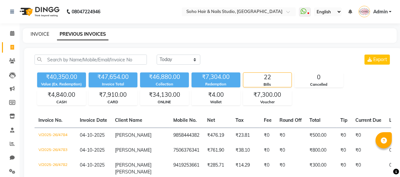
click at [37, 32] on link "INVOICE" at bounding box center [40, 34] width 19 height 6
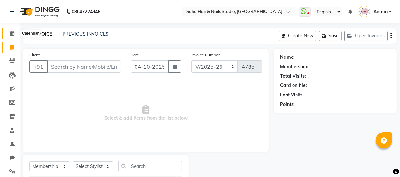
click at [12, 31] on icon at bounding box center [12, 33] width 4 height 5
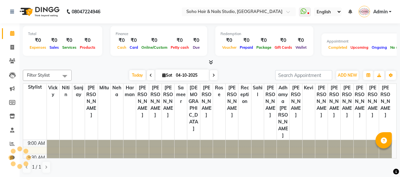
scroll to position [228, 0]
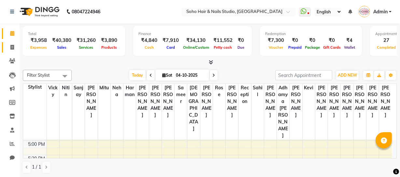
click at [11, 43] on link "Invoice" at bounding box center [10, 47] width 16 height 11
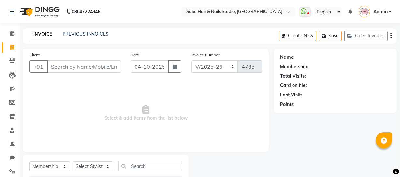
scroll to position [37, 0]
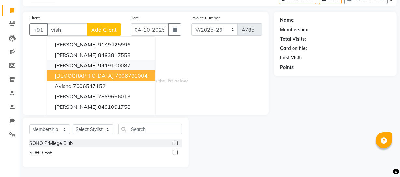
click at [111, 64] on button "[PERSON_NAME] 9419100087" at bounding box center [101, 65] width 108 height 10
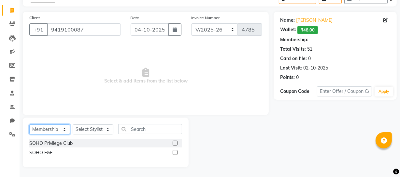
click at [41, 128] on select "Select Service Product Membership Package Voucher Prepaid Gift Card" at bounding box center [49, 130] width 41 height 10
click at [29, 135] on select "Select Service Product Membership Package Voucher Prepaid Gift Card" at bounding box center [49, 130] width 41 height 10
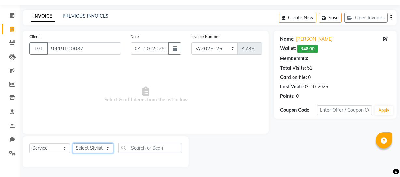
click at [102, 150] on select "Select Stylist [PERSON_NAME] Adhamya [PERSON_NAME] [PERSON_NAME] [PERSON_NAME] …" at bounding box center [93, 149] width 41 height 10
click at [73, 144] on select "Select Stylist [PERSON_NAME] Adhamya [PERSON_NAME] [PERSON_NAME] [PERSON_NAME] …" at bounding box center [93, 149] width 41 height 10
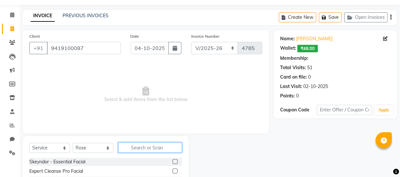
click at [144, 149] on input "text" at bounding box center [150, 148] width 64 height 10
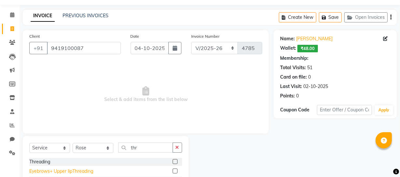
click at [86, 169] on div "Eyebrows+ Upper lipThreading" at bounding box center [61, 171] width 64 height 7
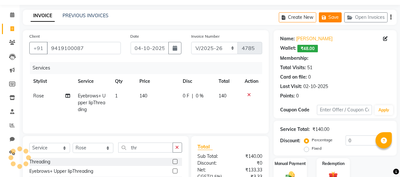
click at [337, 14] on button "Save" at bounding box center [330, 17] width 23 height 10
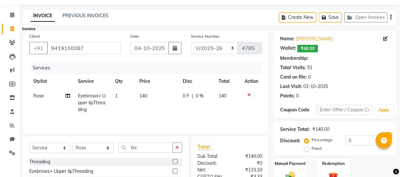
click at [9, 25] on span at bounding box center [12, 28] width 11 height 7
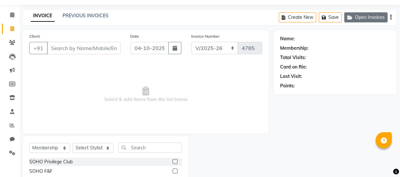
click at [371, 17] on button "Open Invoices" at bounding box center [365, 17] width 43 height 10
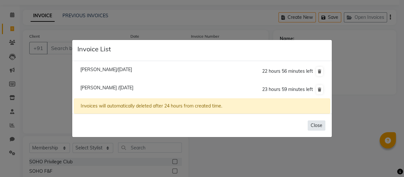
click at [316, 122] on button "Close" at bounding box center [317, 126] width 18 height 10
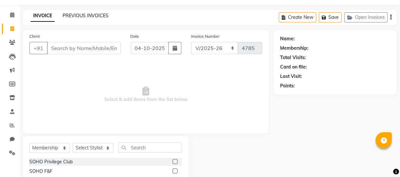
click at [83, 17] on link "PREVIOUS INVOICES" at bounding box center [85, 16] width 46 height 6
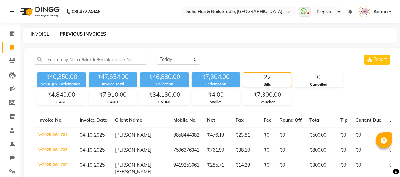
click at [46, 33] on link "INVOICE" at bounding box center [40, 34] width 19 height 6
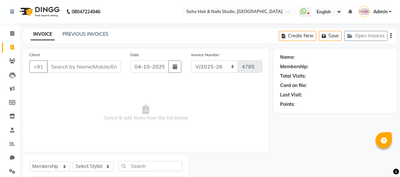
click at [264, 53] on div "Invoice Number Red/2025-26 V/2025 V/[PHONE_NUMBER]" at bounding box center [226, 64] width 81 height 27
click at [231, 67] on select "Red/2025-26 V/2025 V/2025-26" at bounding box center [214, 67] width 47 height 12
click at [250, 107] on span "Select & add items from the list below" at bounding box center [145, 113] width 233 height 65
click at [254, 52] on div "Invoice Number Red/2025-26 V/2025 V/[PHONE_NUMBER]" at bounding box center [226, 64] width 81 height 27
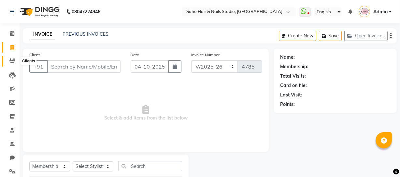
click at [12, 64] on span at bounding box center [12, 61] width 11 height 7
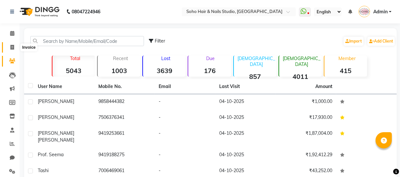
click at [12, 48] on icon at bounding box center [12, 47] width 4 height 5
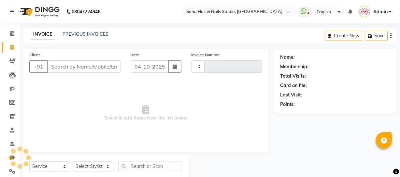
scroll to position [19, 0]
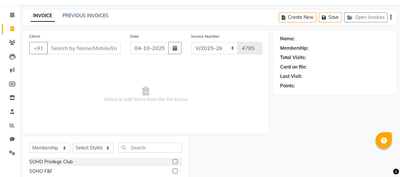
click at [390, 27] on main "INVOICE PREVIOUS INVOICES Create New Save Open Invoices Client +91 Date [DATE] …" at bounding box center [210, 103] width 380 height 186
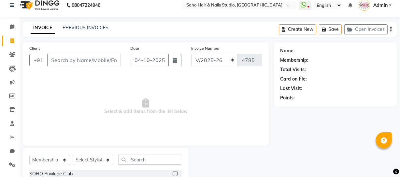
scroll to position [0, 0]
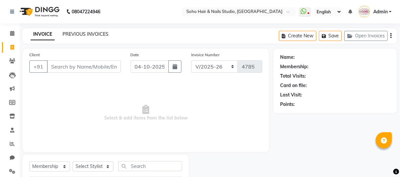
click at [78, 33] on link "PREVIOUS INVOICES" at bounding box center [85, 34] width 46 height 6
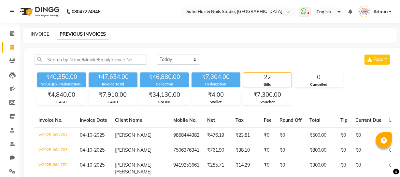
click at [41, 33] on link "INVOICE" at bounding box center [40, 34] width 19 height 6
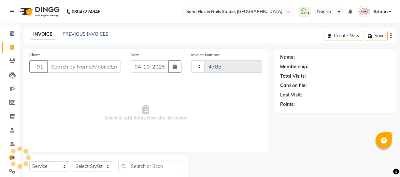
scroll to position [19, 0]
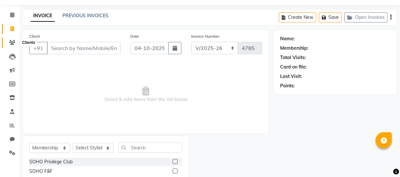
click at [17, 45] on span at bounding box center [12, 42] width 11 height 7
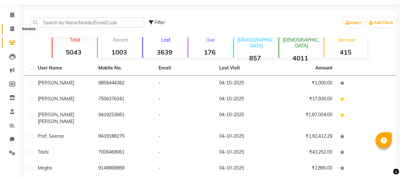
click at [9, 28] on span at bounding box center [12, 28] width 11 height 7
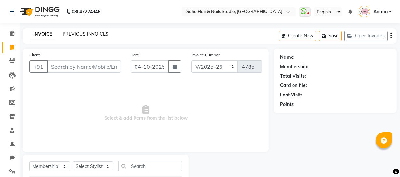
click at [86, 36] on link "PREVIOUS INVOICES" at bounding box center [85, 34] width 46 height 6
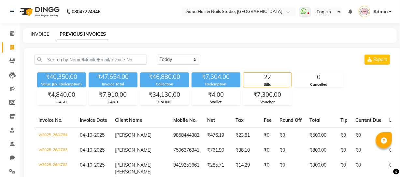
click at [43, 32] on link "INVOICE" at bounding box center [40, 34] width 19 height 6
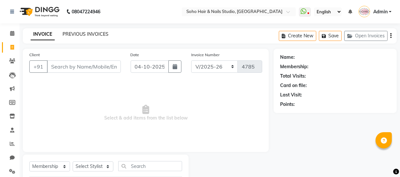
click at [103, 31] on link "PREVIOUS INVOICES" at bounding box center [85, 34] width 46 height 6
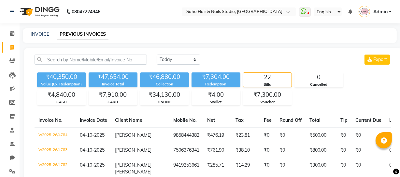
click at [29, 36] on div "INVOICE PREVIOUS INVOICES" at bounding box center [206, 34] width 366 height 7
click at [35, 35] on link "INVOICE" at bounding box center [40, 34] width 19 height 6
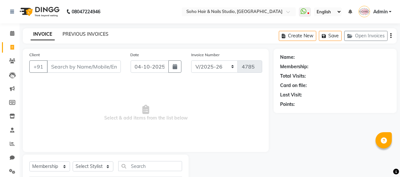
click at [88, 33] on link "PREVIOUS INVOICES" at bounding box center [85, 34] width 46 height 6
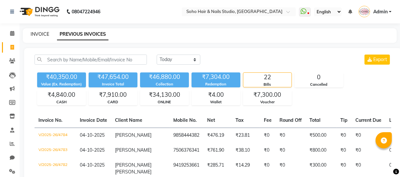
click at [39, 33] on link "INVOICE" at bounding box center [40, 34] width 19 height 6
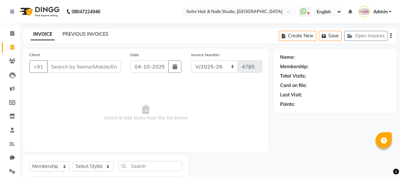
click at [64, 32] on link "PREVIOUS INVOICES" at bounding box center [85, 34] width 46 height 6
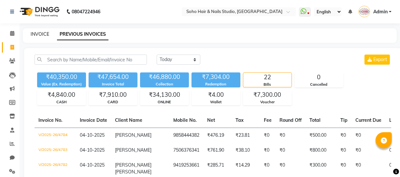
click at [31, 32] on link "INVOICE" at bounding box center [40, 34] width 19 height 6
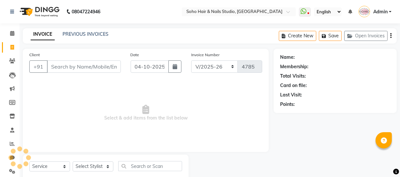
scroll to position [19, 0]
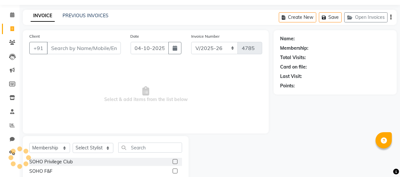
click at [253, 78] on span "Select & add items from the list below" at bounding box center [145, 94] width 233 height 65
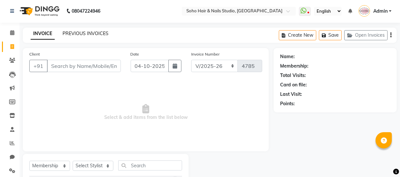
click at [104, 35] on link "PREVIOUS INVOICES" at bounding box center [85, 34] width 46 height 6
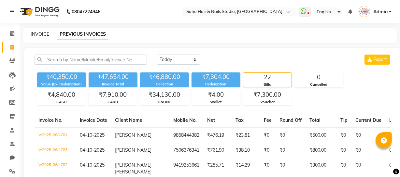
click at [42, 34] on link "INVOICE" at bounding box center [40, 34] width 19 height 6
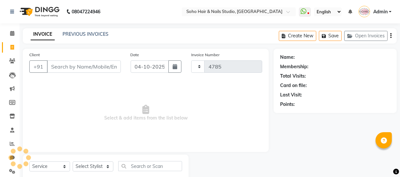
scroll to position [19, 0]
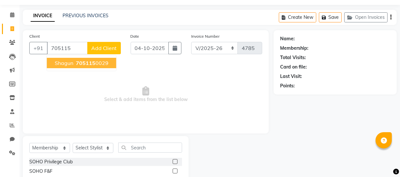
click at [80, 65] on span "705115" at bounding box center [86, 63] width 20 height 7
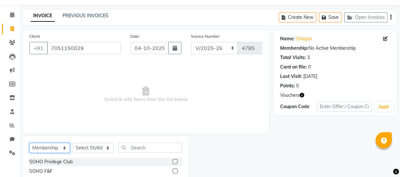
drag, startPoint x: 52, startPoint y: 148, endPoint x: 52, endPoint y: 143, distance: 4.6
click at [52, 148] on select "Select Service Product Membership Package Voucher Prepaid Gift Card" at bounding box center [49, 148] width 41 height 10
click at [29, 143] on select "Select Service Product Membership Package Voucher Prepaid Gift Card" at bounding box center [49, 148] width 41 height 10
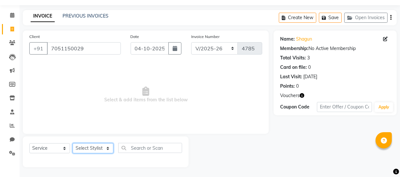
click at [95, 152] on select "Select Stylist [PERSON_NAME] Adhamya [PERSON_NAME] [PERSON_NAME] [PERSON_NAME] …" at bounding box center [93, 149] width 41 height 10
click at [73, 144] on select "Select Stylist [PERSON_NAME] Adhamya [PERSON_NAME] [PERSON_NAME] [PERSON_NAME] …" at bounding box center [93, 149] width 41 height 10
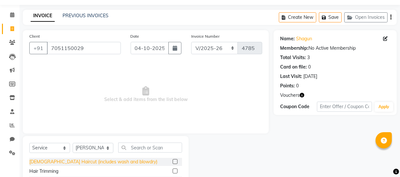
click at [97, 159] on div "[DEMOGRAPHIC_DATA] Haircut (includes wash and blowdry)" at bounding box center [93, 162] width 128 height 7
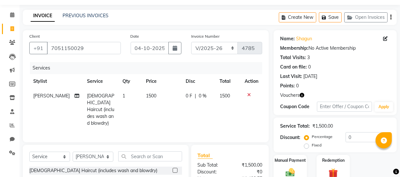
scroll to position [90, 0]
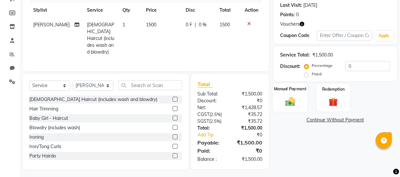
click at [298, 97] on img at bounding box center [290, 101] width 16 height 11
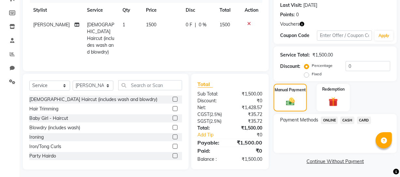
click at [331, 118] on span "ONLINE" at bounding box center [329, 120] width 17 height 7
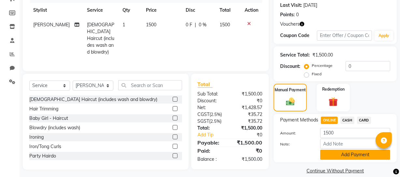
click at [336, 158] on button "Add Payment" at bounding box center [355, 155] width 70 height 10
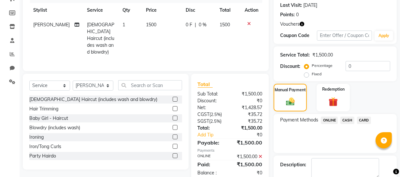
scroll to position [125, 0]
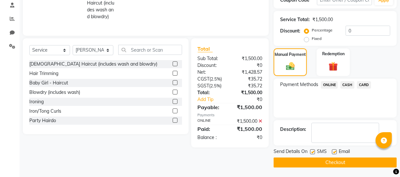
click at [312, 161] on button "Checkout" at bounding box center [334, 163] width 123 height 10
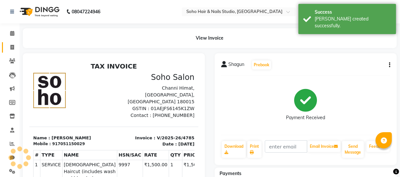
click at [16, 43] on link "Invoice" at bounding box center [10, 47] width 16 height 11
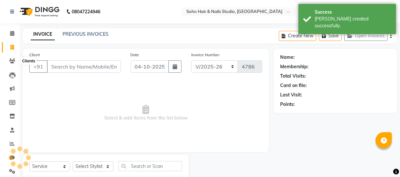
scroll to position [19, 0]
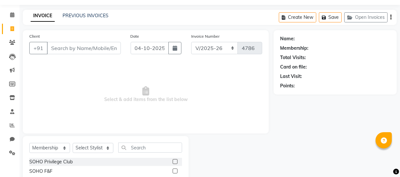
click at [76, 49] on input "Client" at bounding box center [84, 48] width 74 height 12
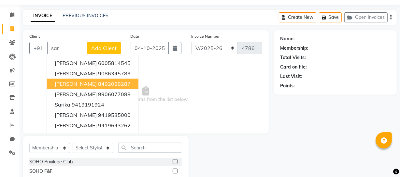
click at [86, 85] on span "[PERSON_NAME]" at bounding box center [76, 84] width 42 height 7
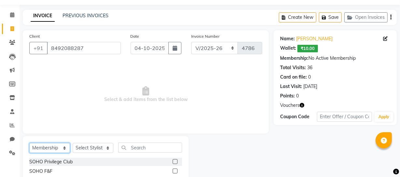
click at [57, 153] on select "Select Service Product Membership Package Voucher Prepaid Gift Card" at bounding box center [49, 148] width 41 height 10
click at [29, 143] on select "Select Service Product Membership Package Voucher Prepaid Gift Card" at bounding box center [49, 148] width 41 height 10
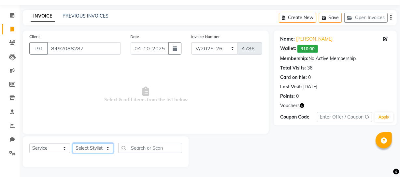
click at [93, 149] on select "Select Stylist [PERSON_NAME] Adhamya [PERSON_NAME] [PERSON_NAME] [PERSON_NAME] …" at bounding box center [93, 149] width 41 height 10
click at [73, 144] on select "Select Stylist [PERSON_NAME] Adhamya [PERSON_NAME] [PERSON_NAME] [PERSON_NAME] …" at bounding box center [93, 149] width 41 height 10
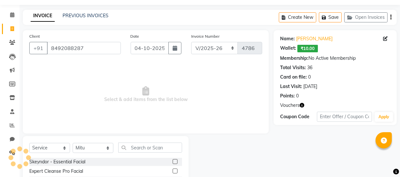
click at [136, 153] on div "Select Service Product Membership Package Voucher Prepaid Gift Card Select Styl…" at bounding box center [105, 150] width 153 height 15
click at [134, 146] on input "text" at bounding box center [150, 148] width 64 height 10
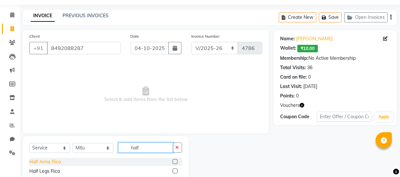
scroll to position [84, 0]
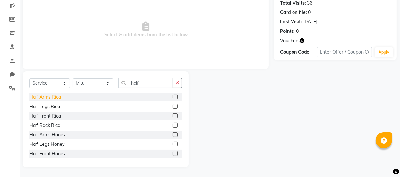
click at [52, 94] on div "Half Arms Rica" at bounding box center [45, 97] width 32 height 7
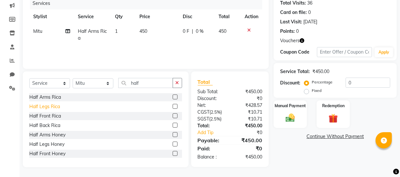
click at [53, 106] on div "Half Legs Rica" at bounding box center [44, 106] width 31 height 7
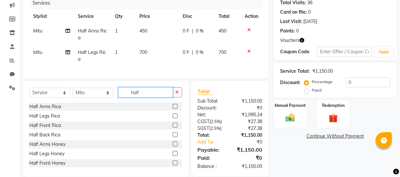
drag, startPoint x: 161, startPoint y: 96, endPoint x: 16, endPoint y: 111, distance: 145.2
click at [26, 111] on div "Select Service Product Membership Package Voucher Prepaid Gift Card Select Styl…" at bounding box center [106, 129] width 166 height 96
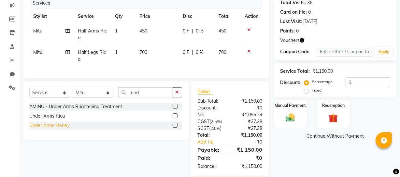
click at [50, 129] on div "Under Arms Honey" at bounding box center [49, 125] width 40 height 7
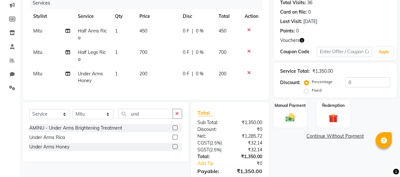
scroll to position [0, 0]
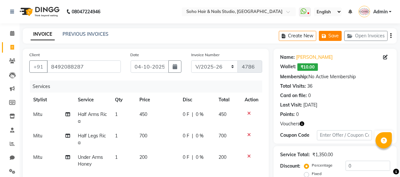
click at [329, 40] on button "Save" at bounding box center [330, 36] width 23 height 10
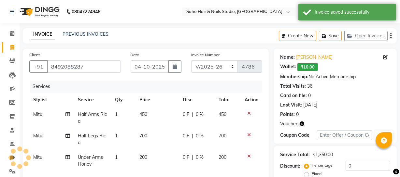
click at [4, 48] on link "Invoice" at bounding box center [10, 47] width 16 height 11
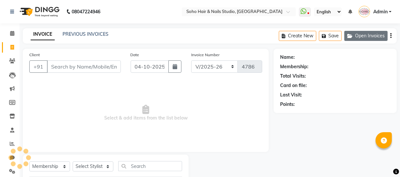
drag, startPoint x: 378, startPoint y: 27, endPoint x: 378, endPoint y: 33, distance: 5.9
click at [379, 31] on div "08047224946 Select Location × Soho Hair & Nails Studio, [GEOGRAPHIC_DATA] Whats…" at bounding box center [200, 107] width 400 height 214
click at [377, 35] on button "Open Invoices" at bounding box center [365, 36] width 43 height 10
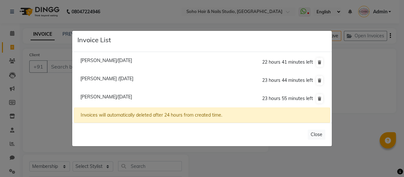
click at [112, 61] on span "[PERSON_NAME]/[DATE]" at bounding box center [106, 61] width 52 height 6
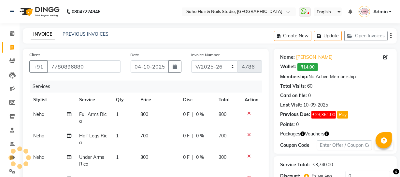
scroll to position [89, 0]
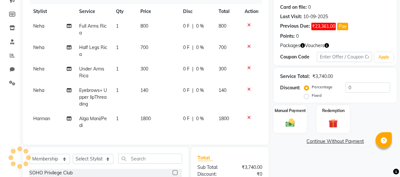
click at [40, 120] on span "Harman" at bounding box center [41, 119] width 17 height 6
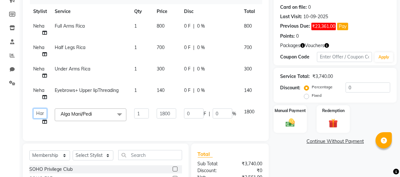
click at [43, 111] on select "[PERSON_NAME] [PERSON_NAME] [PERSON_NAME] [PERSON_NAME] [PERSON_NAME] [PERSON_N…" at bounding box center [40, 114] width 14 height 10
click at [146, 117] on input "1" at bounding box center [141, 114] width 15 height 10
click at [355, 29] on div "Previous Due: ₹23,361.00 Pay" at bounding box center [335, 26] width 110 height 7
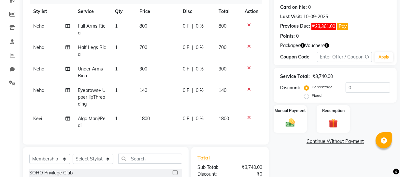
scroll to position [0, 0]
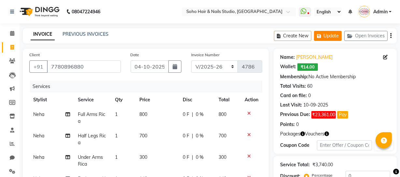
click at [316, 39] on button "Update" at bounding box center [328, 36] width 28 height 10
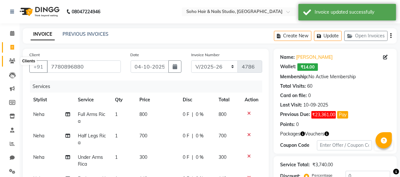
click at [14, 61] on icon at bounding box center [12, 61] width 6 height 5
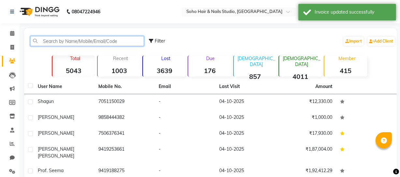
click at [56, 46] on input "text" at bounding box center [87, 41] width 114 height 10
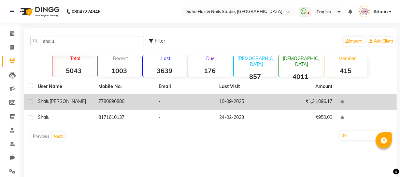
click at [189, 98] on td "-" at bounding box center [185, 102] width 61 height 16
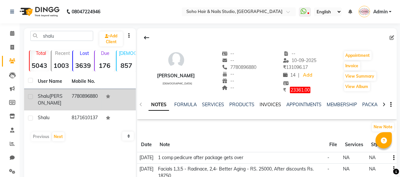
click at [276, 107] on link "INVOICES" at bounding box center [269, 105] width 21 height 6
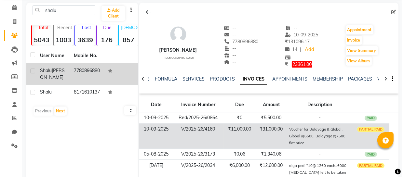
scroll to position [29, 0]
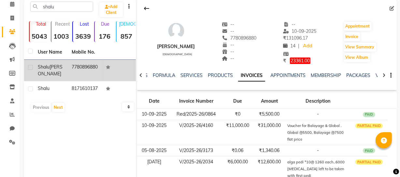
click at [295, 64] on div "₹ 23361.00" at bounding box center [299, 61] width 33 height 7
click at [295, 62] on span "23361.00" at bounding box center [300, 61] width 21 height 7
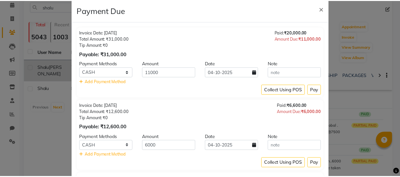
scroll to position [0, 0]
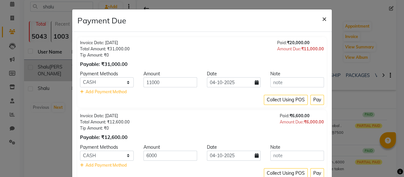
click at [323, 20] on span "×" at bounding box center [324, 19] width 5 height 10
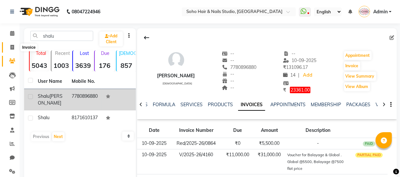
click at [9, 46] on span at bounding box center [12, 47] width 11 height 7
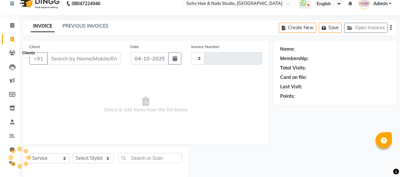
scroll to position [19, 0]
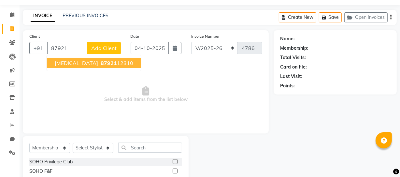
click at [99, 62] on ngb-highlight "87921 12310" at bounding box center [116, 63] width 34 height 7
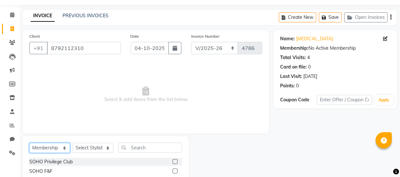
drag, startPoint x: 35, startPoint y: 148, endPoint x: 37, endPoint y: 144, distance: 5.0
click at [36, 145] on select "Select Service Product Membership Package Voucher Prepaid Gift Card" at bounding box center [49, 148] width 41 height 10
click at [29, 143] on select "Select Service Product Membership Package Voucher Prepaid Gift Card" at bounding box center [49, 148] width 41 height 10
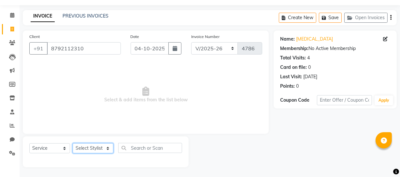
click at [87, 144] on select "Select Stylist [PERSON_NAME] Adhamya [PERSON_NAME] [PERSON_NAME] [PERSON_NAME] …" at bounding box center [93, 149] width 41 height 10
click at [73, 144] on select "Select Stylist [PERSON_NAME] Adhamya [PERSON_NAME] [PERSON_NAME] [PERSON_NAME] …" at bounding box center [93, 149] width 41 height 10
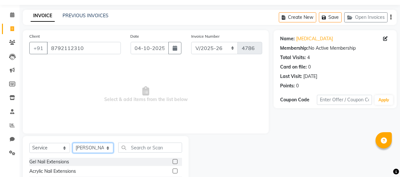
scroll to position [84, 0]
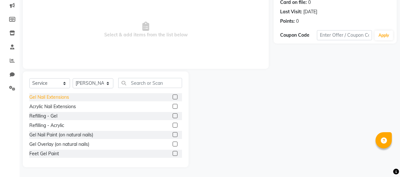
click at [65, 96] on div "Gel Nail Extensions" at bounding box center [49, 97] width 40 height 7
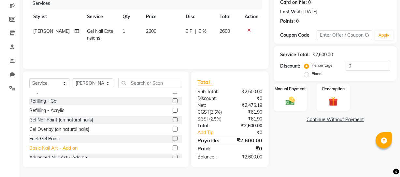
scroll to position [29, 0]
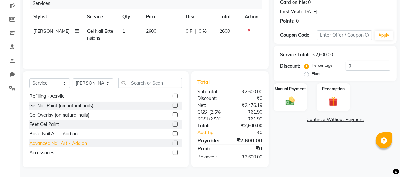
click at [61, 142] on div "Advanced Nail Art - Add on" at bounding box center [58, 143] width 58 height 7
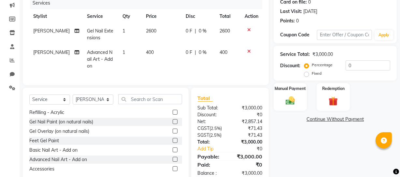
click at [87, 110] on div "Select Service Product Membership Package Voucher Prepaid Gift Card Select Styl…" at bounding box center [105, 101] width 153 height 15
click at [93, 104] on select "Select Stylist [PERSON_NAME] Adhamya [PERSON_NAME] [PERSON_NAME] [PERSON_NAME] …" at bounding box center [93, 100] width 41 height 10
click at [73, 99] on select "Select Stylist [PERSON_NAME] Adhamya [PERSON_NAME] [PERSON_NAME] [PERSON_NAME] …" at bounding box center [93, 100] width 41 height 10
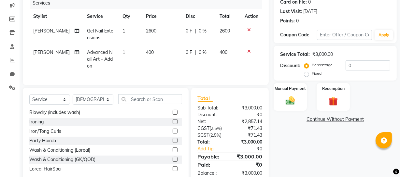
drag, startPoint x: 155, startPoint y: 111, endPoint x: 153, endPoint y: 107, distance: 3.9
click at [155, 110] on div "Select Service Product Membership Package Voucher Prepaid Gift Card Select Styl…" at bounding box center [105, 101] width 153 height 15
click at [153, 104] on input "text" at bounding box center [150, 99] width 64 height 10
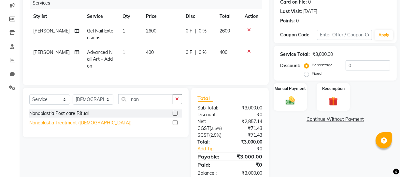
click at [74, 127] on div "Nanoplastia Treatment ([DEMOGRAPHIC_DATA])" at bounding box center [80, 123] width 102 height 7
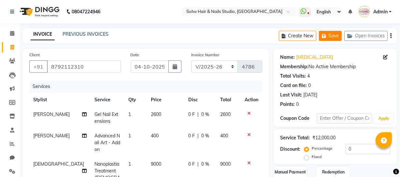
click at [335, 36] on button "Save" at bounding box center [330, 36] width 23 height 10
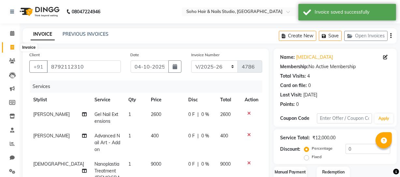
click at [13, 45] on icon at bounding box center [12, 47] width 4 height 5
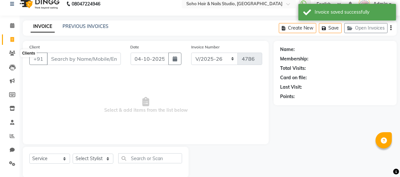
scroll to position [19, 0]
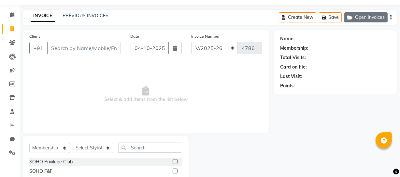
click at [361, 21] on button "Open Invoices" at bounding box center [365, 17] width 43 height 10
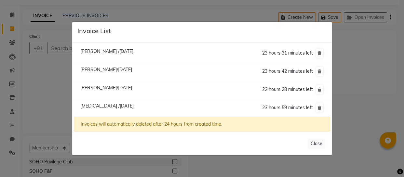
click at [34, 117] on ngb-modal-window "Invoice List [PERSON_NAME] /[DATE] 23 hours 31 minutes left [PERSON_NAME]/[DATE…" at bounding box center [202, 88] width 404 height 177
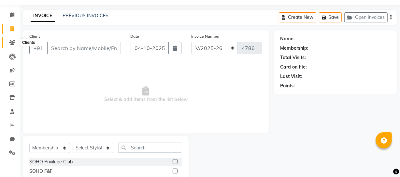
click at [7, 39] on span at bounding box center [12, 42] width 11 height 7
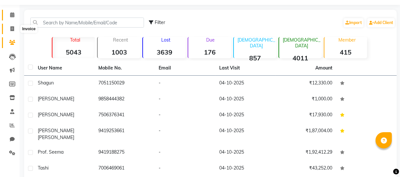
drag, startPoint x: 10, startPoint y: 26, endPoint x: 17, endPoint y: 17, distance: 11.4
click at [11, 26] on span at bounding box center [12, 28] width 11 height 7
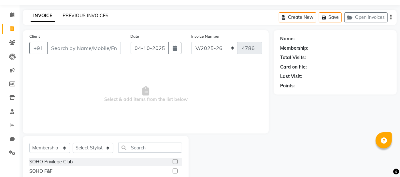
click at [89, 18] on link "PREVIOUS INVOICES" at bounding box center [85, 16] width 46 height 6
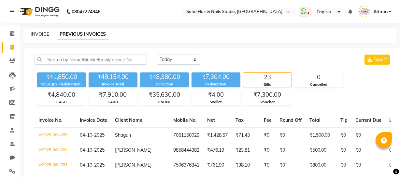
click at [44, 36] on link "INVOICE" at bounding box center [40, 34] width 19 height 6
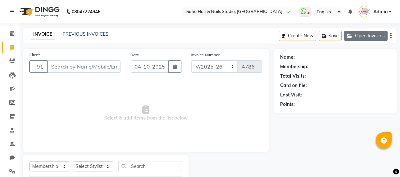
click at [380, 33] on button "Open Invoices" at bounding box center [365, 36] width 43 height 10
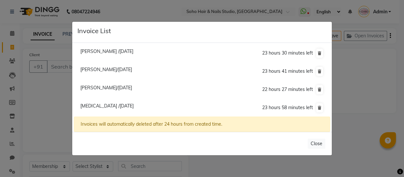
click at [89, 52] on span "[PERSON_NAME] /[DATE]" at bounding box center [106, 51] width 53 height 6
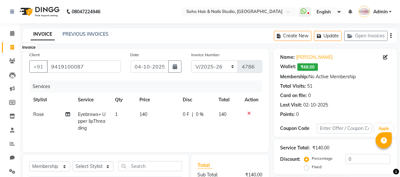
click at [13, 45] on icon at bounding box center [12, 47] width 4 height 5
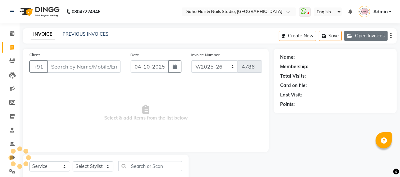
click at [362, 34] on button "Open Invoices" at bounding box center [365, 36] width 43 height 10
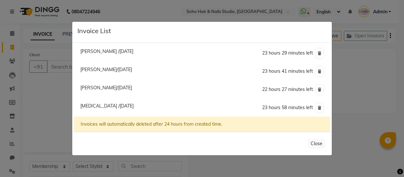
click at [356, 72] on ngb-modal-window "Invoice List [PERSON_NAME] /[DATE] 23 hours 29 minutes left [PERSON_NAME]/[DATE…" at bounding box center [202, 88] width 404 height 177
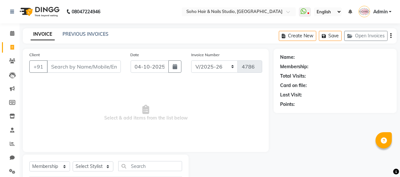
click at [80, 38] on div "INVOICE PREVIOUS INVOICES" at bounding box center [69, 34] width 93 height 7
click at [80, 36] on link "PREVIOUS INVOICES" at bounding box center [85, 34] width 46 height 6
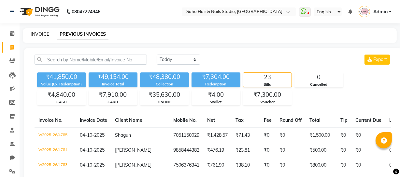
click at [41, 35] on link "INVOICE" at bounding box center [40, 34] width 19 height 6
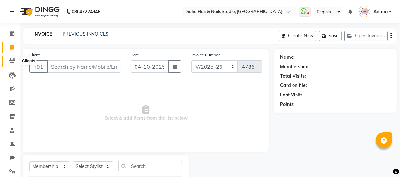
click at [12, 63] on icon at bounding box center [12, 61] width 6 height 5
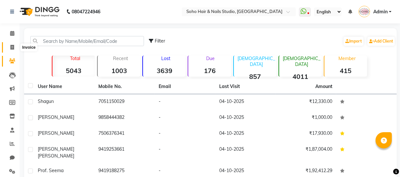
click at [8, 50] on span at bounding box center [12, 47] width 11 height 7
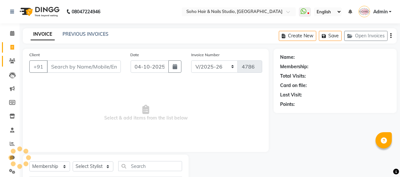
click at [11, 57] on link "Clients" at bounding box center [10, 61] width 16 height 11
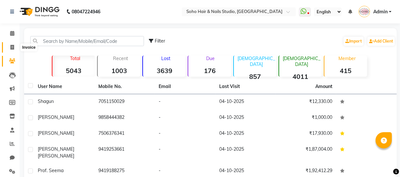
click at [12, 49] on icon at bounding box center [12, 47] width 4 height 5
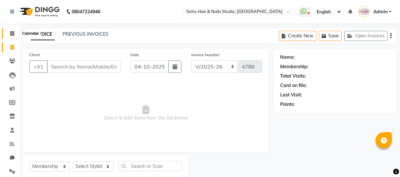
click at [13, 36] on span at bounding box center [12, 33] width 11 height 7
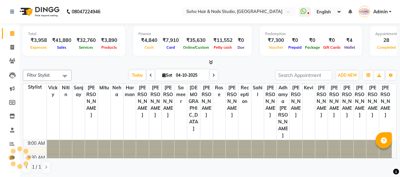
scroll to position [257, 0]
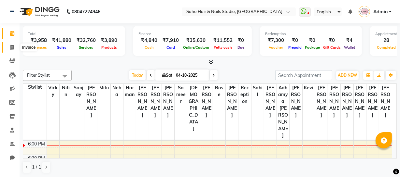
click at [16, 46] on span at bounding box center [12, 47] width 11 height 7
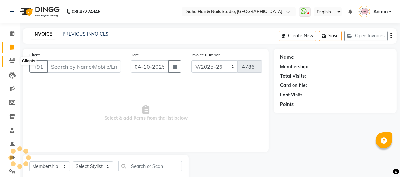
click at [14, 59] on icon at bounding box center [12, 61] width 6 height 5
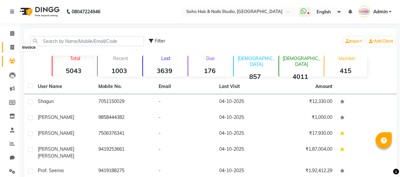
click at [11, 50] on span at bounding box center [12, 47] width 11 height 7
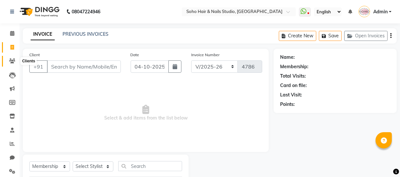
click at [13, 60] on icon at bounding box center [12, 61] width 6 height 5
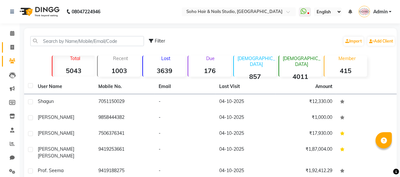
click at [12, 51] on link "Invoice" at bounding box center [10, 47] width 16 height 11
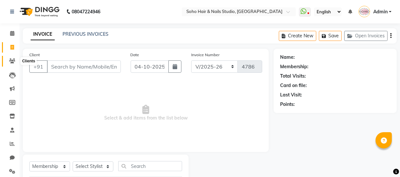
click at [12, 59] on icon at bounding box center [12, 61] width 6 height 5
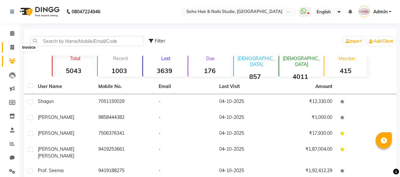
click at [13, 49] on icon at bounding box center [12, 47] width 4 height 5
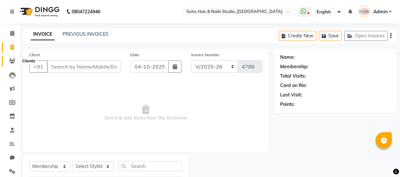
click at [7, 59] on span at bounding box center [12, 61] width 11 height 7
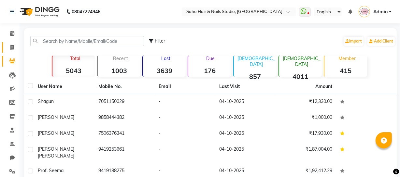
click at [11, 43] on link "Invoice" at bounding box center [10, 47] width 16 height 11
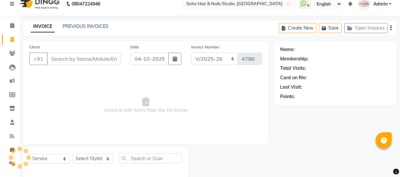
scroll to position [19, 0]
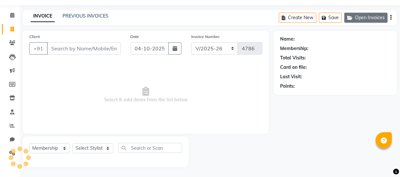
click at [376, 17] on button "Open Invoices" at bounding box center [365, 18] width 43 height 10
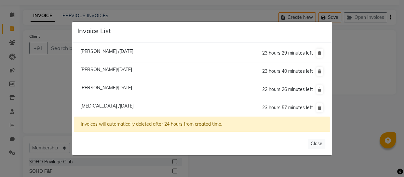
click at [116, 54] on span "[PERSON_NAME] /[DATE]" at bounding box center [106, 51] width 53 height 6
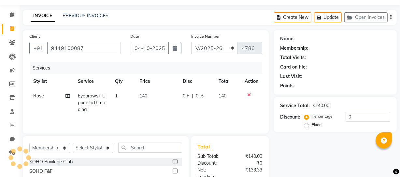
scroll to position [48, 0]
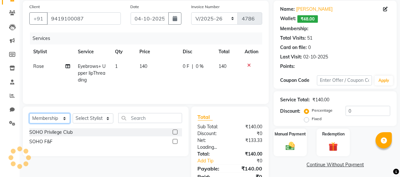
click at [58, 123] on select "Select Service Product Membership Package Voucher Prepaid Gift Card" at bounding box center [49, 119] width 41 height 10
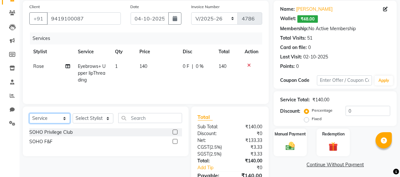
click at [29, 114] on select "Select Service Product Membership Package Voucher Prepaid Gift Card" at bounding box center [49, 119] width 41 height 10
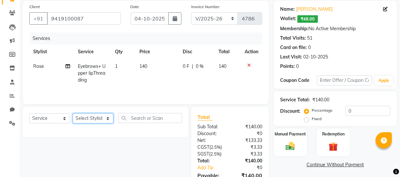
drag, startPoint x: 86, startPoint y: 121, endPoint x: 86, endPoint y: 115, distance: 6.5
click at [86, 121] on select "Select Stylist [PERSON_NAME] Adhamya [PERSON_NAME] [PERSON_NAME] [PERSON_NAME] …" at bounding box center [93, 119] width 41 height 10
click at [73, 114] on select "Select Stylist [PERSON_NAME] Adhamya [PERSON_NAME] [PERSON_NAME] [PERSON_NAME] …" at bounding box center [93, 119] width 41 height 10
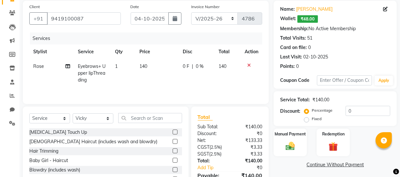
click at [131, 111] on div "Select Service Product Membership Package Voucher Prepaid Gift Card Select Styl…" at bounding box center [106, 155] width 166 height 96
click at [133, 120] on input "text" at bounding box center [150, 118] width 64 height 10
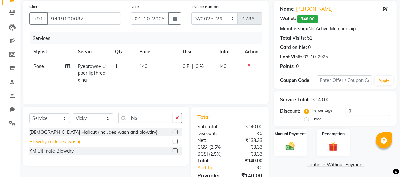
click at [71, 143] on div "Blowdry (includes wash)" at bounding box center [54, 142] width 51 height 7
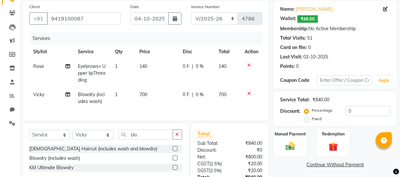
click at [171, 95] on td "700" at bounding box center [157, 98] width 43 height 21
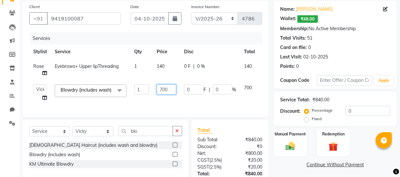
drag, startPoint x: 174, startPoint y: 91, endPoint x: 99, endPoint y: 73, distance: 77.6
click at [109, 87] on tr "[PERSON_NAME] Adhamya [PERSON_NAME] [PERSON_NAME] [PERSON_NAME] [PERSON_NAME] […" at bounding box center [154, 93] width 251 height 25
click at [341, 43] on div "Name: [PERSON_NAME]: ₹48.00 Membership: No Active Membership Total Visits: 51 C…" at bounding box center [335, 36] width 110 height 67
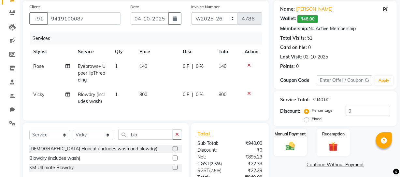
scroll to position [104, 0]
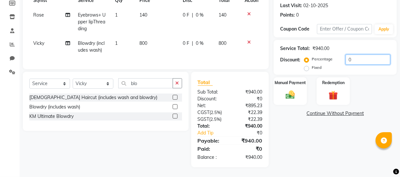
drag, startPoint x: 357, startPoint y: 54, endPoint x: 169, endPoint y: 78, distance: 189.6
click at [270, 59] on div "Client [PHONE_NUMBER] Date [DATE] Invoice Number Red/2025-26 V/2025 V/[PHONE_NU…" at bounding box center [209, 58] width 383 height 218
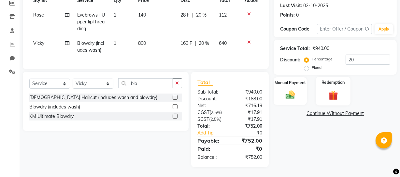
click at [333, 89] on img at bounding box center [333, 95] width 16 height 12
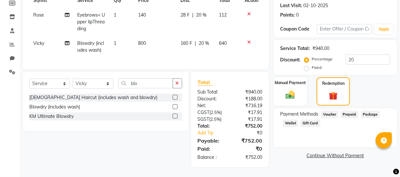
drag, startPoint x: 292, startPoint y: 117, endPoint x: 309, endPoint y: 125, distance: 18.2
click at [292, 120] on span "Wallet" at bounding box center [289, 123] width 15 height 7
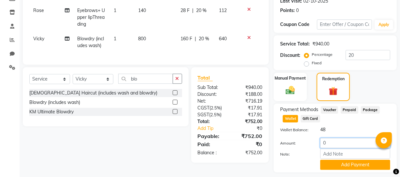
drag, startPoint x: 340, startPoint y: 141, endPoint x: 271, endPoint y: 152, distance: 70.1
click at [294, 149] on div "Amount: 0 Note: Add Payment" at bounding box center [335, 154] width 110 height 32
click at [348, 164] on button "Add Payment" at bounding box center [355, 165] width 70 height 10
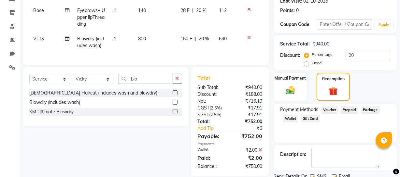
scroll to position [129, 0]
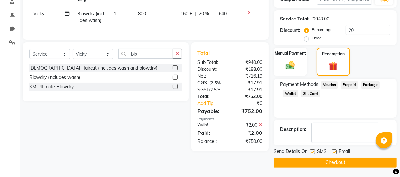
click at [284, 76] on div "Name: [PERSON_NAME] Wallet: ₹48.00 Membership: No Active Membership Total Visit…" at bounding box center [337, 44] width 128 height 248
click at [289, 66] on img at bounding box center [290, 65] width 16 height 11
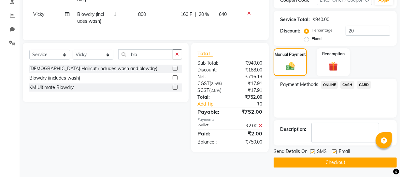
click at [352, 84] on span "CASH" at bounding box center [347, 84] width 14 height 7
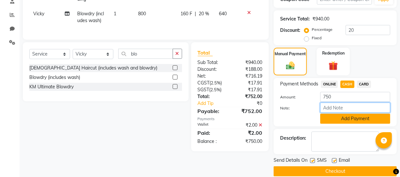
drag, startPoint x: 349, startPoint y: 113, endPoint x: 350, endPoint y: 116, distance: 3.3
click at [350, 113] on input "Note:" at bounding box center [355, 108] width 70 height 10
click at [350, 117] on button "Add Payment" at bounding box center [355, 119] width 70 height 10
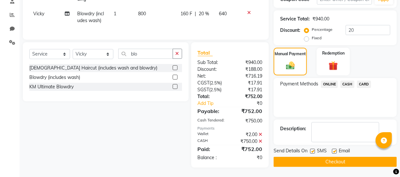
scroll to position [134, 0]
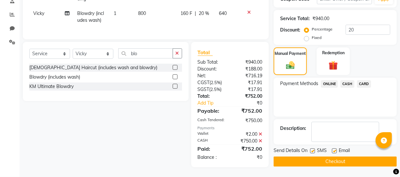
click at [335, 157] on button "Checkout" at bounding box center [334, 162] width 123 height 10
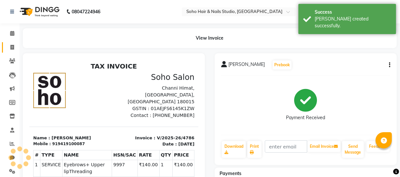
click at [16, 47] on span at bounding box center [12, 47] width 11 height 7
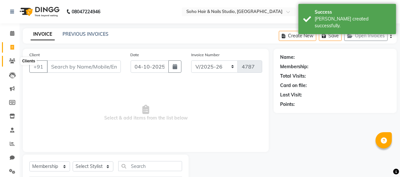
click at [13, 59] on icon at bounding box center [12, 61] width 6 height 5
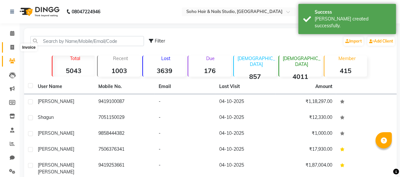
click at [12, 45] on icon at bounding box center [12, 47] width 4 height 5
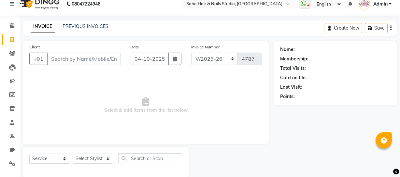
scroll to position [19, 0]
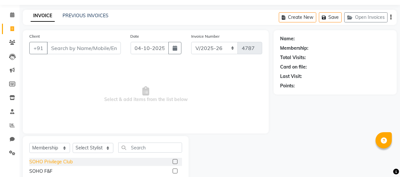
click at [46, 160] on div "SOHO Privilege Club" at bounding box center [50, 162] width 43 height 7
click at [55, 147] on select "Select Service Product Membership Package Voucher Prepaid Gift Card" at bounding box center [49, 148] width 41 height 10
click at [29, 143] on select "Select Service Product Membership Package Voucher Prepaid Gift Card" at bounding box center [49, 148] width 41 height 10
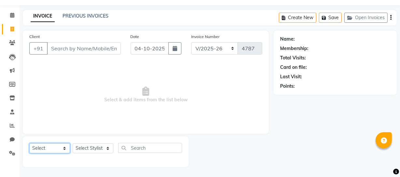
click at [56, 147] on select "Select Service Product Membership Package Voucher Prepaid Gift Card" at bounding box center [49, 149] width 41 height 10
click at [29, 144] on select "Select Service Product Membership Package Voucher Prepaid Gift Card" at bounding box center [49, 149] width 41 height 10
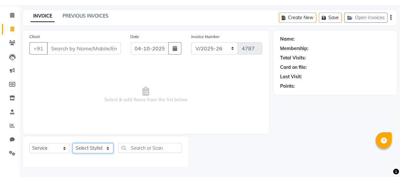
click at [88, 149] on select "Select Stylist [PERSON_NAME] Adhamya [PERSON_NAME] [PERSON_NAME] [PERSON_NAME] …" at bounding box center [93, 149] width 41 height 10
click at [73, 144] on select "Select Stylist [PERSON_NAME] Adhamya [PERSON_NAME] [PERSON_NAME] [PERSON_NAME] …" at bounding box center [93, 149] width 41 height 10
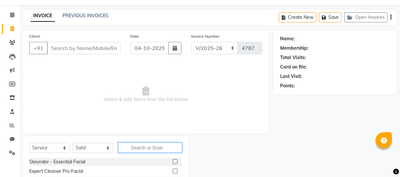
click at [140, 150] on input "text" at bounding box center [150, 148] width 64 height 10
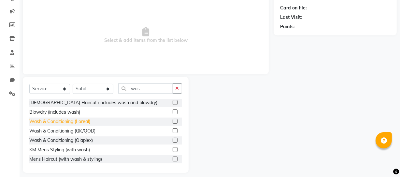
click at [57, 120] on div "Wash & Conditioning (Loreal)" at bounding box center [59, 121] width 61 height 7
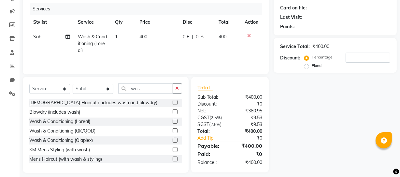
scroll to position [0, 0]
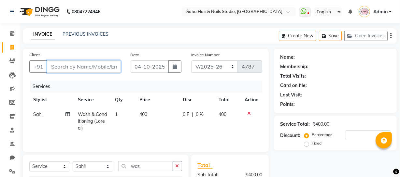
click at [73, 63] on input "Client" at bounding box center [84, 67] width 74 height 12
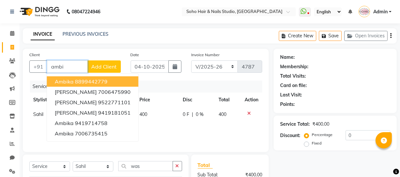
click at [92, 81] on ngb-highlight "8899442779" at bounding box center [91, 81] width 33 height 7
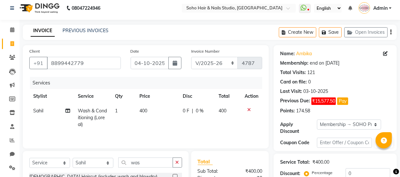
scroll to position [84, 0]
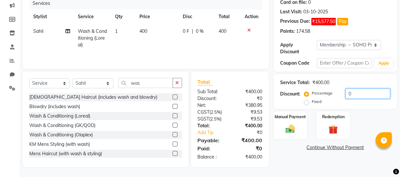
drag, startPoint x: 358, startPoint y: 93, endPoint x: 226, endPoint y: 87, distance: 132.6
click at [264, 86] on div "Client [PHONE_NUMBER] Date [DATE] Invoice Number Red/2025-26 V/2025 V/[PHONE_NU…" at bounding box center [209, 67] width 383 height 202
click at [298, 130] on div "Manual Payment" at bounding box center [290, 125] width 34 height 29
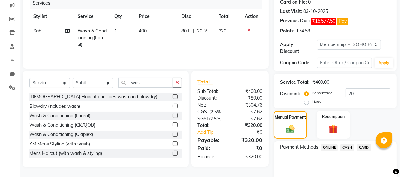
scroll to position [110, 0]
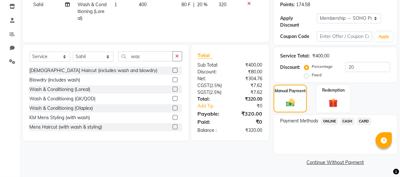
click at [348, 123] on span "CASH" at bounding box center [347, 121] width 14 height 7
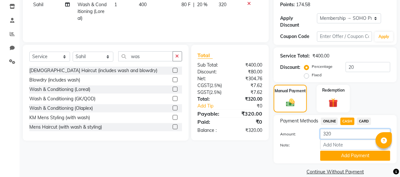
drag, startPoint x: 239, startPoint y: 139, endPoint x: 151, endPoint y: 134, distance: 87.7
click at [210, 139] on div "Client [PHONE_NUMBER] Date [DATE] Invoice Number Red/2025-26 V/2025 V/[PHONE_NU…" at bounding box center [209, 58] width 383 height 238
click at [352, 155] on button "Add Payment" at bounding box center [355, 156] width 70 height 10
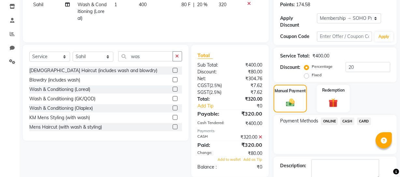
scroll to position [166, 0]
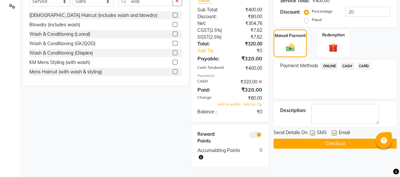
click at [233, 102] on div "Add to wallet Add as Tip" at bounding box center [230, 105] width 75 height 6
click at [226, 105] on span "Add to wallet" at bounding box center [228, 104] width 23 height 5
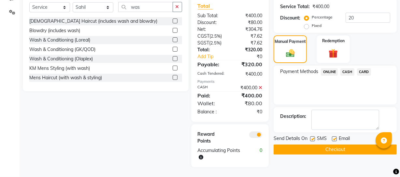
click at [317, 152] on button "Checkout" at bounding box center [334, 150] width 123 height 10
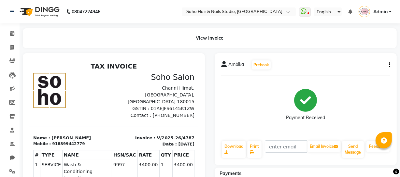
click at [4, 53] on li "Invoice" at bounding box center [10, 48] width 20 height 14
click at [5, 51] on link "Invoice" at bounding box center [10, 47] width 16 height 11
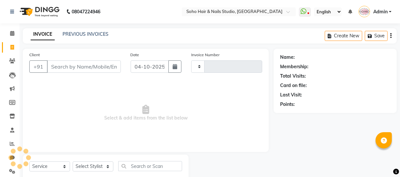
scroll to position [19, 0]
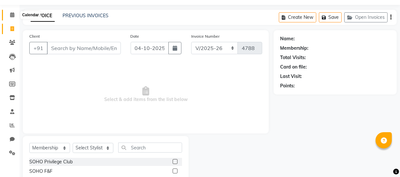
click at [12, 14] on icon at bounding box center [12, 14] width 4 height 5
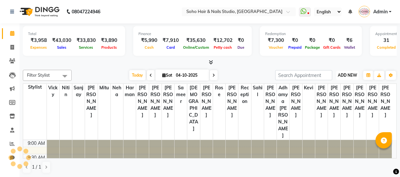
click at [340, 76] on span "ADD NEW" at bounding box center [346, 75] width 19 height 5
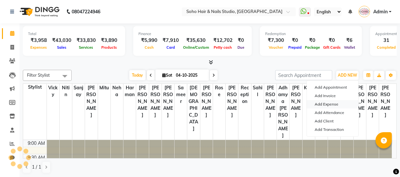
click at [325, 103] on link "Add Expense" at bounding box center [332, 104] width 51 height 8
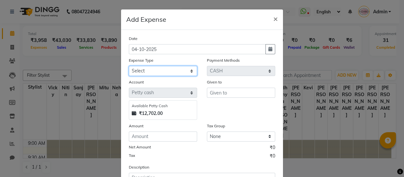
click at [179, 71] on select "Select Cash transfer to bank Client Snacks Fuel Govt fee Incentive Maintenance …" at bounding box center [163, 71] width 68 height 10
click at [129, 66] on select "Select Cash transfer to bank Client Snacks Fuel Govt fee Incentive Maintenance …" at bounding box center [163, 71] width 68 height 10
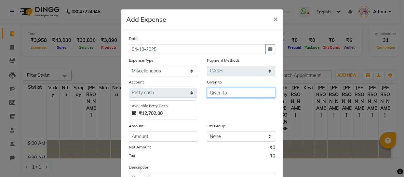
click at [219, 95] on input "text" at bounding box center [241, 93] width 68 height 10
drag, startPoint x: 125, startPoint y: 134, endPoint x: 134, endPoint y: 138, distance: 9.9
click at [133, 138] on div "Amount" at bounding box center [163, 132] width 78 height 19
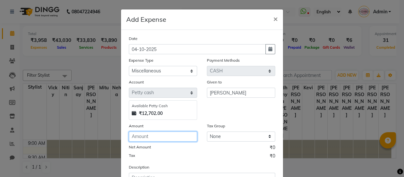
click at [134, 138] on input "number" at bounding box center [163, 137] width 68 height 10
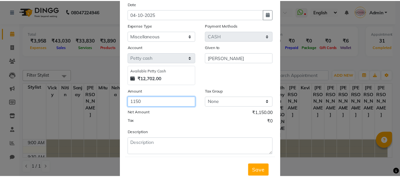
scroll to position [56, 0]
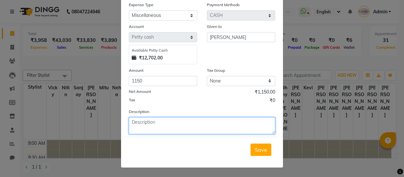
click at [164, 120] on textarea at bounding box center [202, 125] width 146 height 17
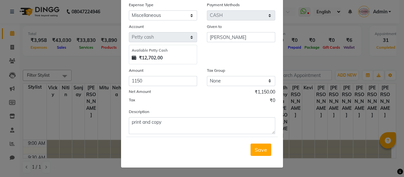
click at [259, 146] on button "Save" at bounding box center [261, 150] width 21 height 12
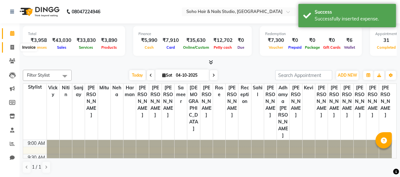
click at [10, 49] on icon at bounding box center [12, 47] width 4 height 5
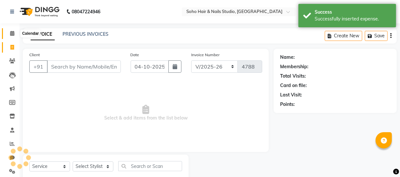
click at [13, 35] on icon at bounding box center [12, 33] width 4 height 5
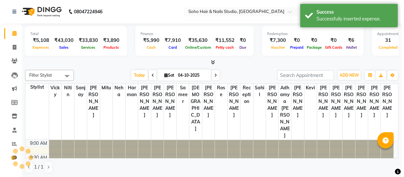
scroll to position [257, 0]
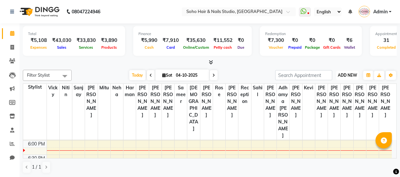
click at [342, 76] on span "ADD NEW" at bounding box center [346, 75] width 19 height 5
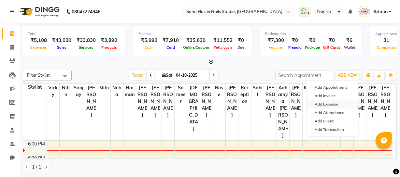
click at [327, 102] on link "Add Expense" at bounding box center [332, 104] width 51 height 8
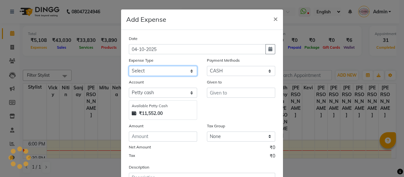
click at [178, 67] on select "Select Cash transfer to bank Client Snacks Fuel Govt fee Incentive Maintenance …" at bounding box center [163, 71] width 68 height 10
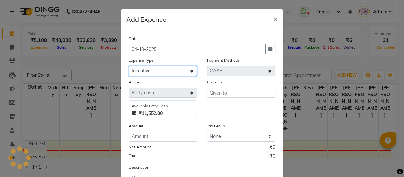
click at [129, 66] on select "Select Cash transfer to bank Client Snacks Fuel Govt fee Incentive Maintenance …" at bounding box center [163, 71] width 68 height 10
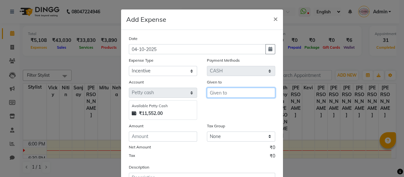
click at [248, 97] on input "text" at bounding box center [241, 93] width 68 height 10
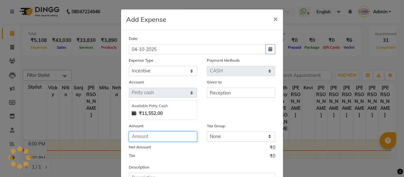
click at [174, 134] on input "number" at bounding box center [163, 137] width 68 height 10
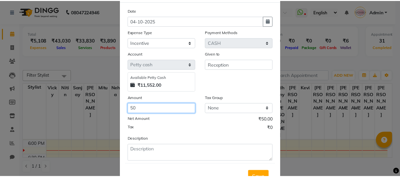
scroll to position [56, 0]
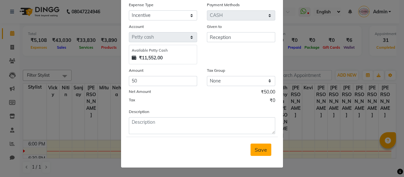
click at [255, 150] on span "Save" at bounding box center [261, 150] width 12 height 7
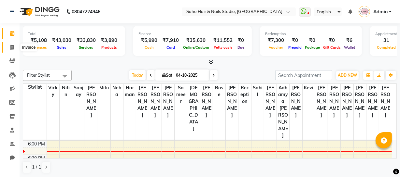
click at [15, 47] on span at bounding box center [12, 47] width 11 height 7
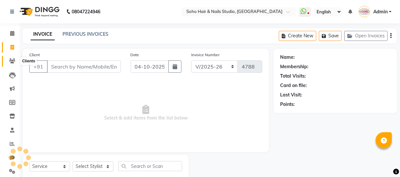
click at [14, 60] on icon at bounding box center [12, 61] width 6 height 5
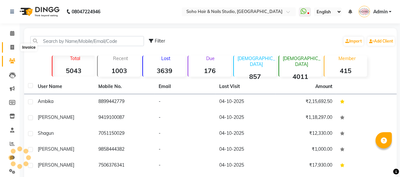
click at [13, 47] on icon at bounding box center [12, 47] width 4 height 5
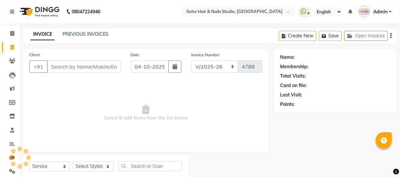
scroll to position [19, 0]
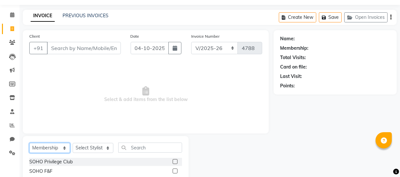
click at [54, 147] on select "Select Service Product Membership Package Voucher Prepaid Gift Card" at bounding box center [49, 148] width 41 height 10
click at [29, 143] on select "Select Service Product Membership Package Voucher Prepaid Gift Card" at bounding box center [49, 148] width 41 height 10
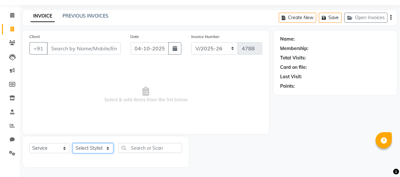
click at [92, 149] on select "Select Stylist [PERSON_NAME] Adhamya [PERSON_NAME] [PERSON_NAME] [PERSON_NAME] …" at bounding box center [93, 149] width 41 height 10
click at [73, 144] on select "Select Stylist [PERSON_NAME] Adhamya [PERSON_NAME] [PERSON_NAME] [PERSON_NAME] …" at bounding box center [93, 149] width 41 height 10
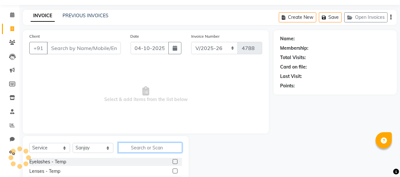
click at [147, 147] on input "text" at bounding box center [150, 148] width 64 height 10
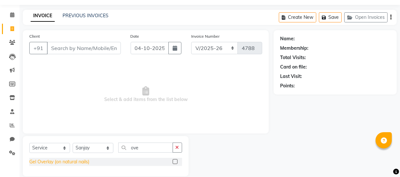
click at [50, 161] on div "Gel Overlay (on natural nails)" at bounding box center [59, 162] width 60 height 7
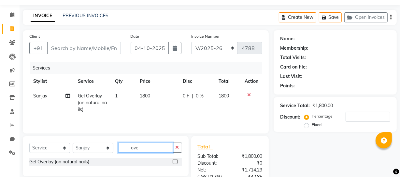
drag, startPoint x: 154, startPoint y: 150, endPoint x: 85, endPoint y: 153, distance: 69.1
click at [105, 156] on div "Select Service Product Membership Package Voucher Prepaid Gift Card Select Styl…" at bounding box center [105, 150] width 153 height 15
click at [39, 164] on div "Advanced Nail Art - Add on" at bounding box center [58, 162] width 58 height 7
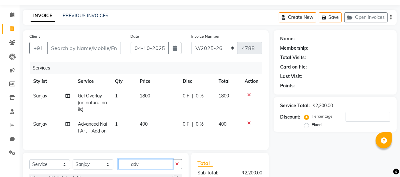
drag, startPoint x: 146, startPoint y: 172, endPoint x: 127, endPoint y: 178, distance: 20.5
click at [127, 159] on html "08047224946 Select Location × Soho Hair & Nails Studio, [GEOGRAPHIC_DATA] Whats…" at bounding box center [200, 69] width 400 height 177
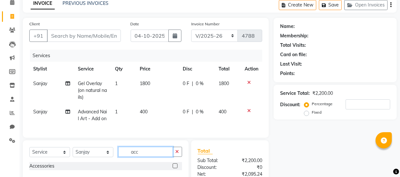
scroll to position [90, 0]
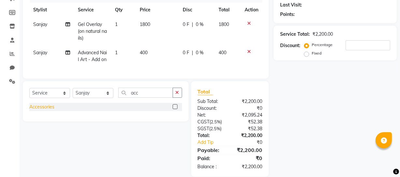
drag, startPoint x: 53, startPoint y: 120, endPoint x: 96, endPoint y: 93, distance: 51.1
click at [52, 111] on div "Accessories" at bounding box center [41, 107] width 25 height 7
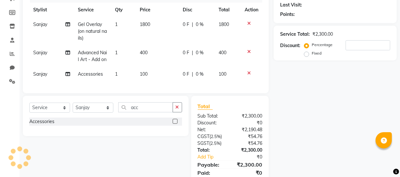
click at [153, 76] on td "100" at bounding box center [157, 74] width 43 height 15
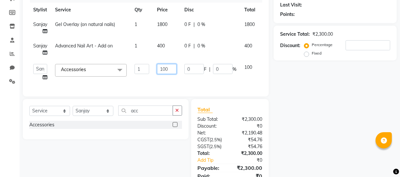
drag, startPoint x: 169, startPoint y: 70, endPoint x: 82, endPoint y: 68, distance: 86.6
click at [107, 71] on tr "[PERSON_NAME] Adhamya [PERSON_NAME] [PERSON_NAME] [PERSON_NAME] [PERSON_NAME] […" at bounding box center [154, 72] width 251 height 25
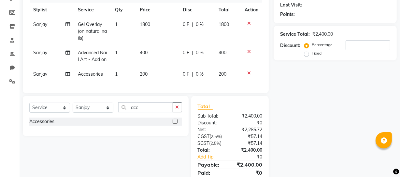
click at [328, 109] on div "Name: Membership: Total Visits: Card on file: Last Visit: Points: Service Total…" at bounding box center [337, 75] width 128 height 233
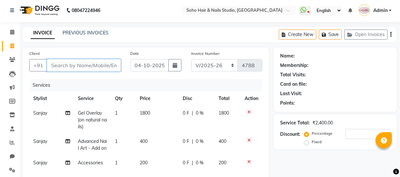
click at [94, 67] on input "Client" at bounding box center [84, 65] width 74 height 12
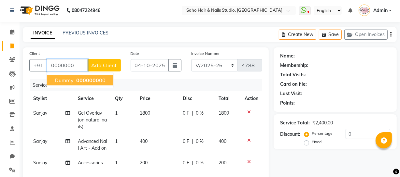
click at [85, 81] on span "0000000" at bounding box center [87, 80] width 23 height 7
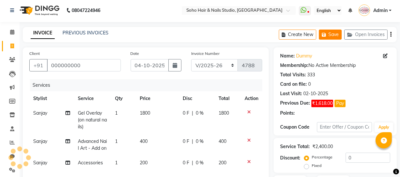
click at [336, 34] on button "Save" at bounding box center [330, 35] width 23 height 10
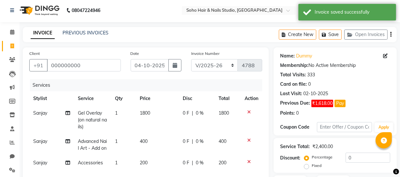
click at [7, 44] on span at bounding box center [12, 46] width 11 height 7
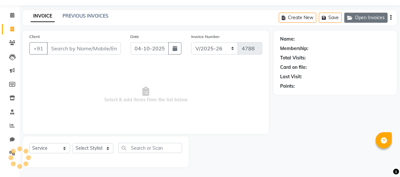
scroll to position [0, 0]
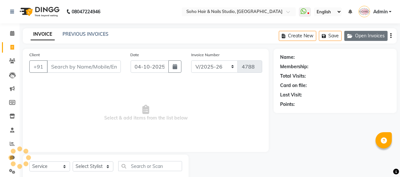
click at [352, 33] on button "Open Invoices" at bounding box center [365, 36] width 43 height 10
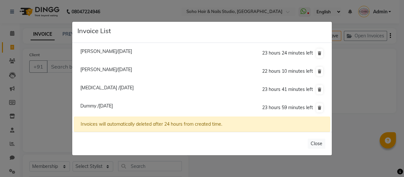
click at [114, 72] on span "[PERSON_NAME]/[DATE]" at bounding box center [106, 70] width 52 height 6
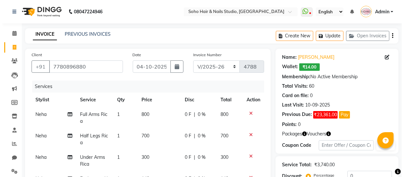
scroll to position [59, 0]
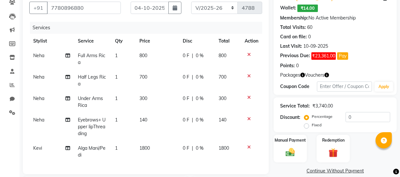
click at [328, 74] on icon "button" at bounding box center [326, 75] width 5 height 5
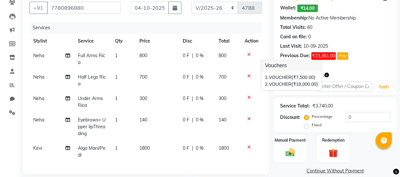
click at [350, 71] on div "Name: [PERSON_NAME] Wallet: ₹14.00 Membership: No Active Membership Total Visit…" at bounding box center [334, 42] width 123 height 105
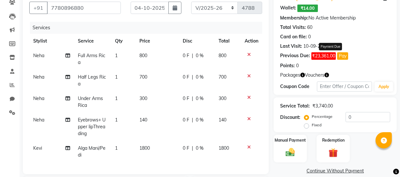
click at [319, 56] on span "₹23,361.00" at bounding box center [323, 55] width 24 height 7
click at [342, 57] on button "Pay" at bounding box center [342, 55] width 11 height 7
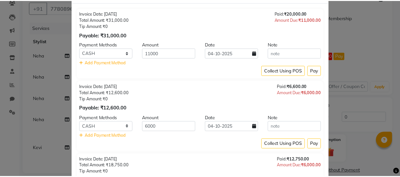
scroll to position [0, 0]
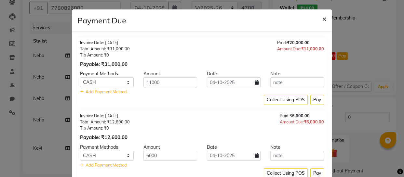
click at [322, 16] on span "×" at bounding box center [324, 19] width 5 height 10
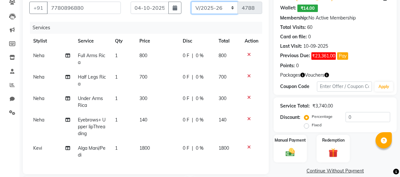
click at [228, 9] on select "Red/2025-26 V/2025 V/2025-26" at bounding box center [214, 8] width 47 height 12
click at [191, 2] on select "Red/2025-26 V/2025 V/2025-26" at bounding box center [214, 8] width 47 height 12
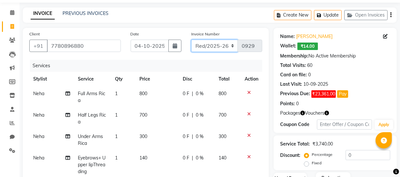
scroll to position [169, 0]
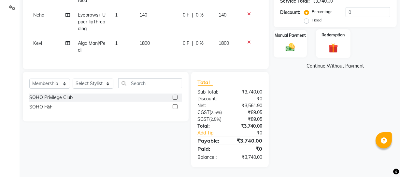
click at [330, 48] on img at bounding box center [333, 48] width 16 height 12
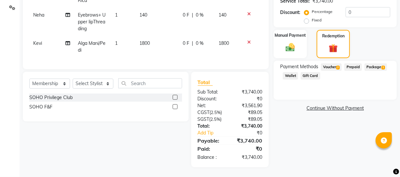
click at [326, 63] on span "Voucher 2" at bounding box center [331, 66] width 21 height 7
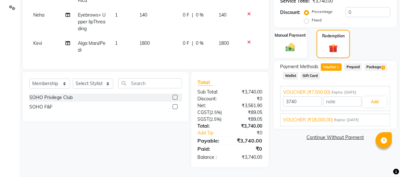
click at [340, 117] on span "Expiry: [DATE]" at bounding box center [346, 120] width 25 height 6
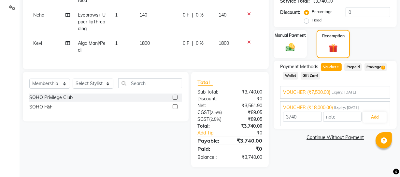
click at [322, 89] on span "VOUCHER (₹7,500.00)" at bounding box center [306, 92] width 47 height 7
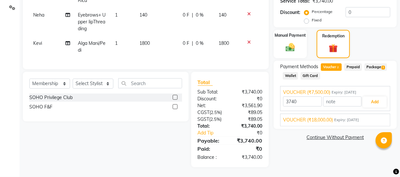
click at [280, 165] on div "Name: [PERSON_NAME] Wallet: ₹14.00 Membership: No Active Membership Total Visit…" at bounding box center [337, 26] width 128 height 283
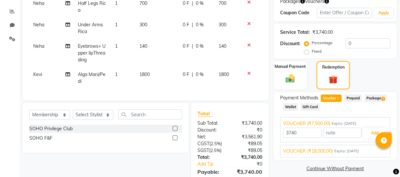
scroll to position [50, 0]
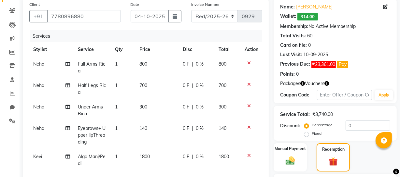
click at [322, 34] on div "Total Visits: 60" at bounding box center [335, 36] width 110 height 7
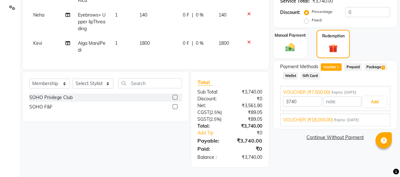
click at [333, 117] on span "VOUCHER (₹18,000.00)" at bounding box center [308, 120] width 50 height 7
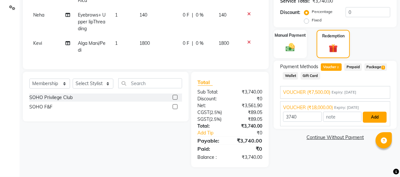
click at [370, 112] on button "Add" at bounding box center [375, 117] width 24 height 11
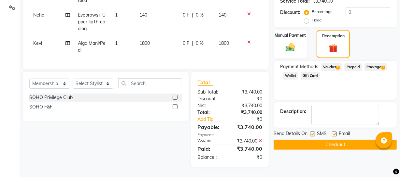
scroll to position [169, 0]
click at [260, 141] on icon at bounding box center [260, 141] width 4 height 5
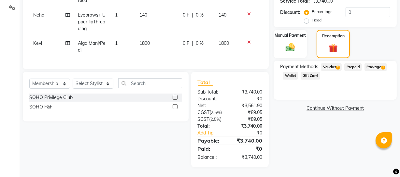
scroll to position [169, 0]
click at [333, 63] on span "Voucher 2" at bounding box center [331, 66] width 21 height 7
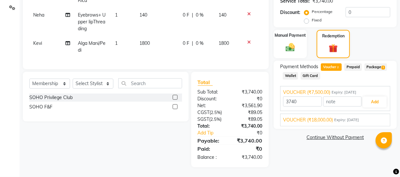
click at [372, 63] on span "Package 1" at bounding box center [375, 66] width 22 height 7
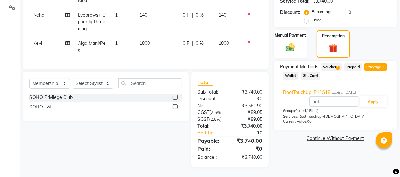
click at [330, 63] on span "Voucher 2" at bounding box center [331, 66] width 21 height 7
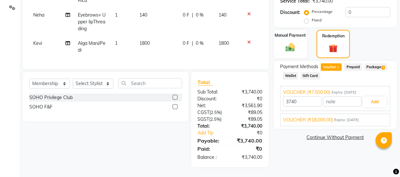
click at [322, 119] on div "VOUCHER (₹18,000.00) Expiry: [DATE] 3740 VOUCHER Add" at bounding box center [335, 120] width 110 height 13
click at [329, 117] on span "VOUCHER (₹18,000.00)" at bounding box center [308, 120] width 50 height 7
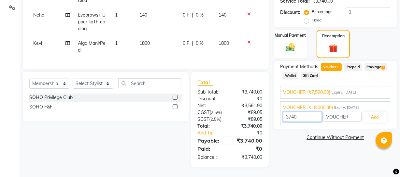
drag, startPoint x: 295, startPoint y: 111, endPoint x: 203, endPoint y: 103, distance: 92.1
click at [238, 109] on div "Client [PHONE_NUMBER] Date [DATE] Invoice Number Red/2025-26 V/2025 V/[PHONE_NU…" at bounding box center [209, 26] width 383 height 283
click at [375, 112] on button "Add" at bounding box center [375, 117] width 24 height 11
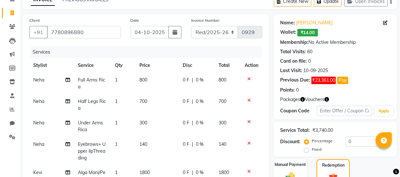
scroll to position [64, 0]
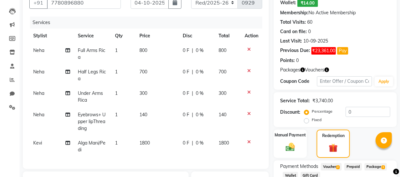
click at [201, 56] on td "0 F | 0 %" at bounding box center [197, 53] width 36 height 21
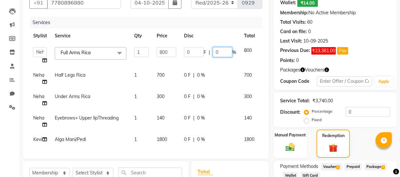
drag, startPoint x: 224, startPoint y: 53, endPoint x: 162, endPoint y: 66, distance: 62.8
click at [196, 58] on td "0 F | 0 %" at bounding box center [210, 55] width 60 height 25
click at [322, 26] on div "Name: [PERSON_NAME] Wallet: ₹14.00 Membership: No Active Membership Total Visit…" at bounding box center [335, 25] width 110 height 77
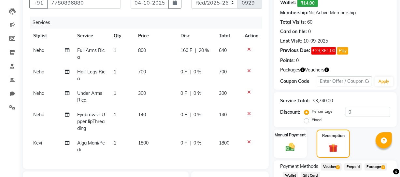
click at [215, 65] on td "700" at bounding box center [228, 75] width 26 height 21
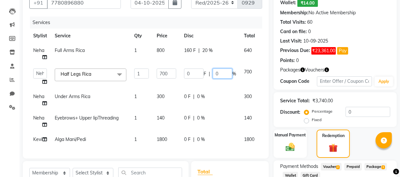
drag, startPoint x: 223, startPoint y: 74, endPoint x: 183, endPoint y: 78, distance: 40.3
click at [187, 76] on div "0 F | 0 %" at bounding box center [210, 74] width 52 height 10
drag, startPoint x: 355, startPoint y: 30, endPoint x: 318, endPoint y: 39, distance: 38.0
click at [355, 30] on div "Card on file: 0" at bounding box center [335, 31] width 110 height 7
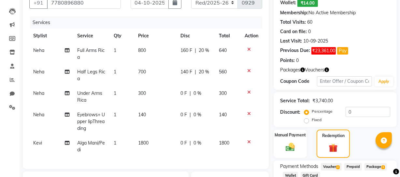
click at [214, 90] on td "0 F | 0 %" at bounding box center [195, 96] width 38 height 21
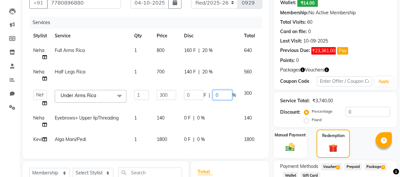
drag, startPoint x: 219, startPoint y: 95, endPoint x: 134, endPoint y: 77, distance: 87.5
click at [162, 90] on tr "[PERSON_NAME] Adhamya [PERSON_NAME] [PERSON_NAME] [PERSON_NAME] [PERSON_NAME] […" at bounding box center [154, 98] width 251 height 25
click at [338, 33] on div "Card on file: 0" at bounding box center [335, 31] width 110 height 7
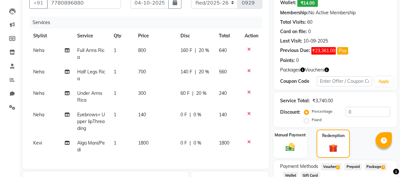
click at [205, 115] on div "0 F | 0 %" at bounding box center [195, 115] width 31 height 7
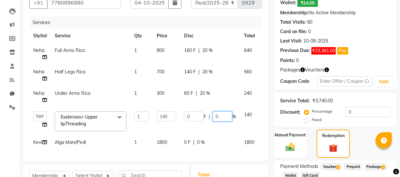
drag, startPoint x: 221, startPoint y: 116, endPoint x: 153, endPoint y: 78, distance: 78.7
click at [185, 101] on tbody "Neha Full Arms Rica 1 800 160 F | 20 % 640 Neha Half Legs Rica 1 700 140 F | 20…" at bounding box center [154, 96] width 251 height 107
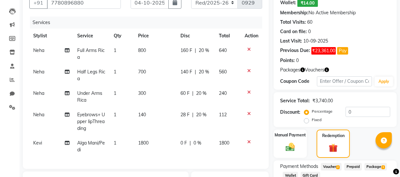
click at [341, 27] on div "Name: [PERSON_NAME] Wallet: ₹14.00 Membership: No Active Membership Total Visit…" at bounding box center [335, 25] width 110 height 77
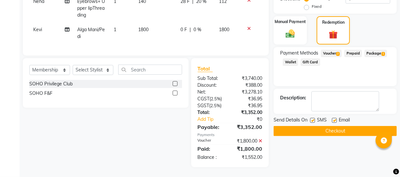
scroll to position [123, 0]
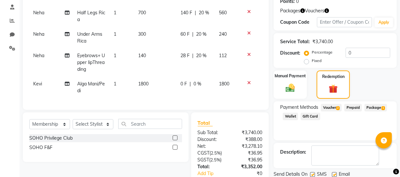
click at [205, 59] on span "20 %" at bounding box center [201, 55] width 10 height 7
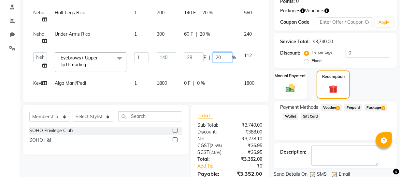
drag, startPoint x: 225, startPoint y: 57, endPoint x: 189, endPoint y: 56, distance: 35.1
click at [196, 58] on div "28 F | 20 %" at bounding box center [210, 57] width 52 height 10
click at [356, 10] on div "Packages Vouchers" at bounding box center [335, 10] width 110 height 7
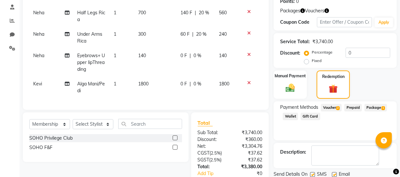
scroll to position [182, 0]
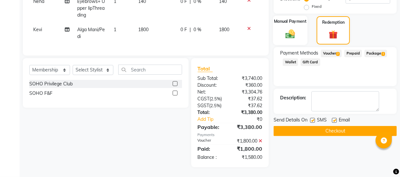
click at [285, 28] on img at bounding box center [290, 33] width 16 height 11
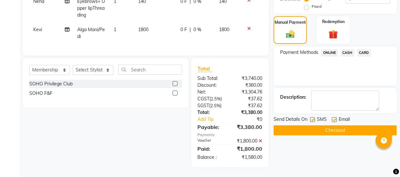
click at [349, 49] on span "CASH" at bounding box center [347, 52] width 14 height 7
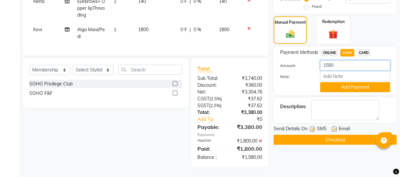
drag, startPoint x: 344, startPoint y: 59, endPoint x: 293, endPoint y: 59, distance: 51.1
click at [295, 61] on div "Amount: 1580" at bounding box center [335, 66] width 120 height 11
click at [374, 85] on button "Add Payment" at bounding box center [355, 87] width 70 height 10
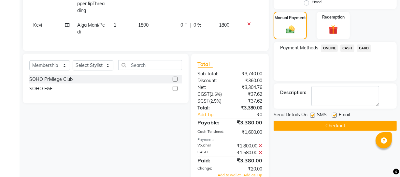
scroll to position [212, 0]
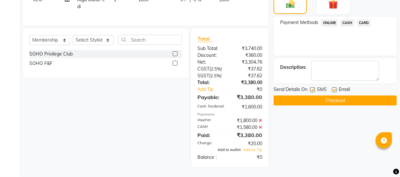
click at [231, 149] on span "Add to wallet" at bounding box center [228, 150] width 23 height 5
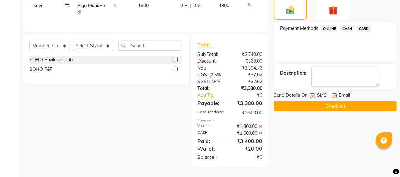
scroll to position [206, 0]
click at [291, 102] on button "Checkout" at bounding box center [334, 107] width 123 height 10
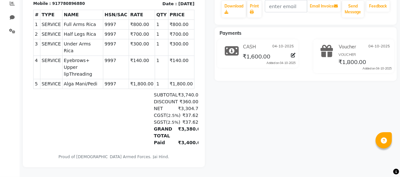
scroll to position [26, 0]
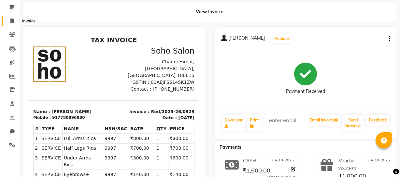
click at [10, 21] on icon at bounding box center [12, 21] width 4 height 5
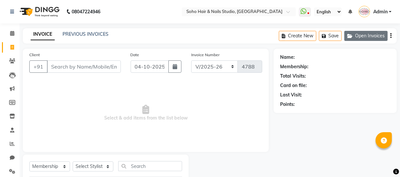
click at [383, 32] on button "Open Invoices" at bounding box center [365, 36] width 43 height 10
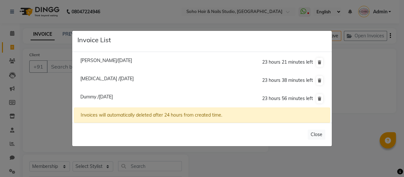
drag, startPoint x: 117, startPoint y: 93, endPoint x: 117, endPoint y: 97, distance: 4.6
click at [117, 95] on li "Dummy /[DATE] 23 hours 56 minutes left" at bounding box center [202, 99] width 256 height 18
click at [113, 97] on span "Dummy /[DATE]" at bounding box center [96, 97] width 33 height 6
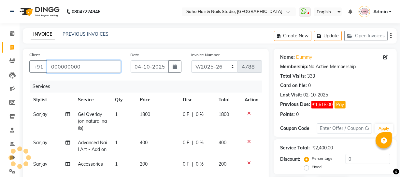
drag, startPoint x: 86, startPoint y: 68, endPoint x: 35, endPoint y: 74, distance: 50.8
click at [37, 73] on div "Client [PHONE_NUMBER]" at bounding box center [74, 64] width 101 height 27
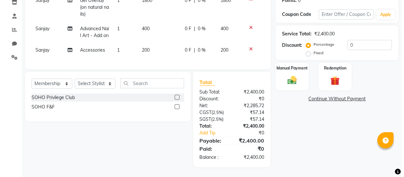
scroll to position [29, 0]
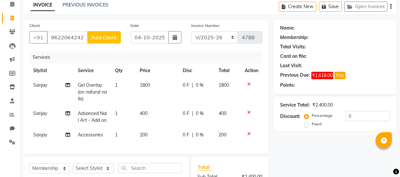
click at [96, 36] on span "Add Client" at bounding box center [104, 37] width 26 height 7
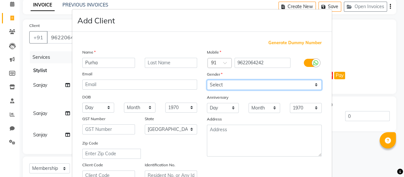
click at [269, 87] on select "Select [DEMOGRAPHIC_DATA] [DEMOGRAPHIC_DATA] Other Prefer Not To Say" at bounding box center [264, 85] width 115 height 10
click at [207, 80] on select "Select [DEMOGRAPHIC_DATA] [DEMOGRAPHIC_DATA] Other Prefer Not To Say" at bounding box center [264, 85] width 115 height 10
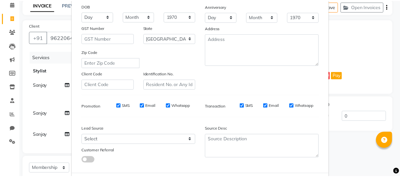
scroll to position [125, 0]
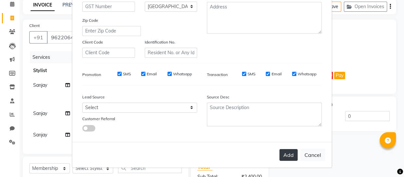
click at [287, 154] on button "Add" at bounding box center [289, 155] width 18 height 12
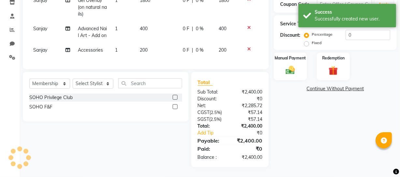
scroll to position [67, 0]
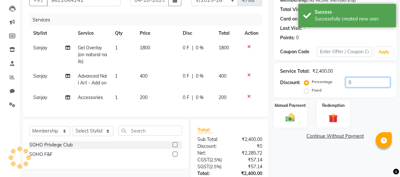
drag, startPoint x: 361, startPoint y: 84, endPoint x: 242, endPoint y: 76, distance: 119.3
click at [255, 78] on div "Client [PHONE_NUMBER] Date [DATE] Invoice Number Red/2025-26 V/2025 V/[PHONE_NU…" at bounding box center [209, 98] width 383 height 233
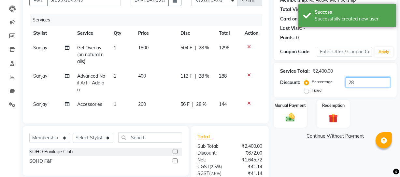
scroll to position [126, 0]
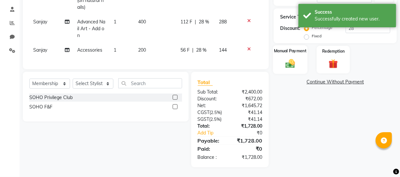
drag, startPoint x: 283, startPoint y: 44, endPoint x: 291, endPoint y: 51, distance: 10.9
click at [283, 48] on label "Manual Payment" at bounding box center [290, 51] width 33 height 6
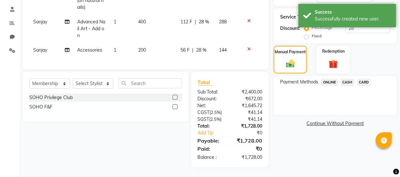
click at [333, 79] on span "ONLINE" at bounding box center [329, 82] width 17 height 7
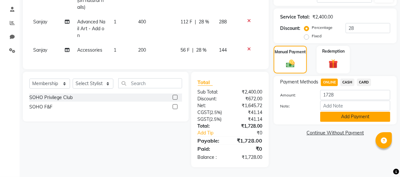
click at [334, 112] on button "Add Payment" at bounding box center [355, 117] width 70 height 10
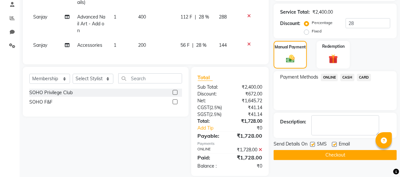
scroll to position [140, 0]
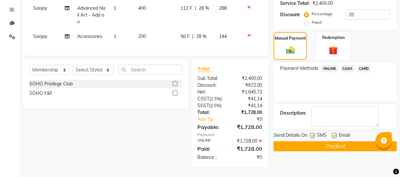
click at [292, 142] on button "Checkout" at bounding box center [334, 147] width 123 height 10
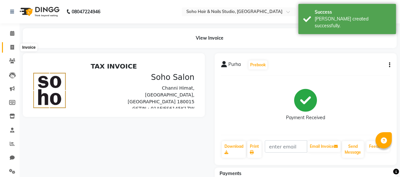
click at [16, 46] on span at bounding box center [12, 47] width 11 height 7
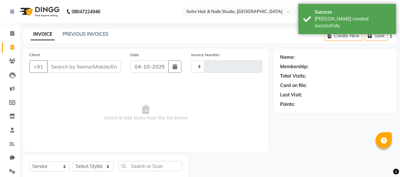
scroll to position [19, 0]
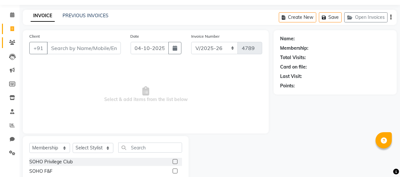
click at [16, 46] on link "Clients" at bounding box center [10, 42] width 16 height 11
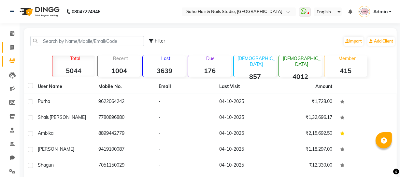
click at [3, 51] on link "Invoice" at bounding box center [10, 47] width 16 height 11
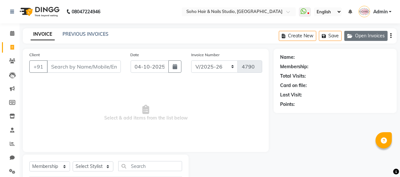
click at [352, 34] on icon "button" at bounding box center [351, 36] width 8 height 5
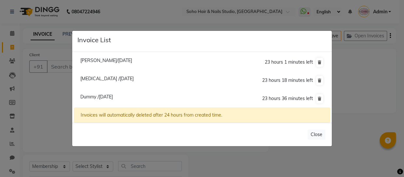
click at [96, 61] on span "[PERSON_NAME]/[DATE]" at bounding box center [106, 61] width 52 height 6
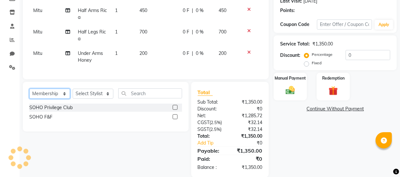
scroll to position [112, 0]
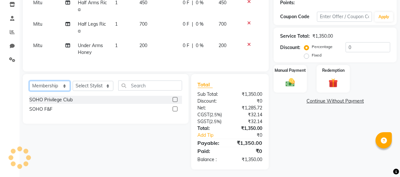
drag, startPoint x: 52, startPoint y: 90, endPoint x: 51, endPoint y: 94, distance: 4.0
click at [52, 90] on select "Select Service Product Membership Package Voucher Prepaid Gift Card" at bounding box center [49, 86] width 41 height 10
click at [29, 86] on select "Select Service Product Membership Package Voucher Prepaid Gift Card" at bounding box center [49, 86] width 41 height 10
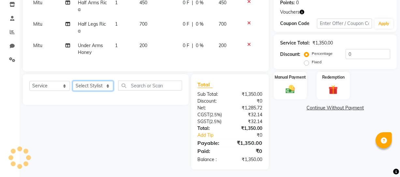
click at [75, 89] on select "Select Stylist [PERSON_NAME] Adhamya [PERSON_NAME] [PERSON_NAME] [PERSON_NAME] …" at bounding box center [93, 86] width 41 height 10
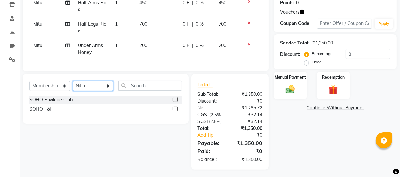
click at [73, 86] on select "Select Stylist [PERSON_NAME] Adhamya [PERSON_NAME] [PERSON_NAME] [PERSON_NAME] …" at bounding box center [93, 86] width 41 height 10
click at [49, 91] on select "Select Service Product Membership Package Voucher Prepaid Gift Card" at bounding box center [49, 86] width 41 height 10
click at [29, 86] on select "Select Service Product Membership Package Voucher Prepaid Gift Card" at bounding box center [49, 86] width 41 height 10
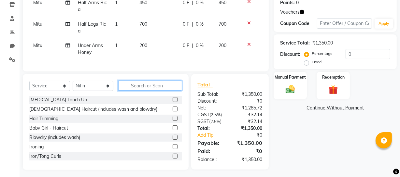
click at [135, 85] on input "text" at bounding box center [150, 86] width 64 height 10
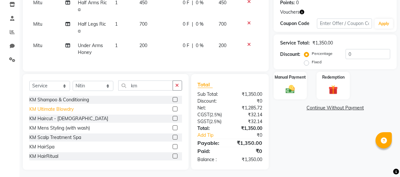
click at [61, 113] on div "KM Ultimate Blowdry" at bounding box center [51, 109] width 44 height 7
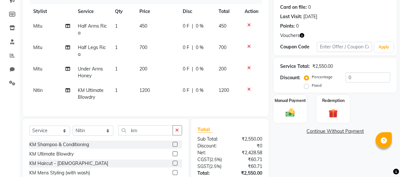
scroll to position [0, 0]
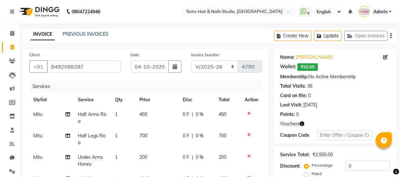
click at [325, 30] on div "Create New Update Open Invoices" at bounding box center [335, 35] width 123 height 15
click at [325, 34] on button "Update" at bounding box center [328, 36] width 28 height 10
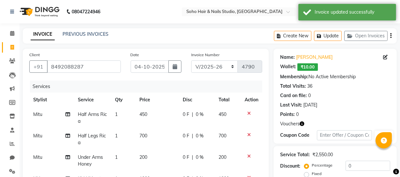
click at [9, 42] on link "Invoice" at bounding box center [10, 47] width 16 height 11
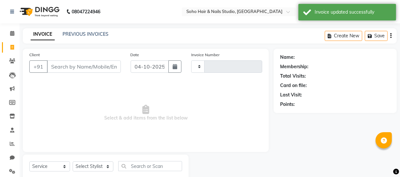
scroll to position [19, 0]
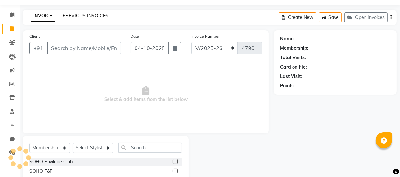
click at [76, 16] on link "PREVIOUS INVOICES" at bounding box center [85, 16] width 46 height 6
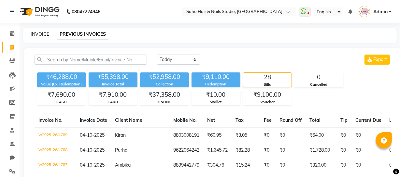
click at [35, 33] on link "INVOICE" at bounding box center [40, 34] width 19 height 6
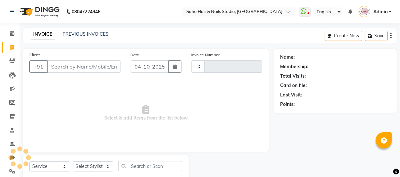
scroll to position [19, 0]
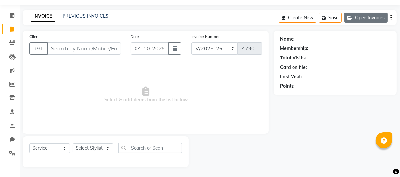
click at [379, 17] on button "Open Invoices" at bounding box center [365, 18] width 43 height 10
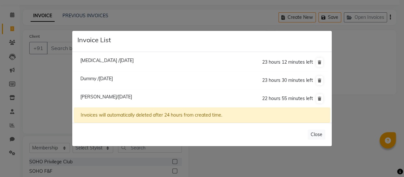
click at [100, 102] on li "[PERSON_NAME]/[DATE] 22 hours 55 minutes left" at bounding box center [202, 99] width 256 height 18
click at [100, 97] on span "[PERSON_NAME]/[DATE]" at bounding box center [106, 97] width 52 height 6
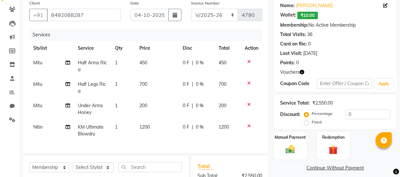
scroll to position [0, 0]
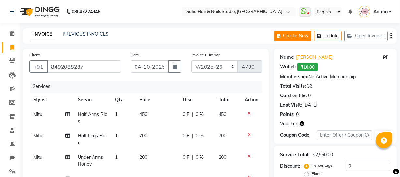
click at [310, 35] on button "Create New" at bounding box center [292, 36] width 37 height 10
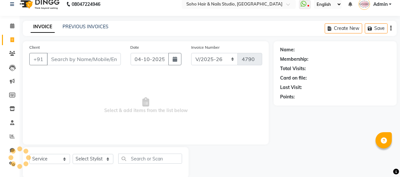
scroll to position [19, 0]
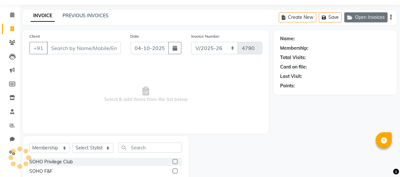
click at [356, 20] on button "Open Invoices" at bounding box center [365, 17] width 43 height 10
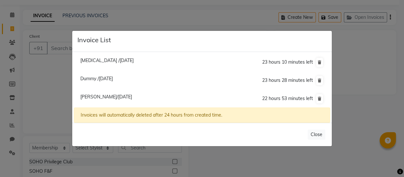
drag, startPoint x: 109, startPoint y: 7, endPoint x: 60, endPoint y: 6, distance: 48.8
click at [109, 7] on ngb-modal-window "Invoice List [MEDICAL_DATA] /[DATE] 23 hours 10 minutes left [GEOGRAPHIC_DATA] …" at bounding box center [202, 88] width 404 height 177
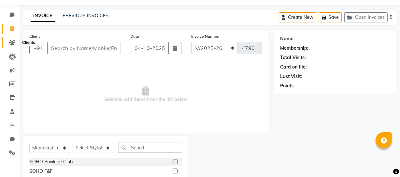
click at [16, 43] on span at bounding box center [12, 42] width 11 height 7
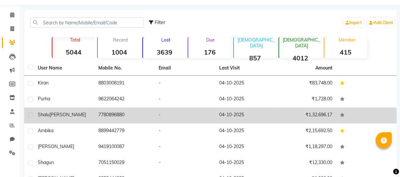
click at [148, 117] on td "7780896880" at bounding box center [124, 116] width 61 height 16
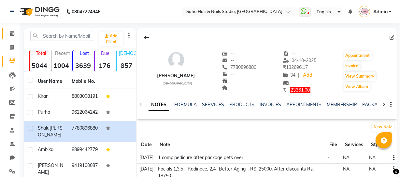
click at [12, 37] on link "Calendar" at bounding box center [10, 33] width 16 height 11
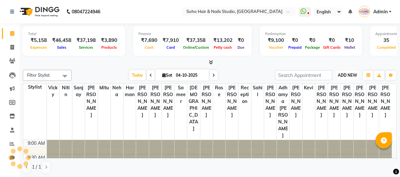
click at [349, 75] on span "ADD NEW" at bounding box center [346, 75] width 19 height 5
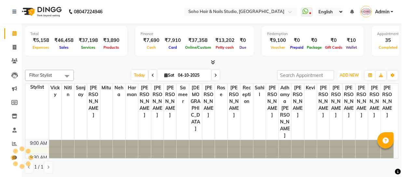
scroll to position [286, 0]
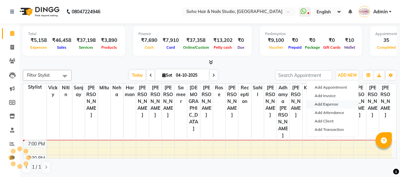
click at [336, 104] on link "Add Expense" at bounding box center [332, 104] width 51 height 8
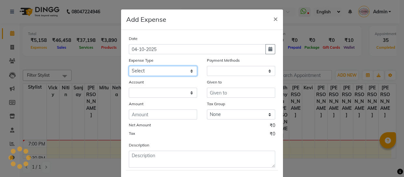
click at [164, 68] on select "Select Cash transfer to bank Client Snacks Fuel Govt fee Incentive Maintenance …" at bounding box center [163, 71] width 68 height 10
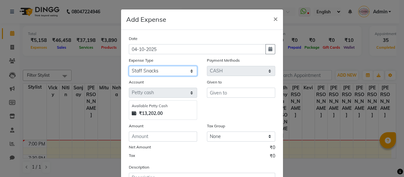
click at [129, 66] on select "Select Cash transfer to bank Client Snacks Fuel Govt fee Incentive Maintenance …" at bounding box center [163, 71] width 68 height 10
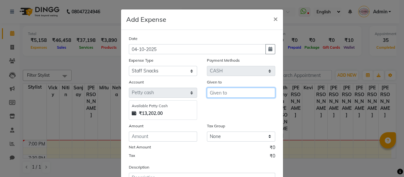
click at [236, 92] on input "text" at bounding box center [241, 93] width 68 height 10
click at [163, 143] on div "Date [DATE] Expense Type Select Cash transfer to bank Client Snacks Fuel Govt f…" at bounding box center [202, 112] width 146 height 155
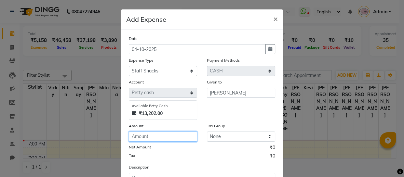
click at [162, 140] on input "number" at bounding box center [163, 137] width 68 height 10
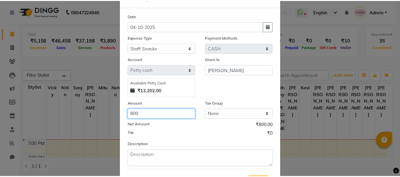
scroll to position [56, 0]
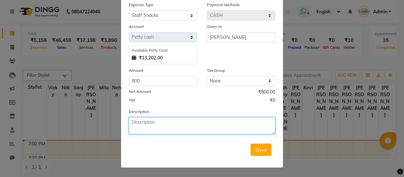
click at [157, 128] on textarea at bounding box center [202, 125] width 146 height 17
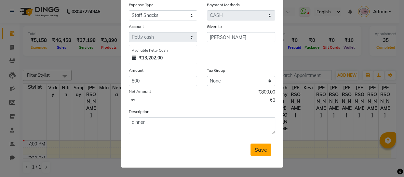
click at [255, 147] on span "Save" at bounding box center [261, 150] width 12 height 7
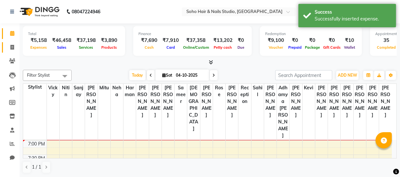
click at [15, 45] on span at bounding box center [12, 47] width 11 height 7
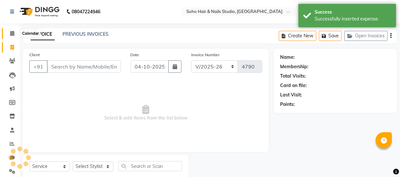
click at [14, 36] on span at bounding box center [12, 33] width 11 height 7
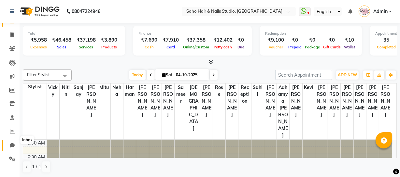
scroll to position [17, 0]
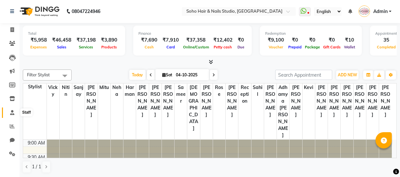
click at [11, 110] on icon at bounding box center [12, 112] width 4 height 5
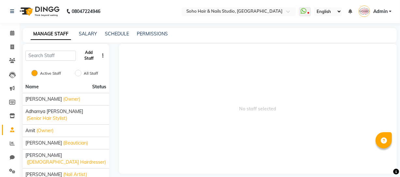
click at [91, 53] on button "Add Staff" at bounding box center [88, 55] width 21 height 17
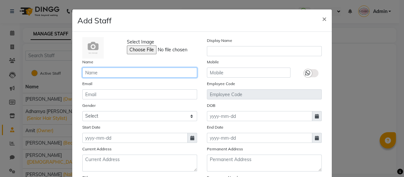
click at [122, 72] on input "text" at bounding box center [139, 73] width 115 height 10
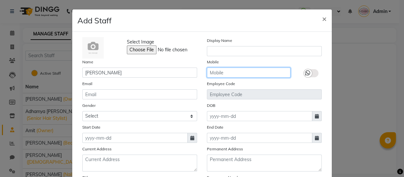
click at [214, 74] on input "text" at bounding box center [249, 73] width 84 height 10
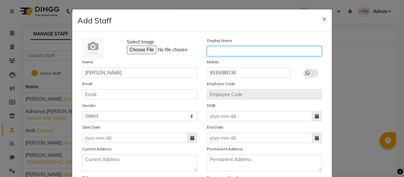
click at [246, 52] on input "text" at bounding box center [264, 51] width 115 height 10
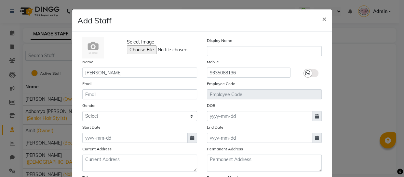
click at [131, 102] on div "Select Image Display Name Name [PERSON_NAME] Mobile [PHONE_NUMBER] Email Employ…" at bounding box center [201, 142] width 249 height 210
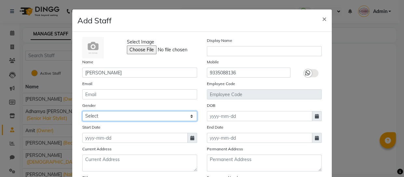
click at [117, 116] on select "Select [DEMOGRAPHIC_DATA] [DEMOGRAPHIC_DATA] Other Prefer Not To Say" at bounding box center [139, 116] width 115 height 10
click at [82, 112] on select "Select [DEMOGRAPHIC_DATA] [DEMOGRAPHIC_DATA] Other Prefer Not To Say" at bounding box center [139, 116] width 115 height 10
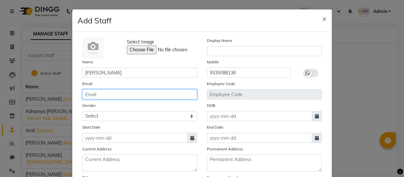
click at [114, 95] on input "email" at bounding box center [139, 94] width 115 height 10
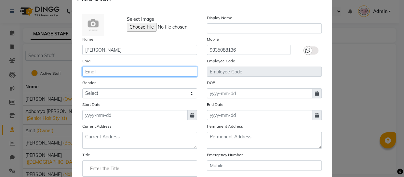
scroll to position [29, 0]
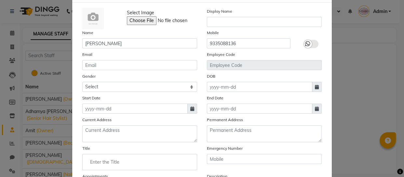
click at [191, 111] on icon at bounding box center [192, 109] width 4 height 5
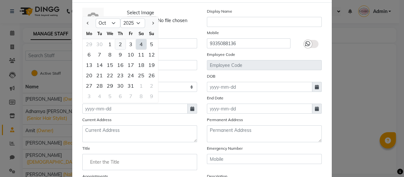
click at [119, 40] on div "2" at bounding box center [120, 44] width 10 height 10
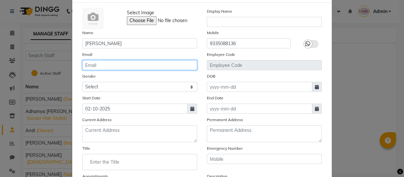
click at [106, 67] on input "email" at bounding box center [139, 65] width 115 height 10
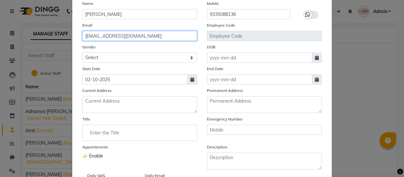
scroll to position [59, 0]
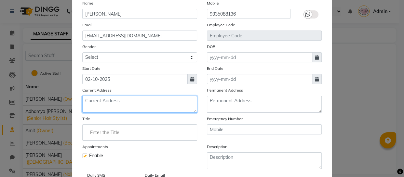
click at [121, 104] on textarea at bounding box center [139, 104] width 115 height 17
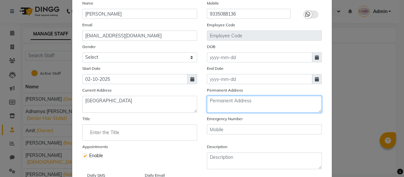
click at [256, 110] on textarea at bounding box center [264, 104] width 115 height 17
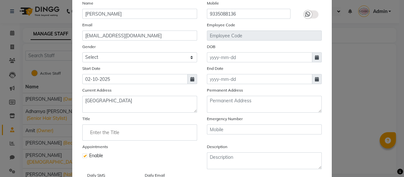
click at [314, 54] on span at bounding box center [317, 57] width 10 height 10
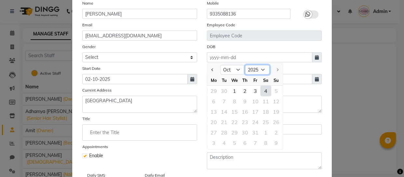
click at [251, 70] on select "1920 1921 1922 1923 1924 1925 1926 1927 1928 1929 1930 1931 1932 1933 1934 1935…" at bounding box center [257, 70] width 25 height 10
click at [245, 65] on select "1920 1921 1922 1923 1924 1925 1926 1927 1928 1929 1930 1931 1932 1933 1934 1935…" at bounding box center [257, 70] width 25 height 10
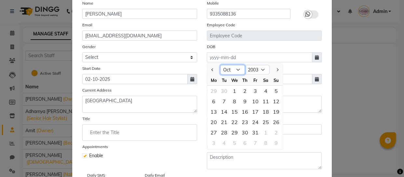
click at [234, 73] on select "Jan Feb Mar Apr May Jun [DATE] Aug Sep Oct Nov Dec" at bounding box center [232, 70] width 25 height 10
click at [220, 65] on select "Jan Feb Mar Apr May Jun [DATE] Aug Sep Oct Nov Dec" at bounding box center [232, 70] width 25 height 10
click at [232, 91] on div "1" at bounding box center [234, 91] width 10 height 10
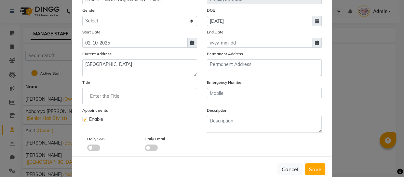
scroll to position [81, 0]
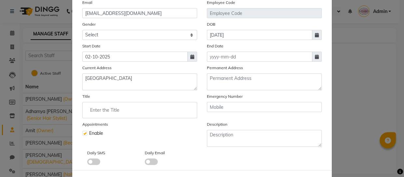
click at [315, 37] on icon at bounding box center [317, 35] width 4 height 5
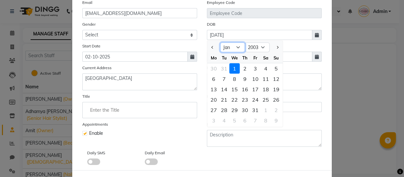
click at [236, 48] on select "Jan Feb Mar Apr May Jun [DATE] Aug Sep Oct Nov Dec" at bounding box center [232, 48] width 25 height 10
click at [220, 43] on select "Jan Feb Mar Apr May Jun [DATE] Aug Sep Oct Nov Dec" at bounding box center [232, 48] width 25 height 10
click at [225, 91] on div "11" at bounding box center [224, 89] width 10 height 10
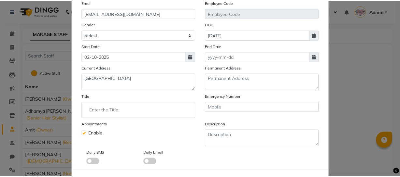
scroll to position [111, 0]
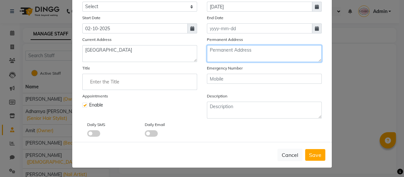
click at [242, 54] on textarea at bounding box center [264, 53] width 115 height 17
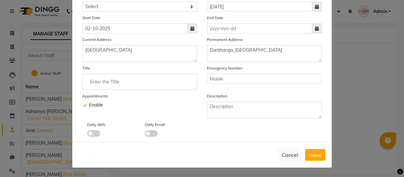
click at [312, 161] on div "Cancel Save" at bounding box center [202, 155] width 260 height 26
click at [314, 158] on button "Save" at bounding box center [315, 155] width 20 height 12
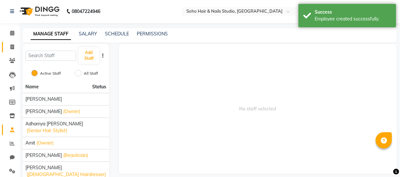
click at [14, 42] on link "Invoice" at bounding box center [10, 47] width 16 height 11
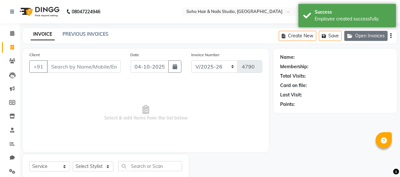
click at [367, 35] on button "Open Invoices" at bounding box center [365, 36] width 43 height 10
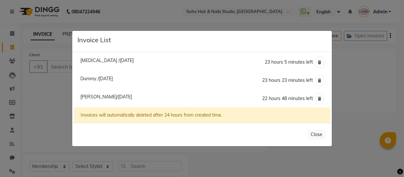
click at [98, 96] on span "[PERSON_NAME]/[DATE]" at bounding box center [106, 97] width 52 height 6
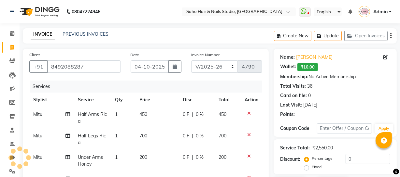
scroll to position [89, 0]
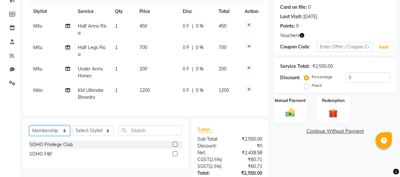
click at [52, 136] on select "Select Service Product Membership Package Voucher Prepaid Gift Card" at bounding box center [49, 131] width 41 height 10
click at [29, 130] on select "Select Service Product Membership Package Voucher Prepaid Gift Card" at bounding box center [49, 131] width 41 height 10
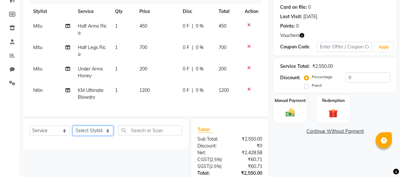
click at [84, 136] on select "Select Stylist [PERSON_NAME] [PERSON_NAME] Adhamya [PERSON_NAME] [PERSON_NAME] …" at bounding box center [93, 131] width 41 height 10
click at [73, 130] on select "Select Stylist [PERSON_NAME] [PERSON_NAME] Adhamya [PERSON_NAME] [PERSON_NAME] …" at bounding box center [93, 131] width 41 height 10
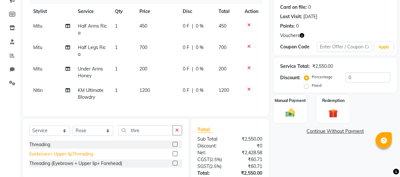
click at [86, 158] on div "Eyebrows+ Upper lipThreading" at bounding box center [61, 154] width 64 height 7
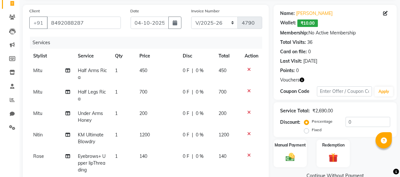
scroll to position [21, 0]
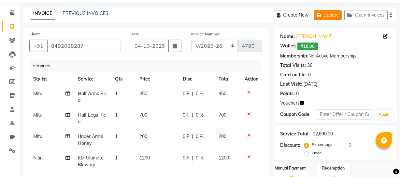
click at [331, 16] on button "Update" at bounding box center [328, 15] width 28 height 10
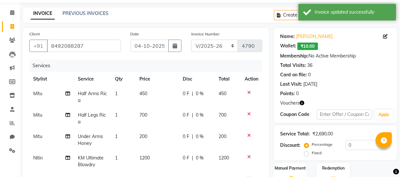
click at [302, 103] on icon "button" at bounding box center [301, 103] width 5 height 5
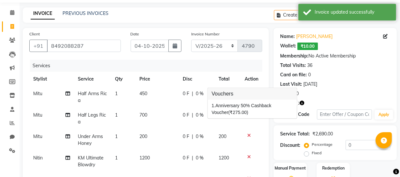
click at [320, 92] on div "Points: 0" at bounding box center [335, 93] width 110 height 7
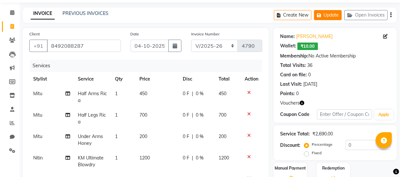
click at [321, 15] on icon "button" at bounding box center [320, 15] width 7 height 5
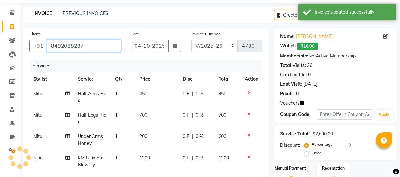
click at [85, 45] on input "8492088287" at bounding box center [84, 46] width 74 height 12
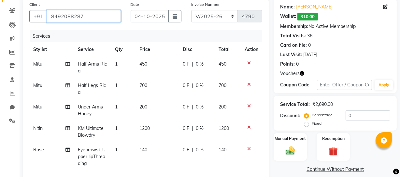
scroll to position [0, 0]
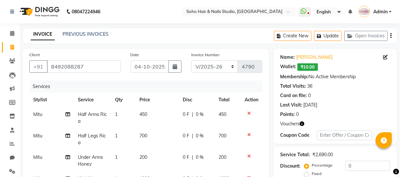
click at [76, 31] on div "PREVIOUS INVOICES" at bounding box center [85, 34] width 46 height 7
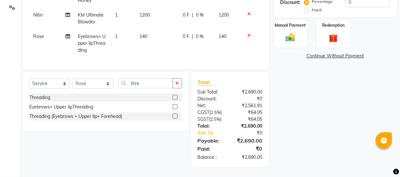
scroll to position [110, 0]
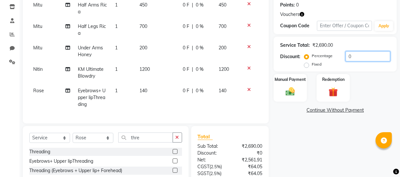
drag, startPoint x: 362, startPoint y: 59, endPoint x: 336, endPoint y: 59, distance: 25.7
click at [336, 59] on div "Percentage Fixed 0" at bounding box center [347, 60] width 85 height 18
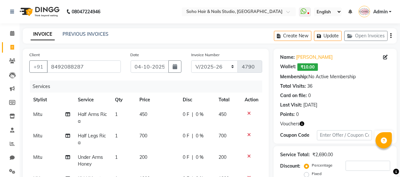
scroll to position [118, 0]
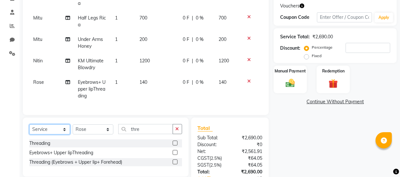
click at [47, 135] on select "Select Service Product Membership Package Voucher Prepaid Gift Card" at bounding box center [49, 130] width 41 height 10
click at [29, 129] on select "Select Service Product Membership Package Voucher Prepaid Gift Card" at bounding box center [49, 130] width 41 height 10
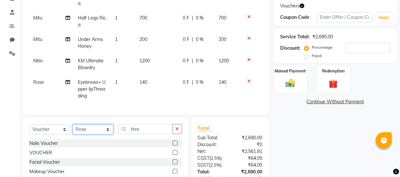
click at [99, 135] on select "Select Stylist [PERSON_NAME] [PERSON_NAME] Adhamya [PERSON_NAME] [PERSON_NAME] …" at bounding box center [93, 130] width 41 height 10
click at [73, 129] on select "Select Stylist [PERSON_NAME] [PERSON_NAME] Adhamya [PERSON_NAME] [PERSON_NAME] …" at bounding box center [93, 130] width 41 height 10
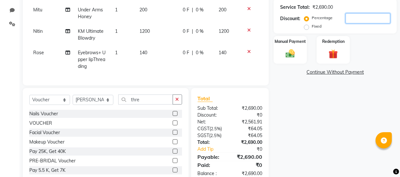
click at [367, 18] on input "number" at bounding box center [367, 18] width 45 height 10
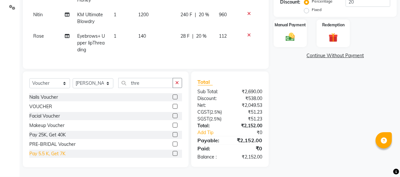
click at [52, 153] on div "Pay 5.5 K, Get 7K" at bounding box center [47, 154] width 36 height 7
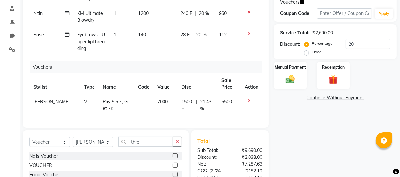
scroll to position [181, 0]
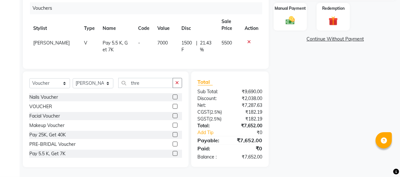
click at [247, 40] on icon at bounding box center [249, 42] width 4 height 5
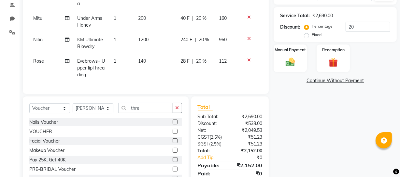
scroll to position [169, 0]
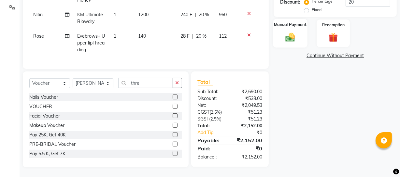
click at [290, 33] on img at bounding box center [290, 37] width 16 height 11
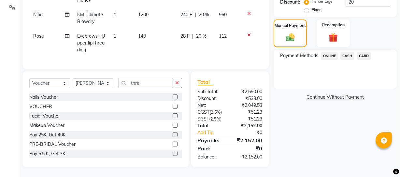
click at [329, 55] on div "ONLINE" at bounding box center [328, 56] width 20 height 9
click at [329, 53] on span "ONLINE" at bounding box center [329, 55] width 17 height 7
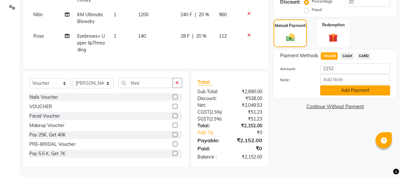
click at [345, 86] on button "Add Payment" at bounding box center [355, 91] width 70 height 10
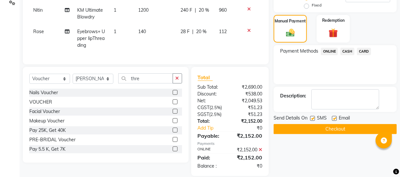
scroll to position [182, 0]
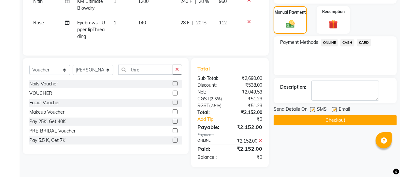
click at [341, 116] on button "Checkout" at bounding box center [334, 121] width 123 height 10
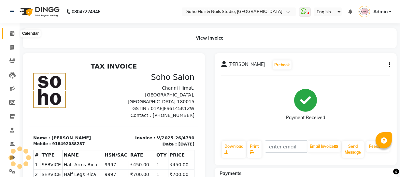
click at [8, 34] on span at bounding box center [12, 33] width 11 height 7
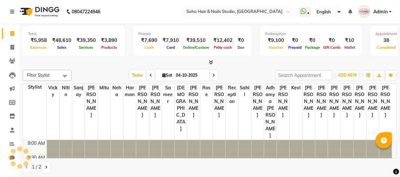
scroll to position [286, 0]
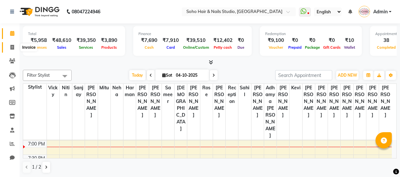
click at [13, 46] on icon at bounding box center [12, 47] width 4 height 5
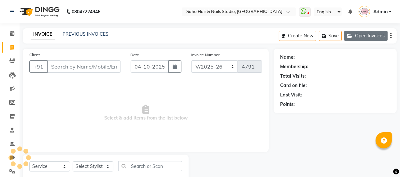
click at [377, 40] on button "Open Invoices" at bounding box center [365, 36] width 43 height 10
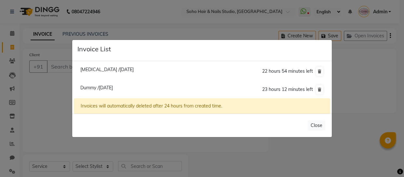
click at [107, 85] on span "Dummy /[DATE]" at bounding box center [96, 88] width 33 height 6
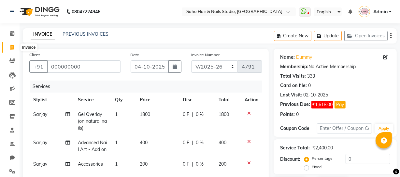
click at [13, 47] on icon at bounding box center [12, 47] width 4 height 5
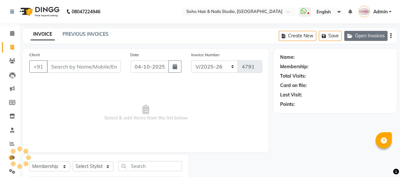
click at [368, 40] on button "Open Invoices" at bounding box center [365, 36] width 43 height 10
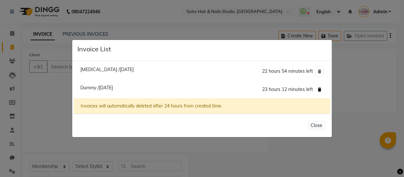
click at [319, 90] on icon at bounding box center [320, 90] width 4 height 4
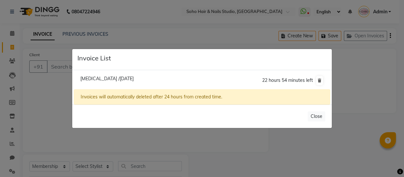
click at [380, 82] on ngb-modal-window "Invoice List [MEDICAL_DATA] /[DATE] 22 hours 54 minutes left Invoices will auto…" at bounding box center [202, 88] width 404 height 177
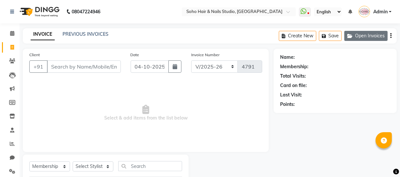
click at [361, 36] on button "Open Invoices" at bounding box center [365, 36] width 43 height 10
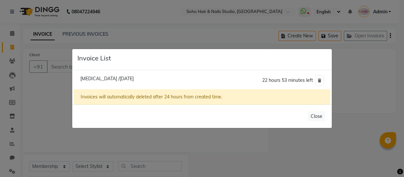
click at [83, 76] on span "[MEDICAL_DATA] /[DATE]" at bounding box center [106, 79] width 53 height 6
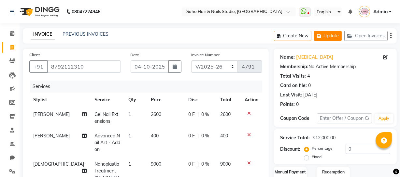
click at [331, 36] on button "Update" at bounding box center [328, 36] width 28 height 10
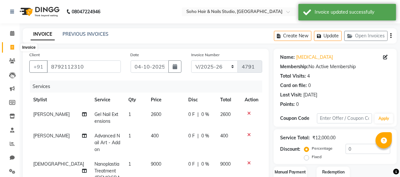
click at [13, 46] on icon at bounding box center [12, 47] width 4 height 5
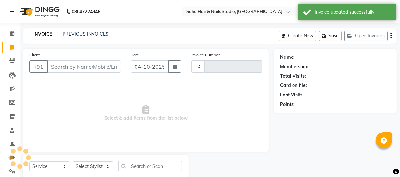
scroll to position [19, 0]
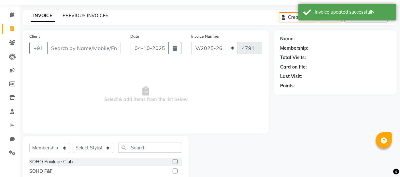
click at [76, 13] on link "PREVIOUS INVOICES" at bounding box center [85, 16] width 46 height 6
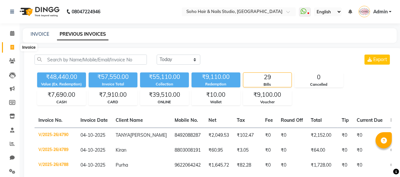
click at [10, 47] on icon at bounding box center [12, 47] width 4 height 5
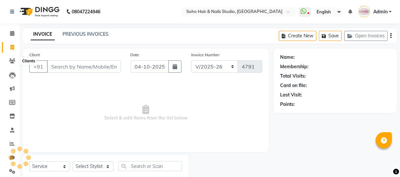
scroll to position [19, 0]
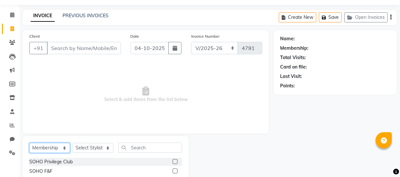
click at [63, 148] on select "Select Service Product Membership Package Voucher Prepaid Gift Card" at bounding box center [49, 148] width 41 height 10
click at [29, 143] on select "Select Service Product Membership Package Voucher Prepaid Gift Card" at bounding box center [49, 148] width 41 height 10
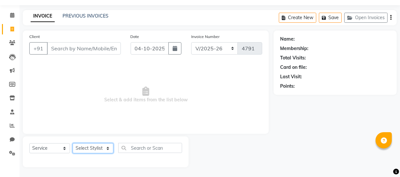
click at [97, 147] on select "Select Stylist [PERSON_NAME] [PERSON_NAME] Adhamya [PERSON_NAME] [PERSON_NAME] …" at bounding box center [93, 149] width 41 height 10
click at [73, 144] on select "Select Stylist [PERSON_NAME] [PERSON_NAME] Adhamya [PERSON_NAME] [PERSON_NAME] …" at bounding box center [93, 149] width 41 height 10
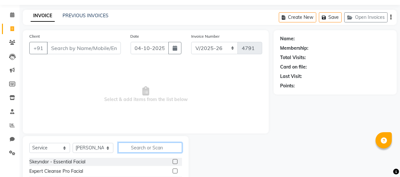
click at [152, 147] on input "text" at bounding box center [150, 148] width 64 height 10
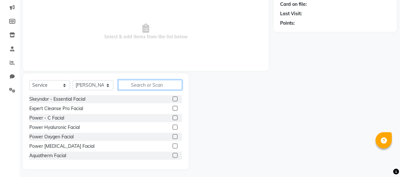
scroll to position [84, 0]
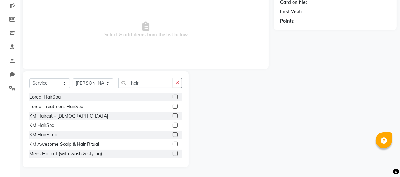
click at [172, 153] on label at bounding box center [174, 153] width 5 height 5
click at [172, 153] on input "checkbox" at bounding box center [174, 154] width 4 height 4
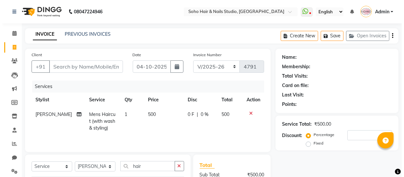
scroll to position [0, 0]
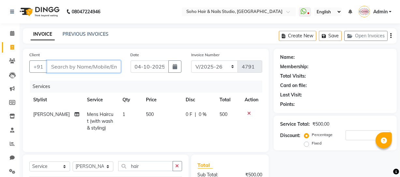
click at [83, 66] on input "Client" at bounding box center [84, 67] width 74 height 12
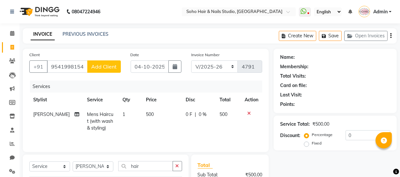
click at [112, 68] on span "Add Client" at bounding box center [104, 66] width 26 height 7
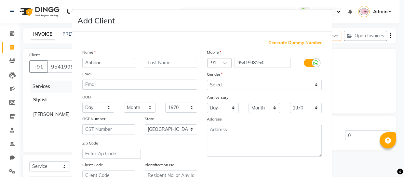
drag, startPoint x: 247, startPoint y: 94, endPoint x: 249, endPoint y: 84, distance: 10.9
click at [248, 91] on div "Mobile Country Code × 91 9541998154 Gender Select [DEMOGRAPHIC_DATA] [DEMOGRAPH…" at bounding box center [264, 115] width 125 height 132
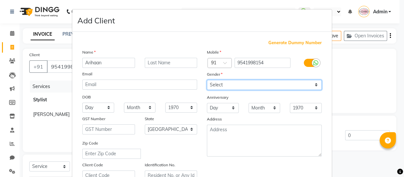
click at [249, 84] on select "Select [DEMOGRAPHIC_DATA] [DEMOGRAPHIC_DATA] Other Prefer Not To Say" at bounding box center [264, 85] width 115 height 10
click at [207, 80] on select "Select [DEMOGRAPHIC_DATA] [DEMOGRAPHIC_DATA] Other Prefer Not To Say" at bounding box center [264, 85] width 115 height 10
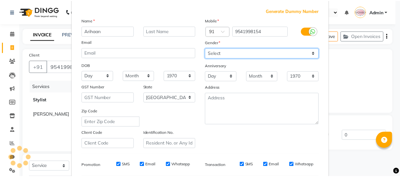
scroll to position [125, 0]
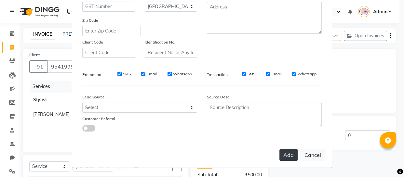
drag, startPoint x: 283, startPoint y: 146, endPoint x: 286, endPoint y: 151, distance: 5.5
click at [286, 151] on div "Add Cancel" at bounding box center [202, 155] width 260 height 26
click at [286, 151] on button "Add" at bounding box center [289, 155] width 18 height 12
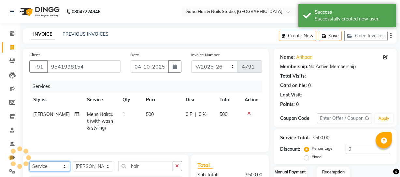
click at [52, 168] on select "Select Service Product Membership Package Voucher Prepaid Gift Card" at bounding box center [49, 167] width 41 height 10
click at [29, 162] on select "Select Service Product Membership Package Voucher Prepaid Gift Card" at bounding box center [49, 167] width 41 height 10
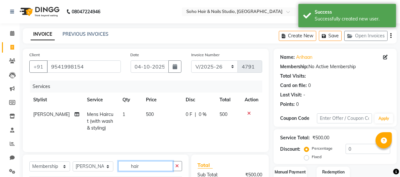
click at [147, 166] on input "hair" at bounding box center [145, 166] width 55 height 10
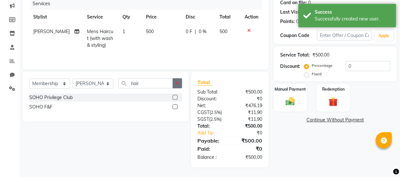
click at [179, 83] on button "button" at bounding box center [176, 83] width 9 height 10
click at [51, 94] on div "SOHO Privilege Club" at bounding box center [50, 97] width 43 height 7
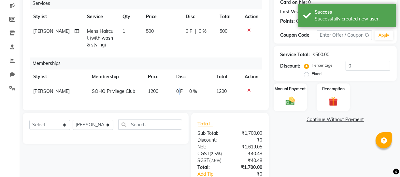
click at [177, 90] on span "0 F" at bounding box center [179, 91] width 7 height 7
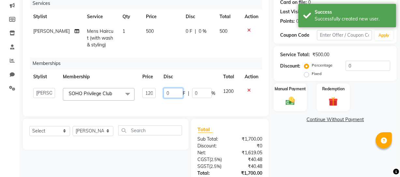
drag, startPoint x: 177, startPoint y: 92, endPoint x: 113, endPoint y: 87, distance: 64.1
click at [116, 90] on tr "[PERSON_NAME] [PERSON_NAME] [PERSON_NAME] [PERSON_NAME] [PERSON_NAME] [PERSON_N…" at bounding box center [145, 94] width 233 height 21
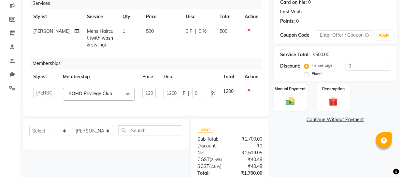
click at [149, 66] on div "Memberships" at bounding box center [148, 64] width 237 height 12
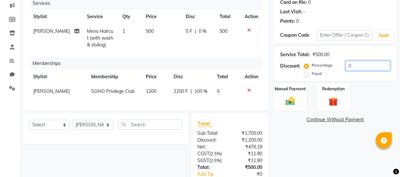
drag, startPoint x: 365, startPoint y: 71, endPoint x: 253, endPoint y: 70, distance: 112.9
click at [255, 70] on div "Client [PHONE_NUMBER] Date [DATE] Invoice Number Red/2025-26 V/2025 V/[PHONE_NU…" at bounding box center [209, 87] width 383 height 243
click at [280, 89] on label "Manual Payment" at bounding box center [290, 89] width 33 height 6
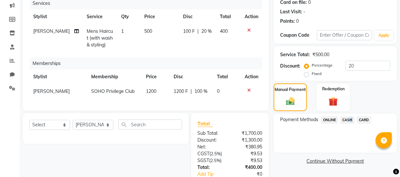
click at [348, 119] on span "CASH" at bounding box center [347, 120] width 14 height 7
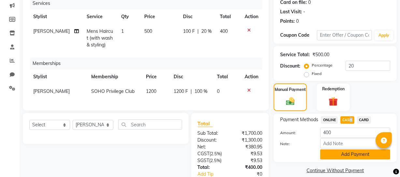
click at [354, 154] on button "Add Payment" at bounding box center [355, 155] width 70 height 10
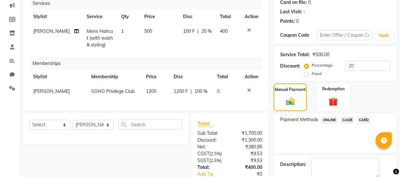
scroll to position [153, 0]
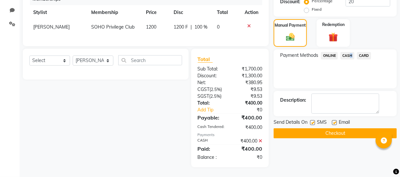
click at [328, 130] on button "Checkout" at bounding box center [334, 134] width 123 height 10
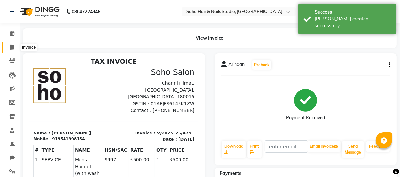
click at [13, 46] on icon at bounding box center [12, 47] width 4 height 5
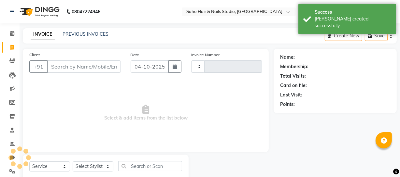
scroll to position [19, 0]
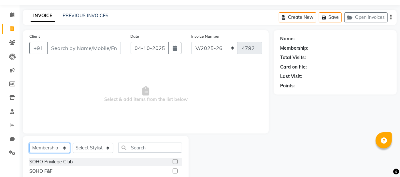
click at [45, 146] on select "Select Service Product Membership Package Voucher Prepaid Gift Card" at bounding box center [49, 148] width 41 height 10
click at [29, 143] on select "Select Service Product Membership Package Voucher Prepaid Gift Card" at bounding box center [49, 148] width 41 height 10
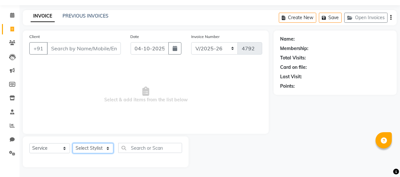
click at [98, 149] on select "Select Stylist [PERSON_NAME] [PERSON_NAME] Adhamya [PERSON_NAME] [PERSON_NAME] …" at bounding box center [93, 149] width 41 height 10
click at [73, 144] on select "Select Stylist [PERSON_NAME] [PERSON_NAME] Adhamya [PERSON_NAME] [PERSON_NAME] …" at bounding box center [93, 149] width 41 height 10
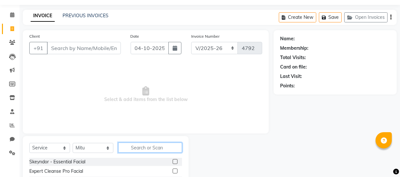
click at [126, 147] on input "text" at bounding box center [150, 148] width 64 height 10
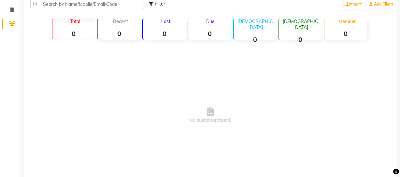
scroll to position [37, 0]
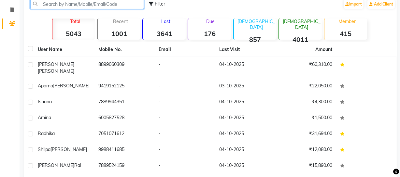
click at [59, 7] on input "text" at bounding box center [87, 4] width 114 height 10
paste input "9541230669"
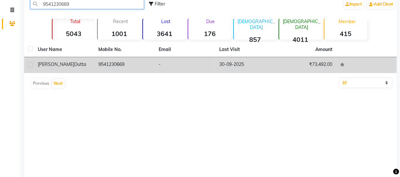
type input "9541230669"
click at [91, 67] on td "Komal Dutta" at bounding box center [64, 65] width 61 height 16
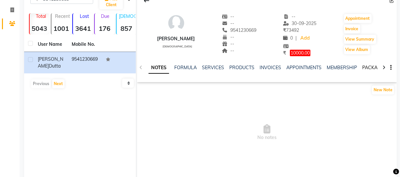
click at [369, 65] on link "PACKAGES" at bounding box center [374, 68] width 24 height 6
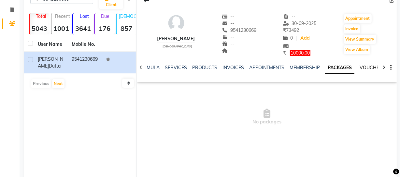
click at [368, 67] on link "VOUCHERS" at bounding box center [372, 68] width 26 height 6
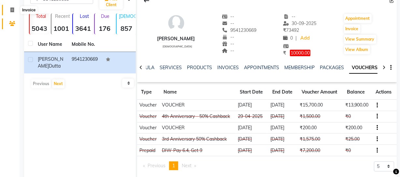
click at [14, 10] on span at bounding box center [12, 10] width 11 height 7
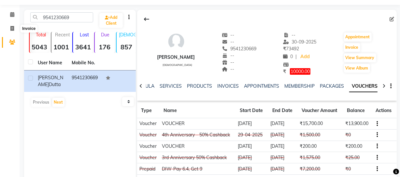
select select "735"
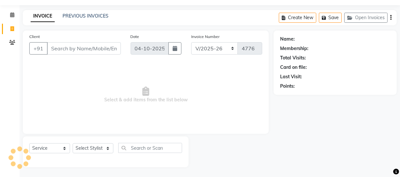
select select "membership"
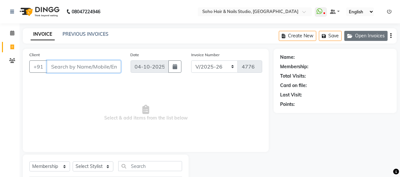
scroll to position [0, 0]
click at [364, 33] on button "Open Invoices" at bounding box center [365, 36] width 43 height 10
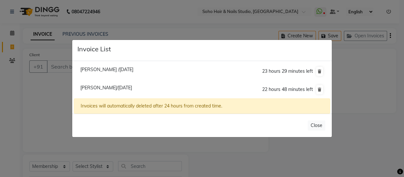
click at [362, 92] on ngb-modal-window "Invoice List Megha /04 October 2025 23 hours 29 minutes left Komal Dutta/04 Oct…" at bounding box center [202, 88] width 404 height 177
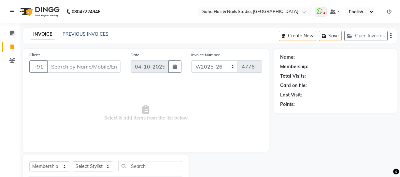
select select "735"
select select "membership"
click at [371, 35] on button "Open Invoices" at bounding box center [365, 36] width 43 height 10
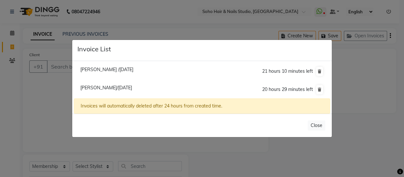
click at [33, 73] on ngb-modal-window "Invoice List Megha /04 October 2025 21 hours 10 minutes left Komal Dutta/04 Oct…" at bounding box center [202, 88] width 404 height 177
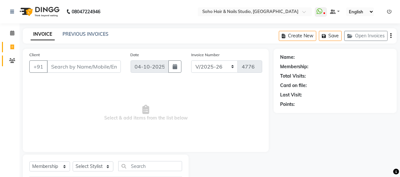
click at [5, 60] on link "Clients" at bounding box center [10, 61] width 16 height 11
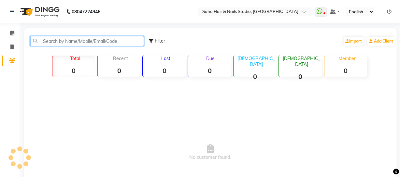
click at [52, 44] on input "text" at bounding box center [87, 41] width 114 height 10
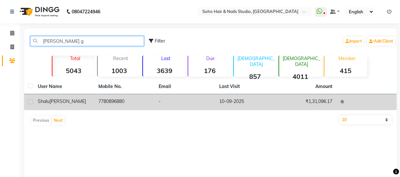
type input "shalu g"
click at [185, 104] on td "-" at bounding box center [185, 102] width 61 height 16
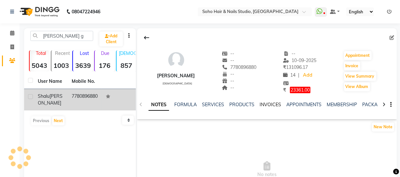
click at [270, 105] on link "INVOICES" at bounding box center [269, 105] width 21 height 6
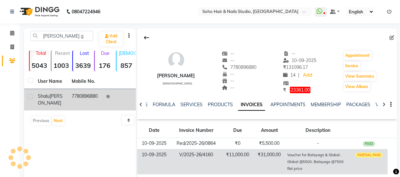
click at [283, 155] on td "₹31,000.00" at bounding box center [269, 161] width 32 height 25
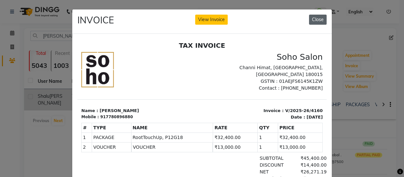
click at [320, 18] on button "Close" at bounding box center [318, 20] width 18 height 10
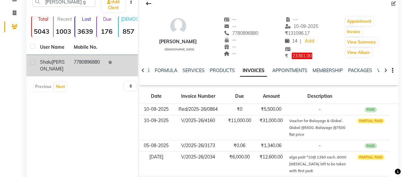
scroll to position [72, 0]
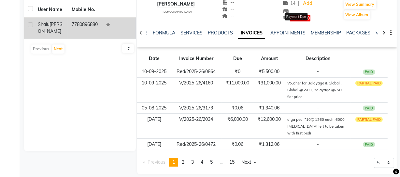
click at [294, 16] on span "23361.00" at bounding box center [300, 18] width 21 height 7
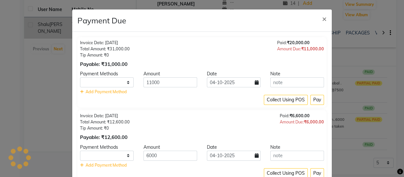
select select "1"
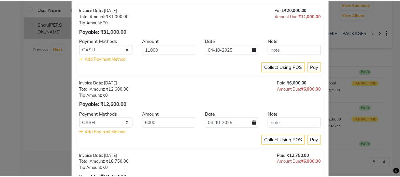
scroll to position [0, 0]
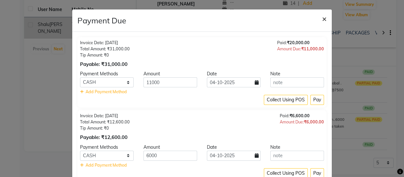
click at [322, 18] on span "×" at bounding box center [324, 19] width 5 height 10
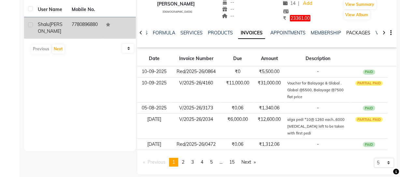
click at [351, 31] on link "PACKAGES" at bounding box center [358, 33] width 24 height 6
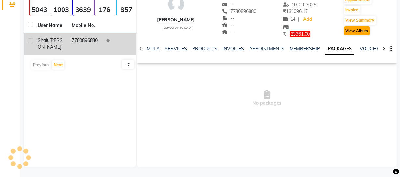
scroll to position [56, 0]
click at [366, 48] on link "VOUCHERS" at bounding box center [372, 49] width 26 height 6
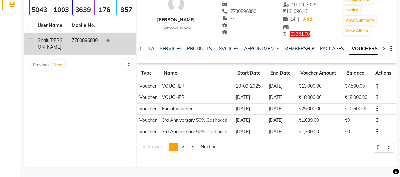
click at [377, 87] on icon "button" at bounding box center [376, 87] width 1 height 0
click at [358, 88] on td "Redemption History" at bounding box center [346, 86] width 41 height 7
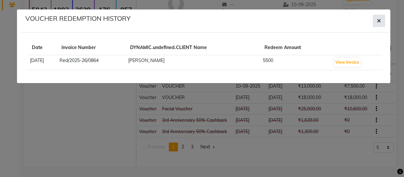
click at [378, 22] on icon "button" at bounding box center [379, 20] width 4 height 5
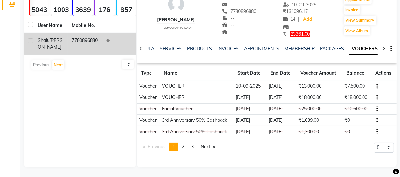
click at [375, 98] on button "button" at bounding box center [375, 97] width 4 height 7
click at [376, 98] on icon "button" at bounding box center [376, 98] width 1 height 0
click at [375, 98] on button "button" at bounding box center [375, 97] width 4 height 7
click at [368, 99] on div at bounding box center [367, 97] width 8 height 5
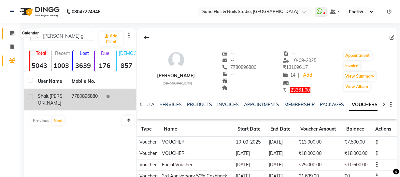
click at [11, 33] on icon at bounding box center [12, 33] width 4 height 5
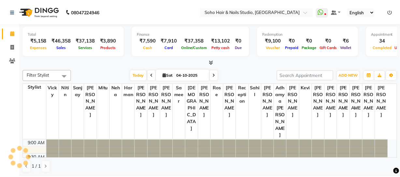
scroll to position [257, 0]
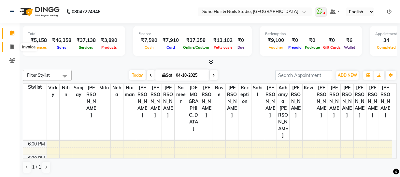
click at [14, 45] on span at bounding box center [12, 47] width 11 height 7
select select "service"
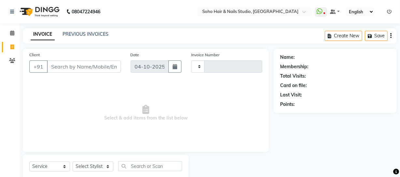
type input "4789"
select select "735"
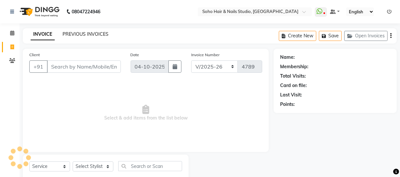
click at [73, 32] on link "PREVIOUS INVOICES" at bounding box center [85, 34] width 46 height 6
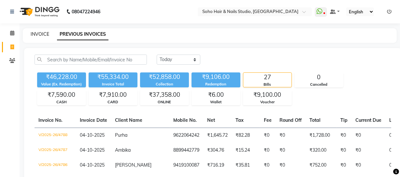
click at [31, 34] on link "INVOICE" at bounding box center [40, 34] width 19 height 6
select select "service"
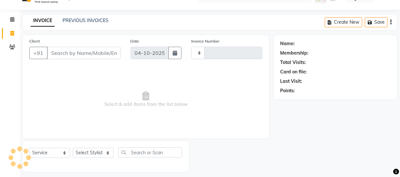
type input "4789"
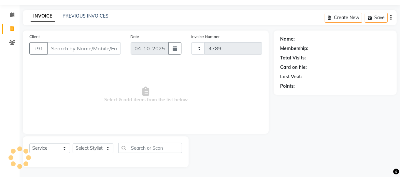
select select "735"
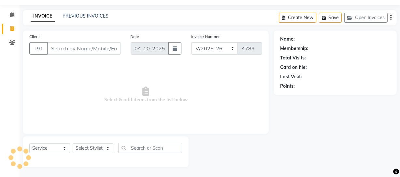
select select "membership"
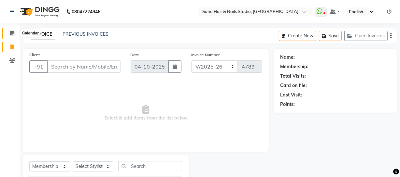
click at [16, 32] on span at bounding box center [12, 33] width 11 height 7
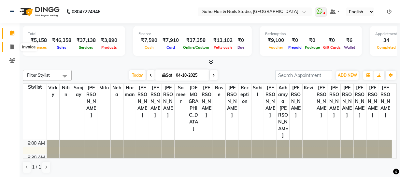
click at [13, 49] on icon at bounding box center [12, 47] width 4 height 5
select select "service"
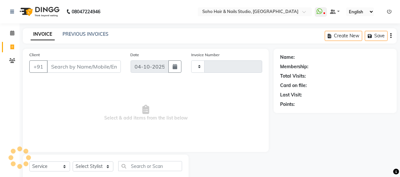
type input "4789"
select select "735"
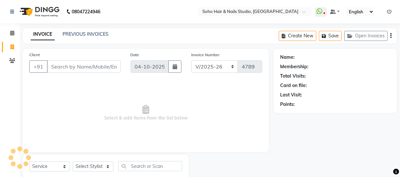
select select "membership"
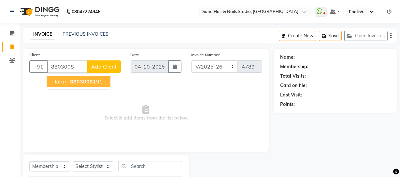
click at [94, 80] on ngb-highlight "8803008 191" at bounding box center [86, 81] width 34 height 7
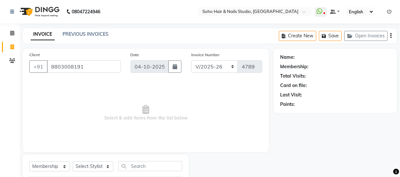
type input "8803008191"
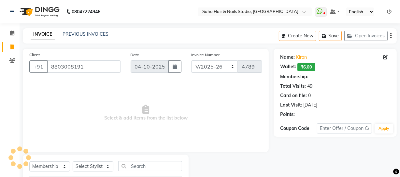
select select "1: Object"
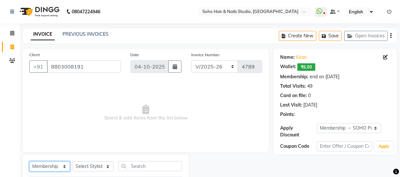
click at [53, 169] on select "Select Service Product Membership Package Voucher Prepaid Gift Card" at bounding box center [49, 167] width 41 height 10
select select "service"
click at [29, 162] on select "Select Service Product Membership Package Voucher Prepaid Gift Card" at bounding box center [49, 167] width 41 height 10
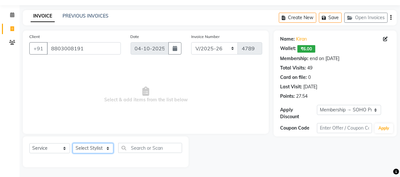
click at [84, 150] on select "Select Stylist [PERSON_NAME] Adhamya [PERSON_NAME] [PERSON_NAME] [PERSON_NAME] …" at bounding box center [93, 149] width 41 height 10
select select "13838"
click at [73, 144] on select "Select Stylist [PERSON_NAME] Adhamya [PERSON_NAME] [PERSON_NAME] [PERSON_NAME] …" at bounding box center [93, 149] width 41 height 10
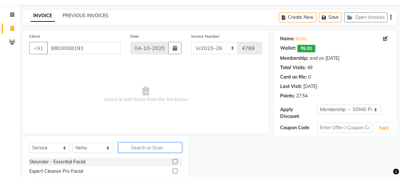
click at [144, 149] on input "text" at bounding box center [150, 148] width 64 height 10
type input "thr"
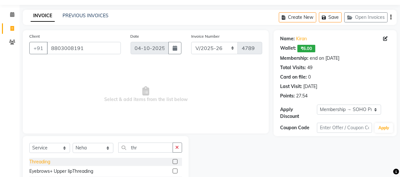
click at [39, 159] on div "Threading" at bounding box center [39, 162] width 21 height 7
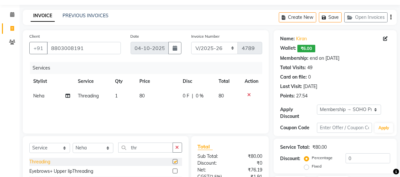
checkbox input "false"
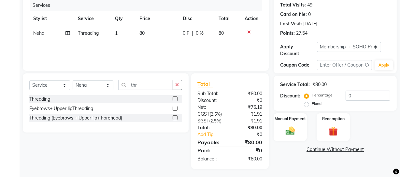
scroll to position [83, 0]
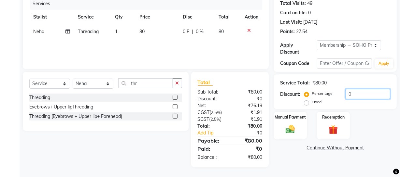
drag, startPoint x: 355, startPoint y: 92, endPoint x: 171, endPoint y: 107, distance: 184.1
click at [212, 101] on div "Client +91 8803008191 Date 04-10-2025 Invoice Number Red/2025-26 V/2025 V/2025-…" at bounding box center [209, 67] width 383 height 202
type input "20"
drag, startPoint x: 315, startPoint y: 135, endPoint x: 326, endPoint y: 125, distance: 15.0
click at [321, 130] on div "Manual Payment Redemption" at bounding box center [334, 126] width 133 height 28
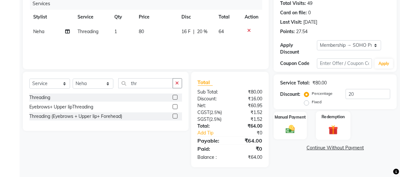
click at [326, 125] on img at bounding box center [333, 130] width 16 height 12
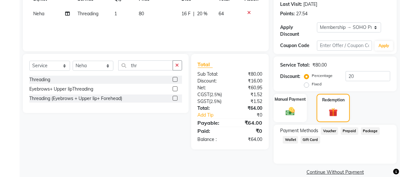
scroll to position [110, 0]
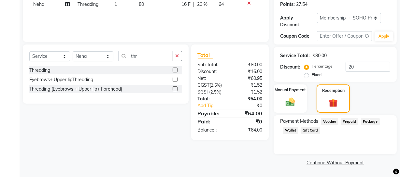
click at [285, 129] on span "Wallet" at bounding box center [289, 130] width 15 height 7
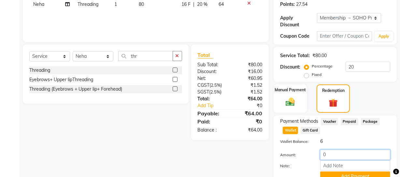
drag, startPoint x: 339, startPoint y: 151, endPoint x: 267, endPoint y: 161, distance: 72.6
click at [267, 161] on div "Client +91 8803008191 Date 04-10-2025 Invoice Number Red/2025-26 V/2025 V/2025-…" at bounding box center [209, 67] width 383 height 259
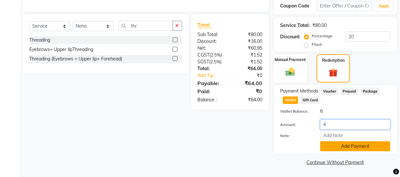
type input "4"
click at [357, 144] on button "Add Payment" at bounding box center [355, 147] width 70 height 10
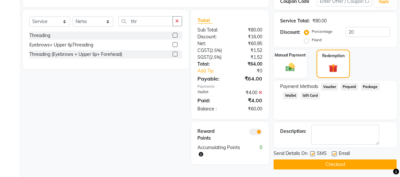
scroll to position [147, 0]
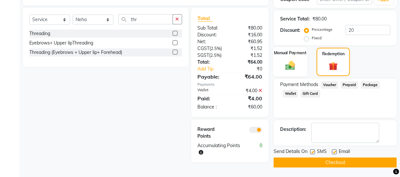
click at [285, 64] on img at bounding box center [290, 65] width 16 height 11
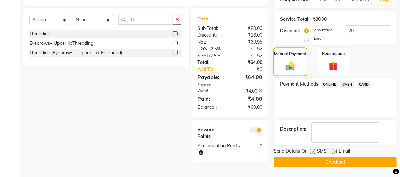
scroll to position [146, 0]
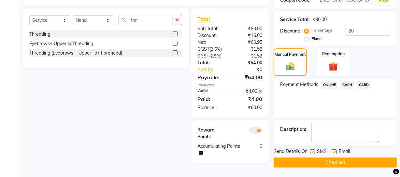
click at [345, 84] on span "CASH" at bounding box center [347, 84] width 14 height 7
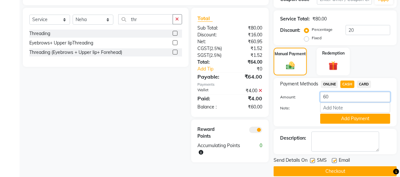
drag, startPoint x: 342, startPoint y: 96, endPoint x: 299, endPoint y: 100, distance: 43.5
click at [303, 100] on div "Amount: 60" at bounding box center [335, 97] width 120 height 11
type input "100"
click at [334, 117] on button "Add Payment" at bounding box center [355, 119] width 70 height 10
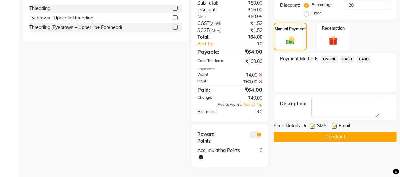
click at [233, 106] on span "Add to wallet" at bounding box center [228, 104] width 23 height 5
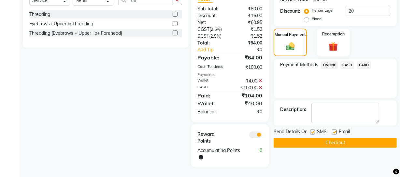
click at [292, 144] on button "Checkout" at bounding box center [334, 143] width 123 height 10
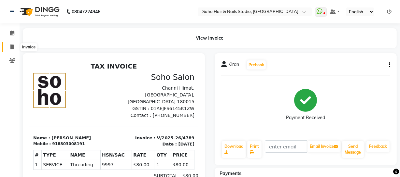
click at [12, 48] on icon at bounding box center [12, 47] width 4 height 5
select select "service"
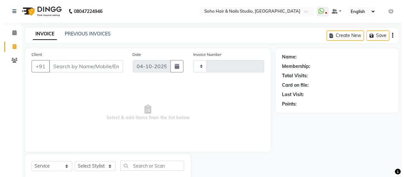
scroll to position [19, 0]
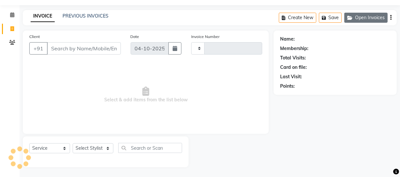
type input "4790"
select select "735"
select select "membership"
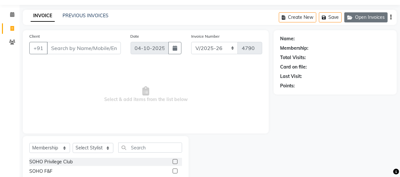
click at [375, 18] on button "Open Invoices" at bounding box center [365, 17] width 43 height 10
